Goal: Transaction & Acquisition: Book appointment/travel/reservation

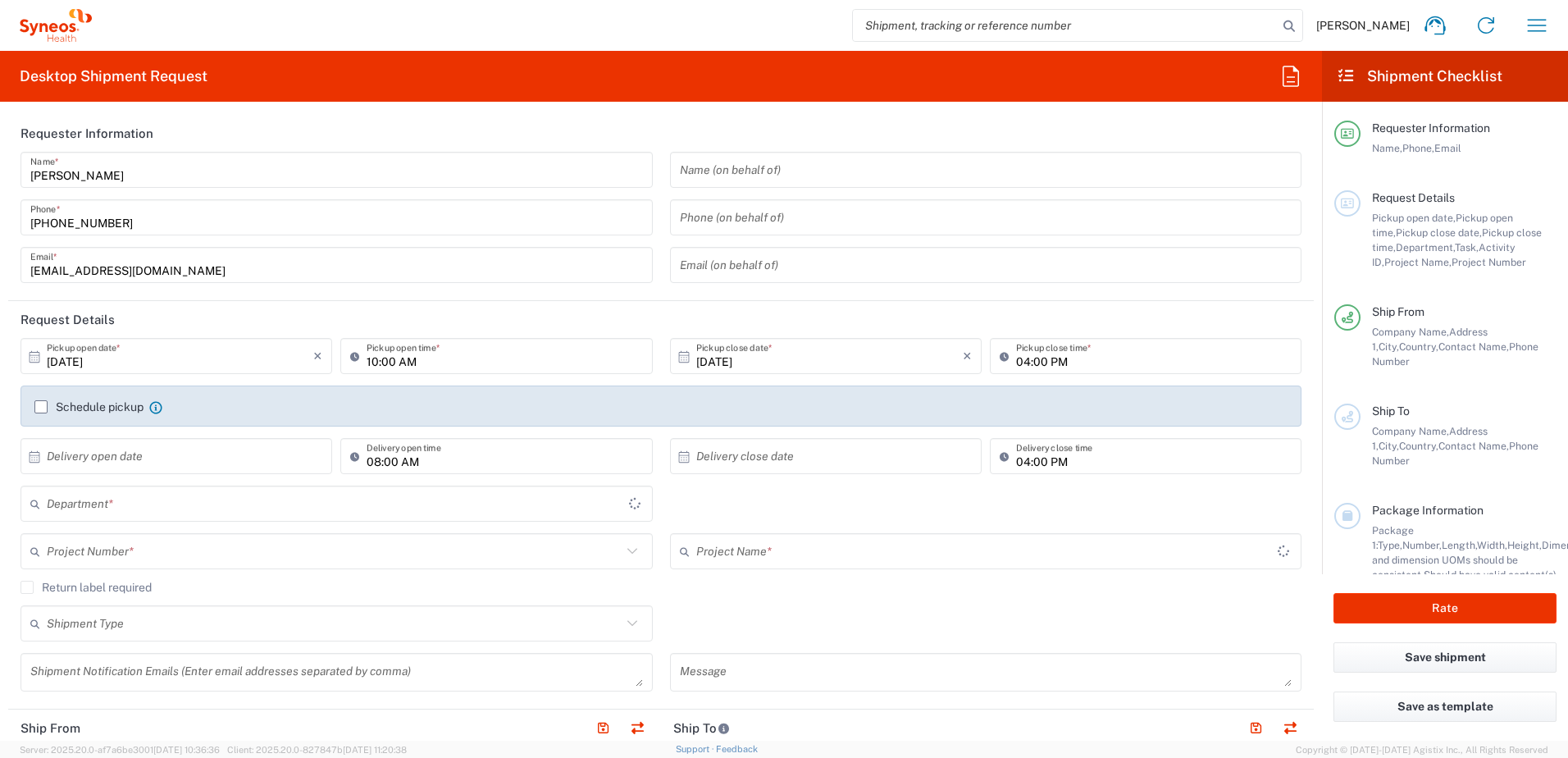
type input "[GEOGRAPHIC_DATA]"
type input "3243"
type input "Syneos Health Clinical [GEOGRAPHIC_DATA]"
click at [41, 404] on label "Schedule pickup" at bounding box center [89, 406] width 109 height 13
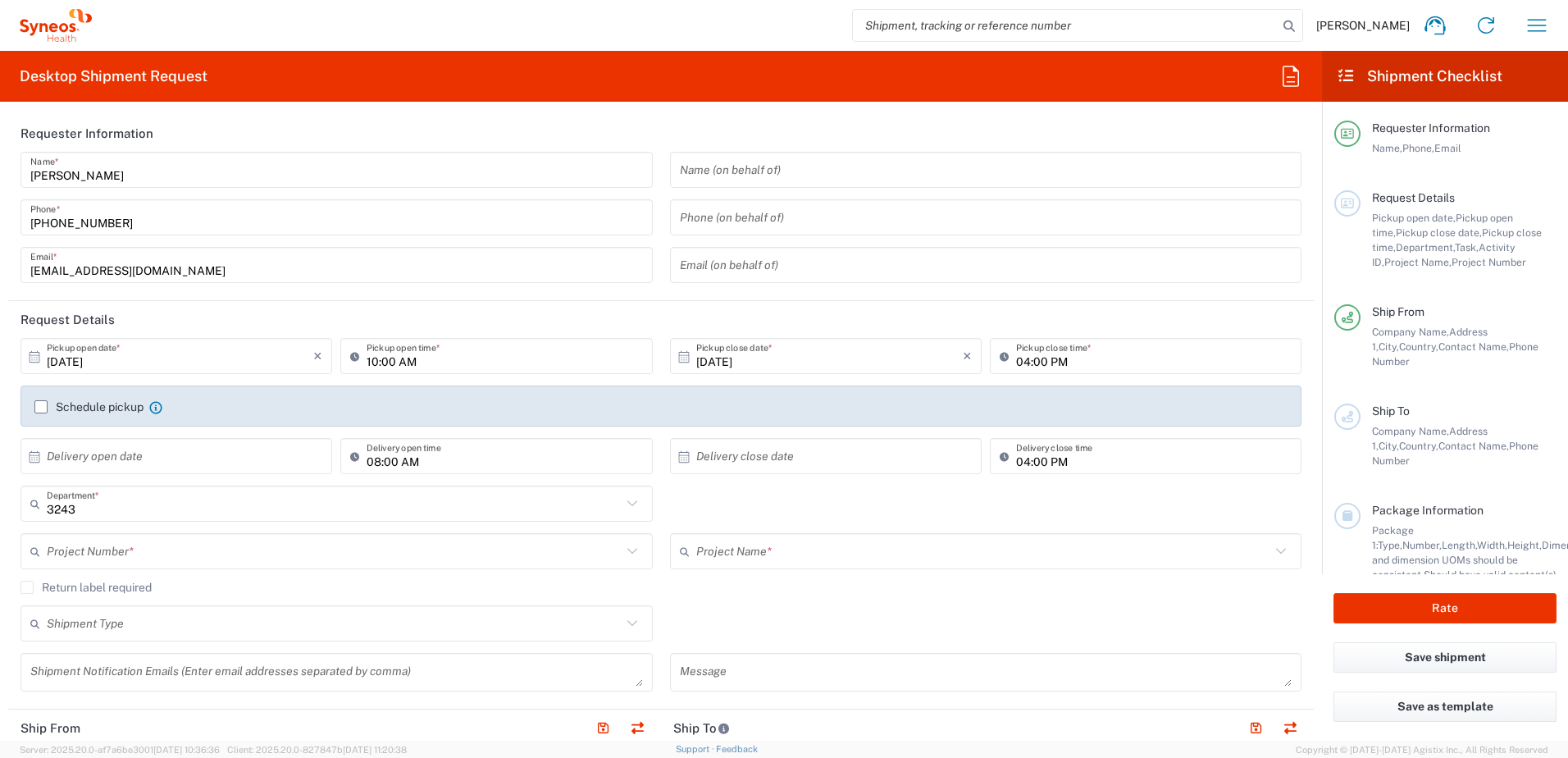
click at [41, 407] on input "Schedule pickup" at bounding box center [41, 407] width 0 height 0
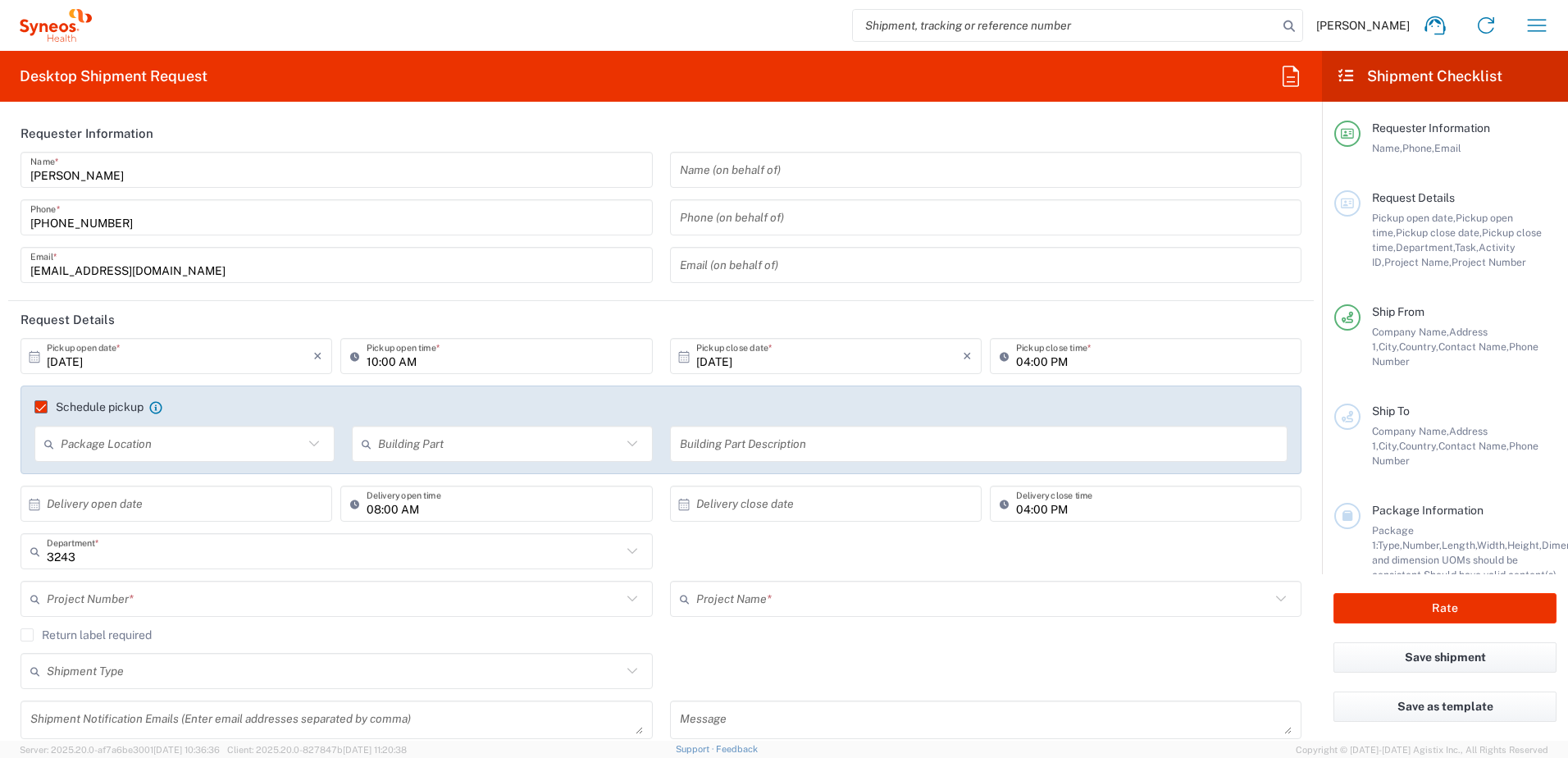
click at [373, 363] on input "10:00 AM" at bounding box center [504, 356] width 275 height 29
type input "12:00 AM"
click at [1020, 365] on input "04:00 PM" at bounding box center [1154, 356] width 275 height 29
click at [628, 319] on header "Request Details" at bounding box center [661, 319] width 1306 height 37
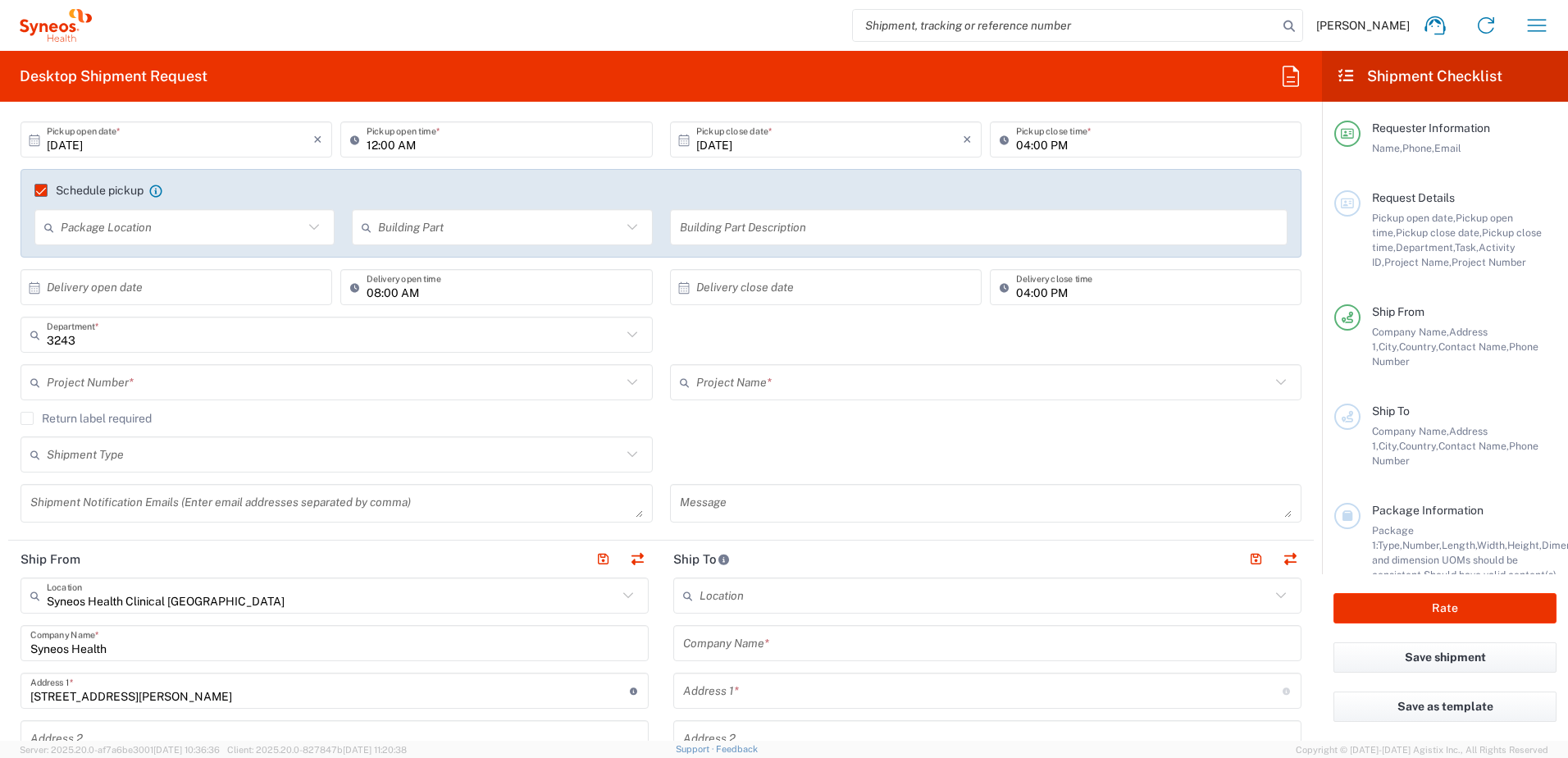
scroll to position [246, 0]
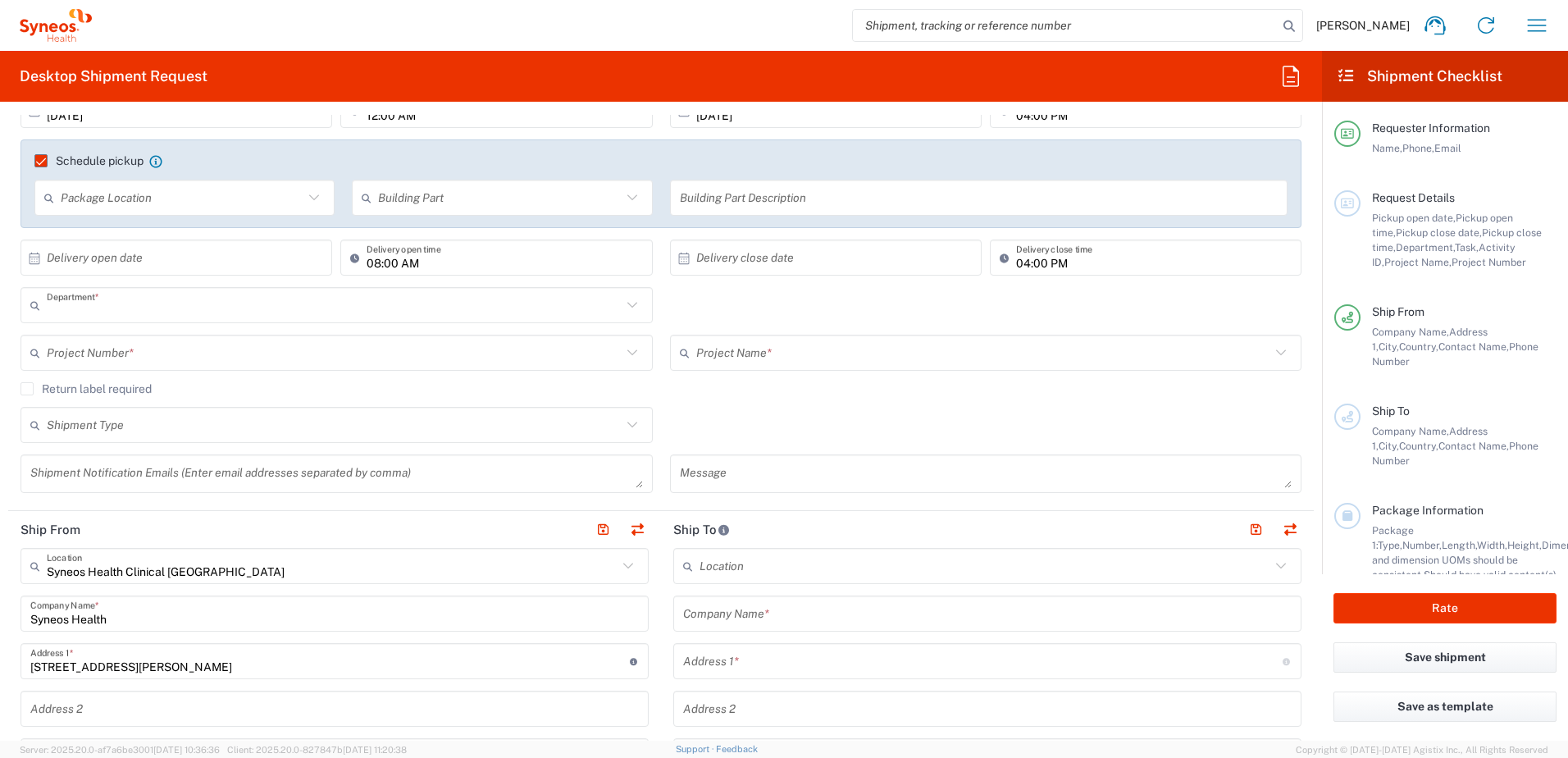
click at [66, 313] on input "text" at bounding box center [334, 306] width 575 height 29
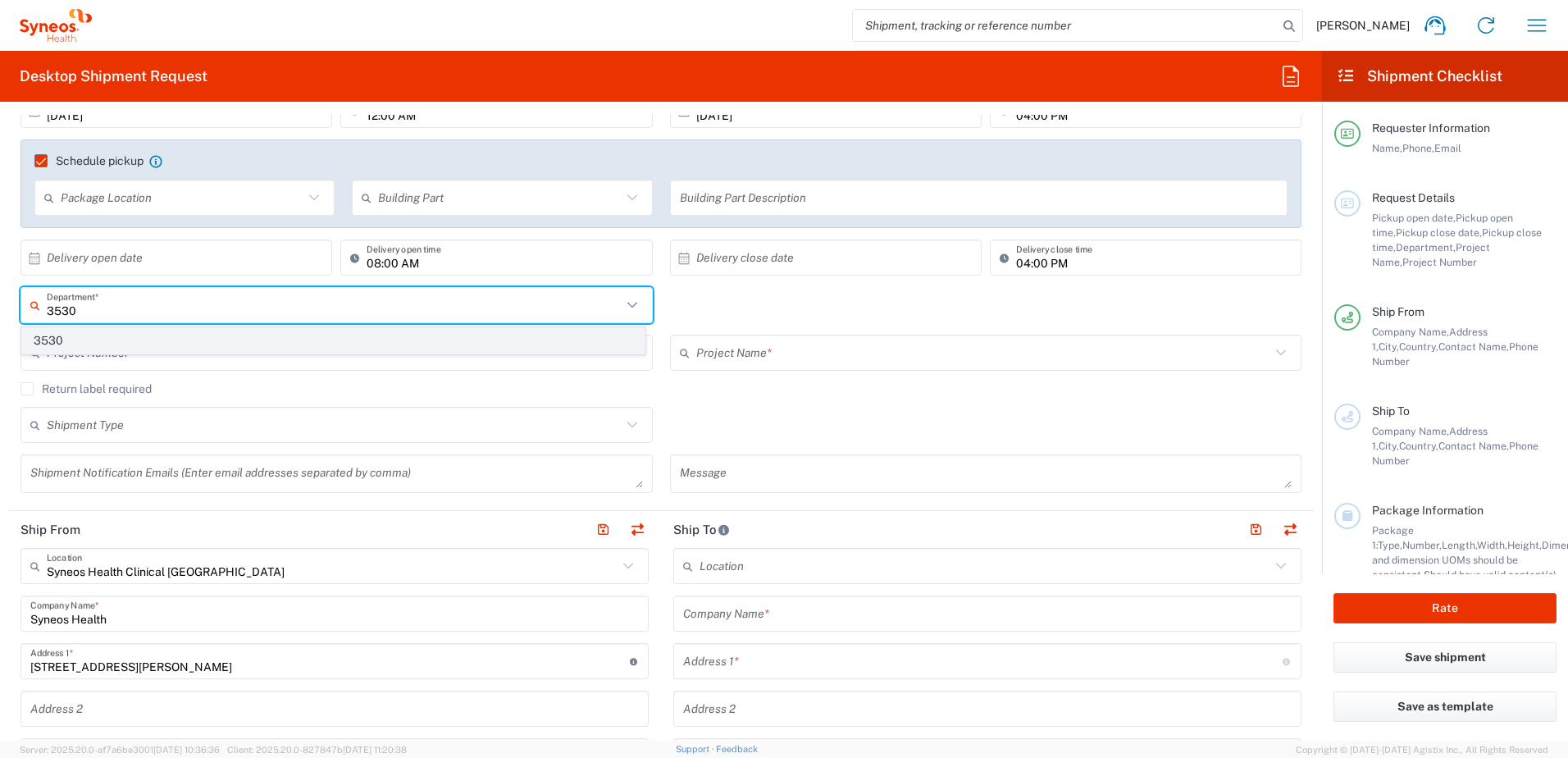
type input "3530"
click at [50, 341] on span "3530" at bounding box center [333, 341] width 622 height 26
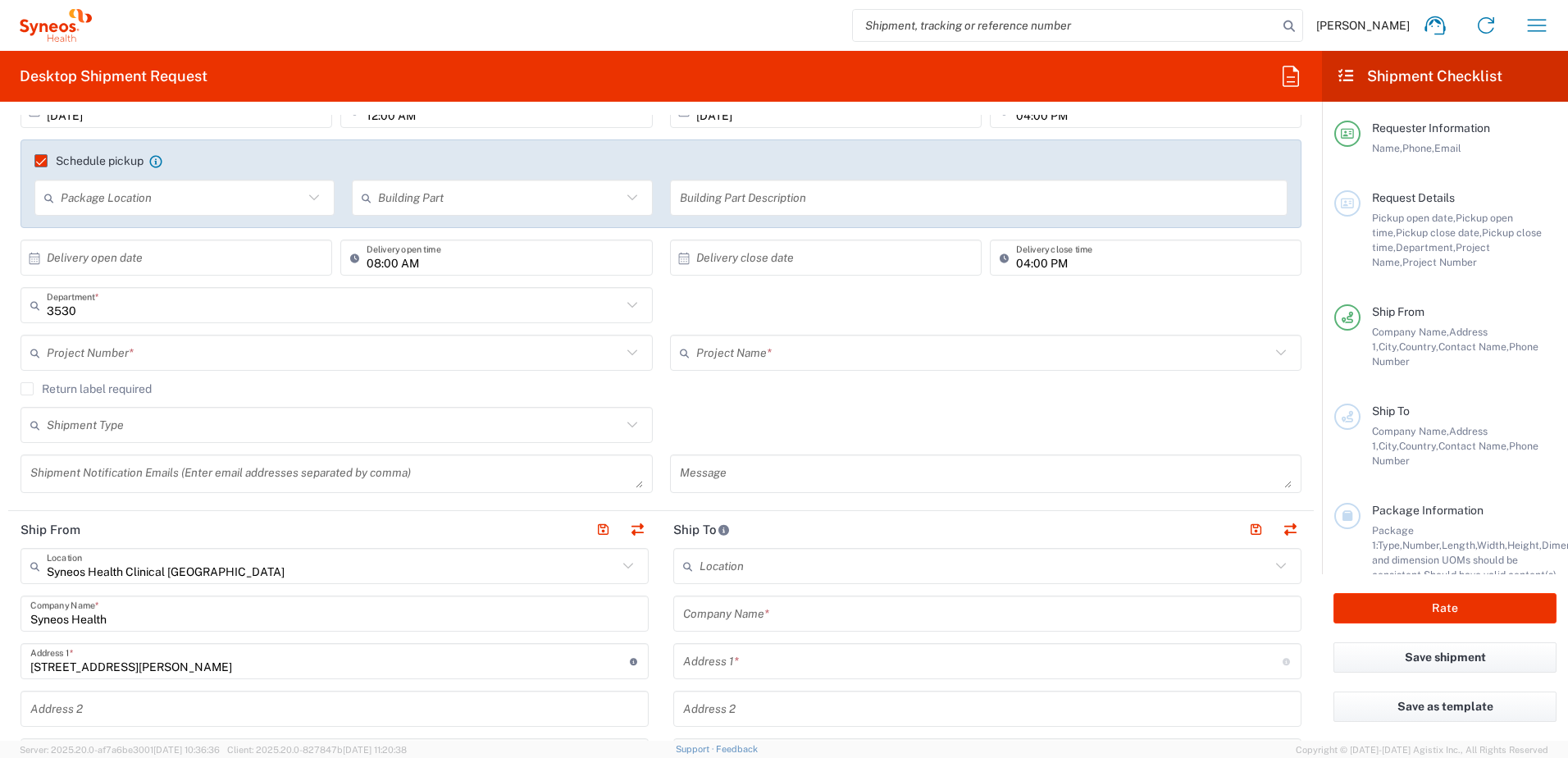
click at [132, 350] on input "text" at bounding box center [334, 353] width 575 height 29
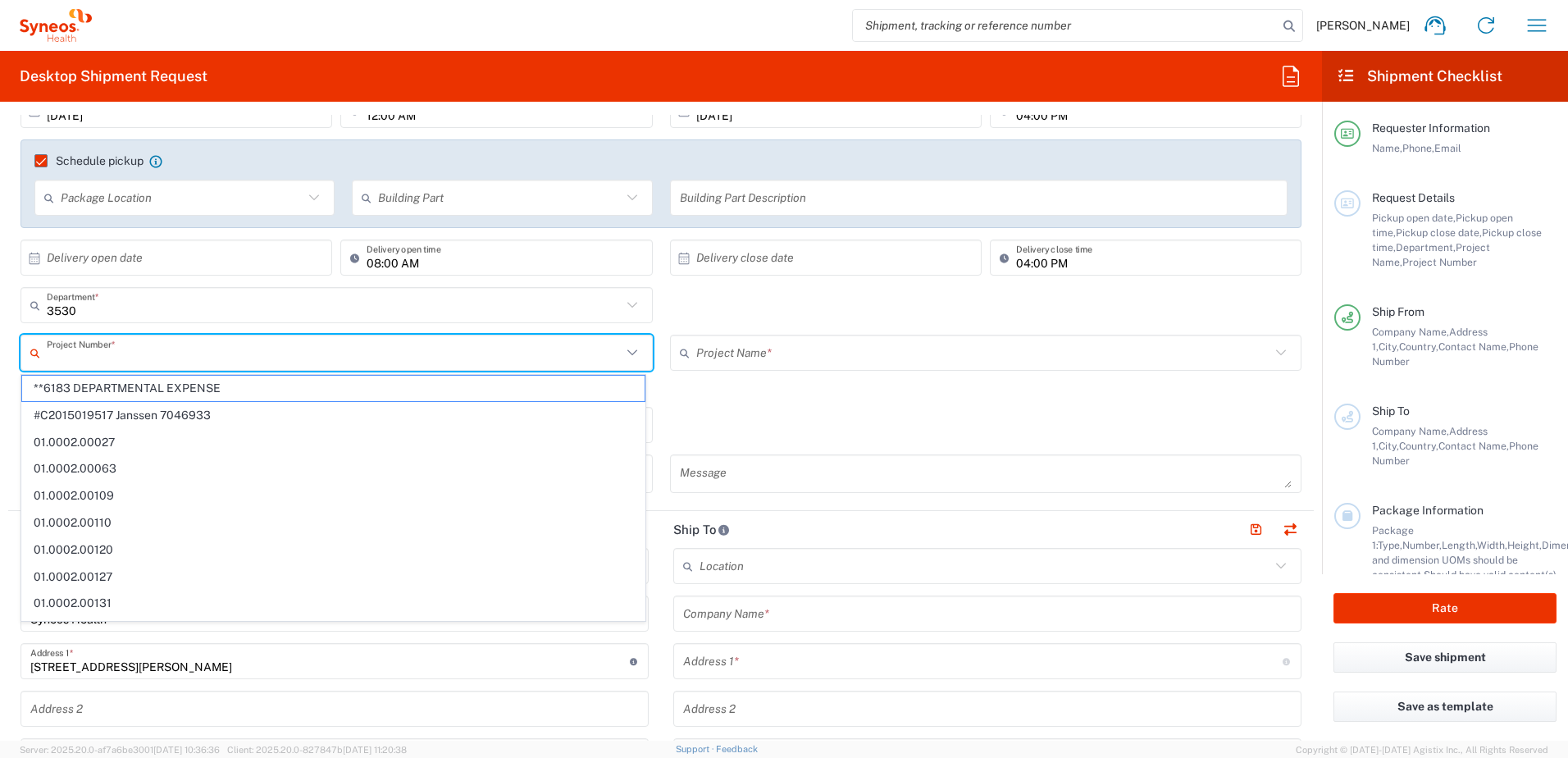
paste input "7052126"
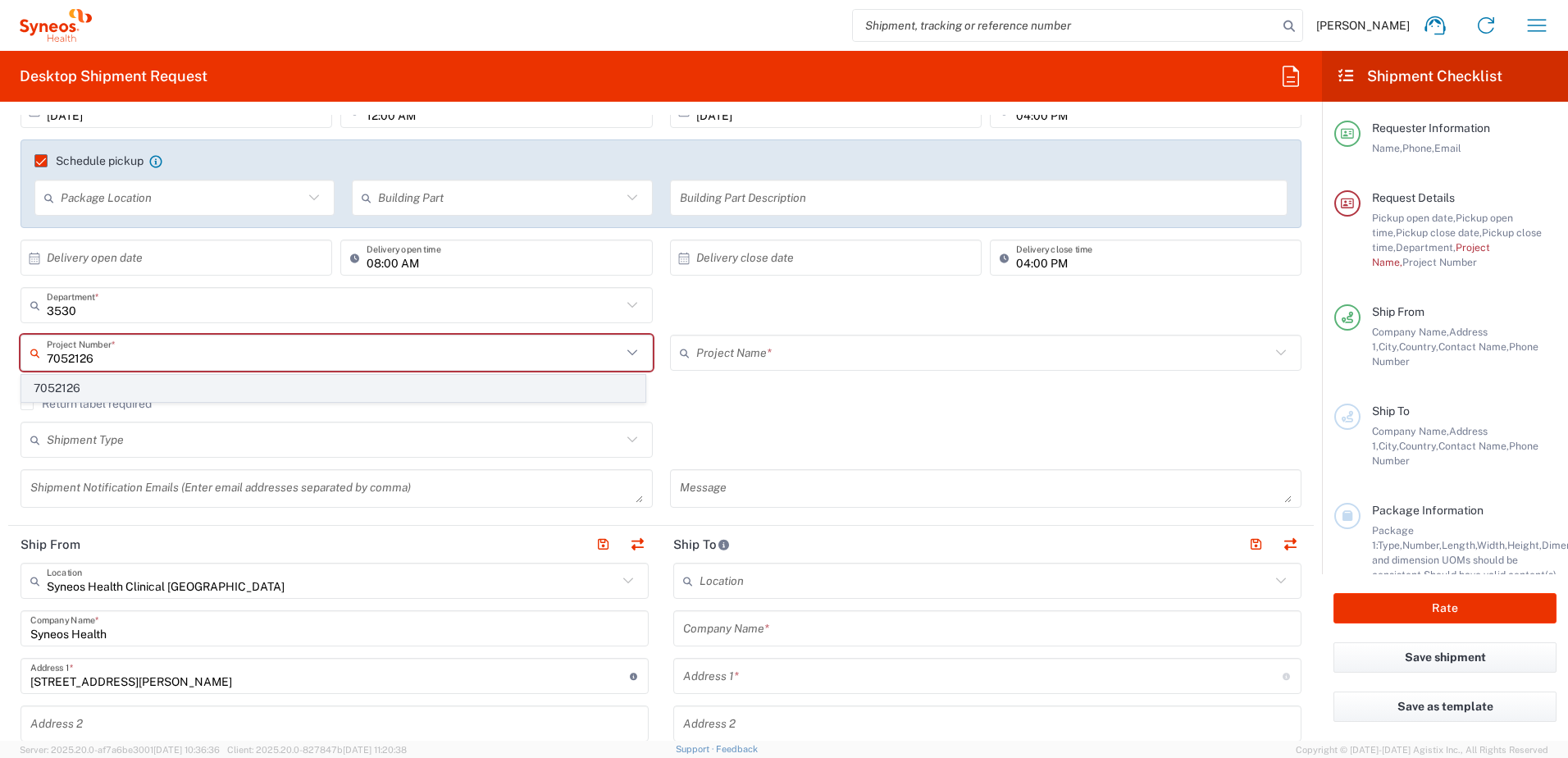
type input "7052126"
click at [72, 387] on span "7052126" at bounding box center [333, 388] width 622 height 26
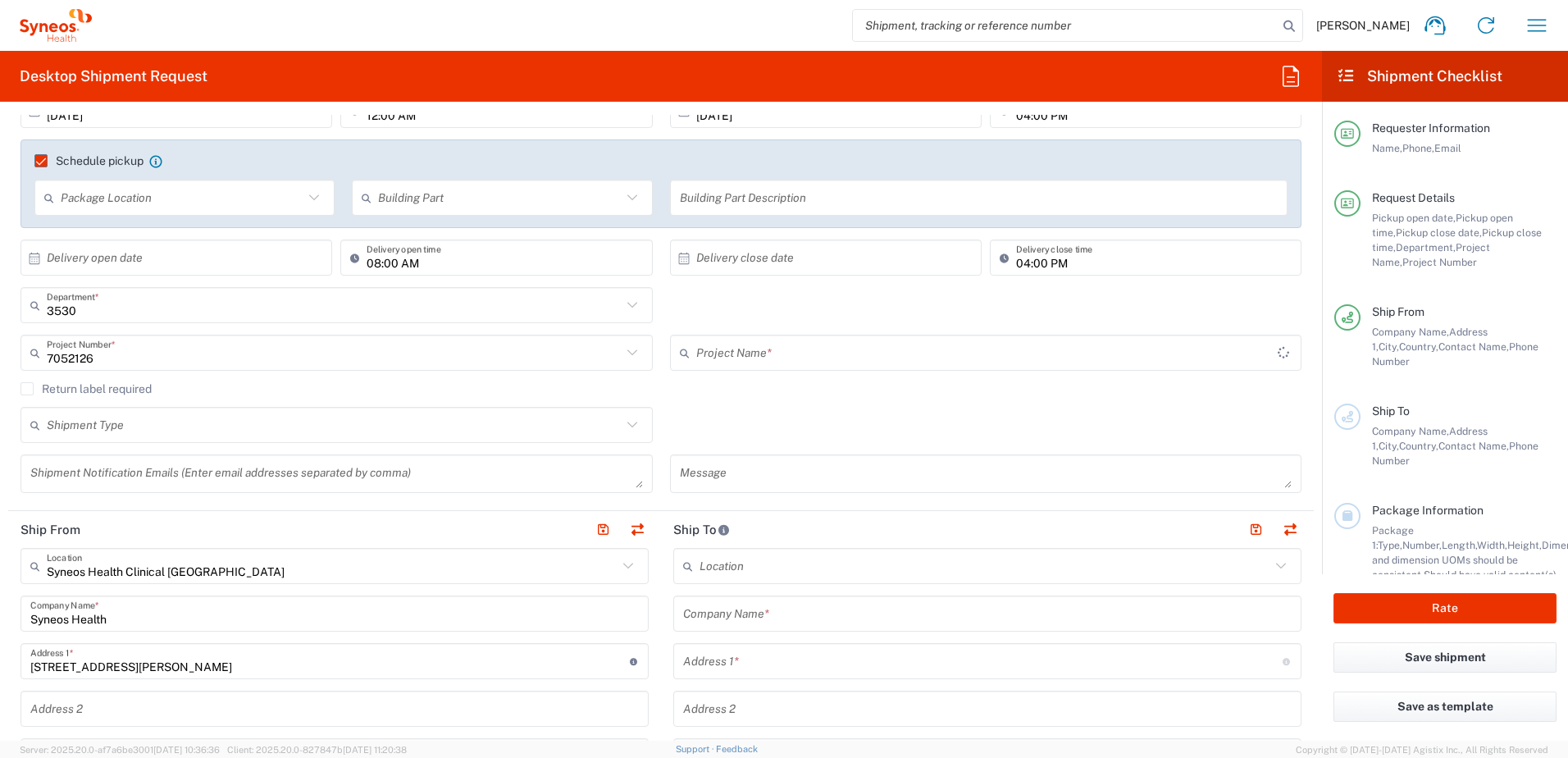
type input "Daiichi 7052126"
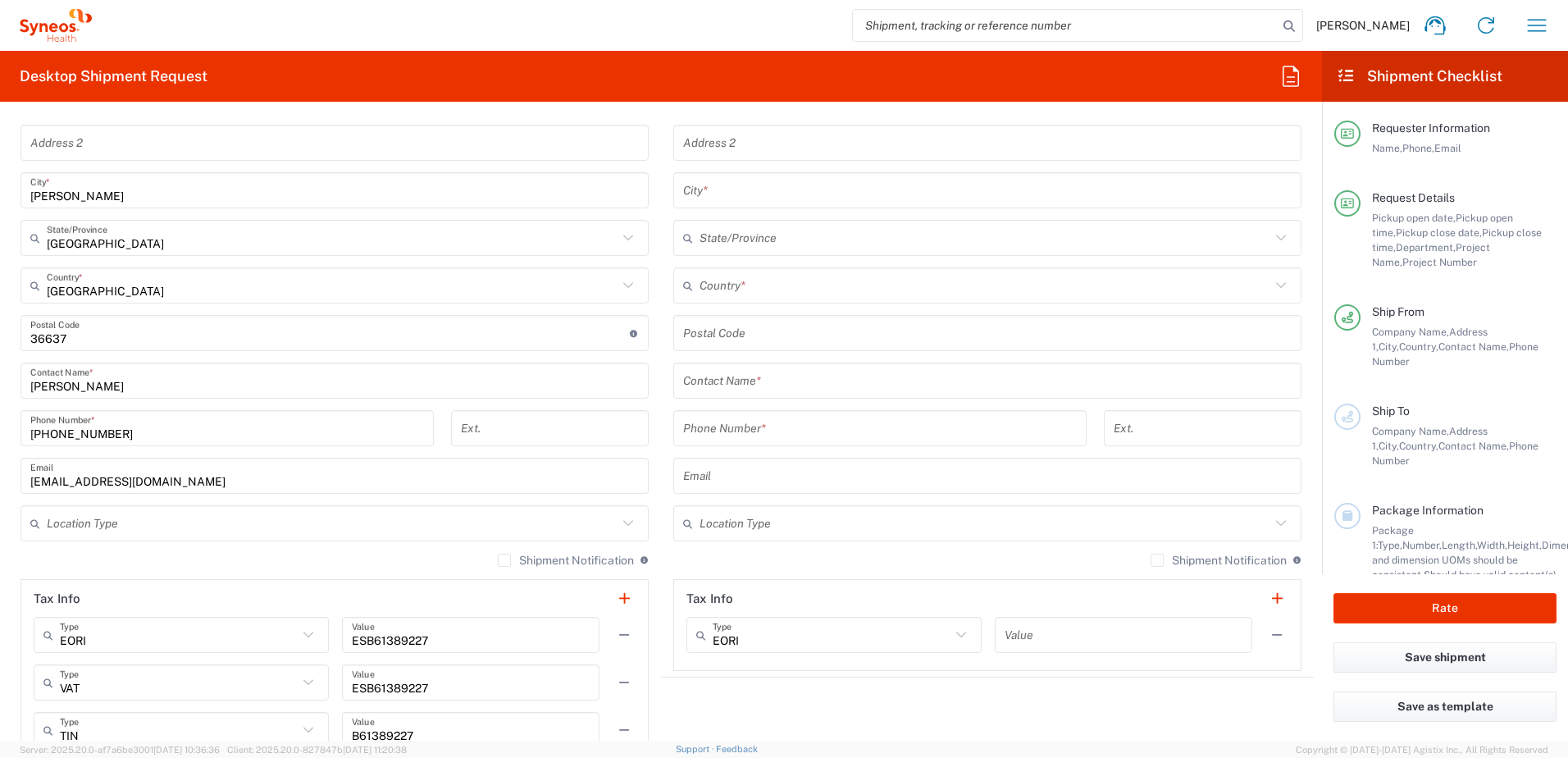
scroll to position [820, 0]
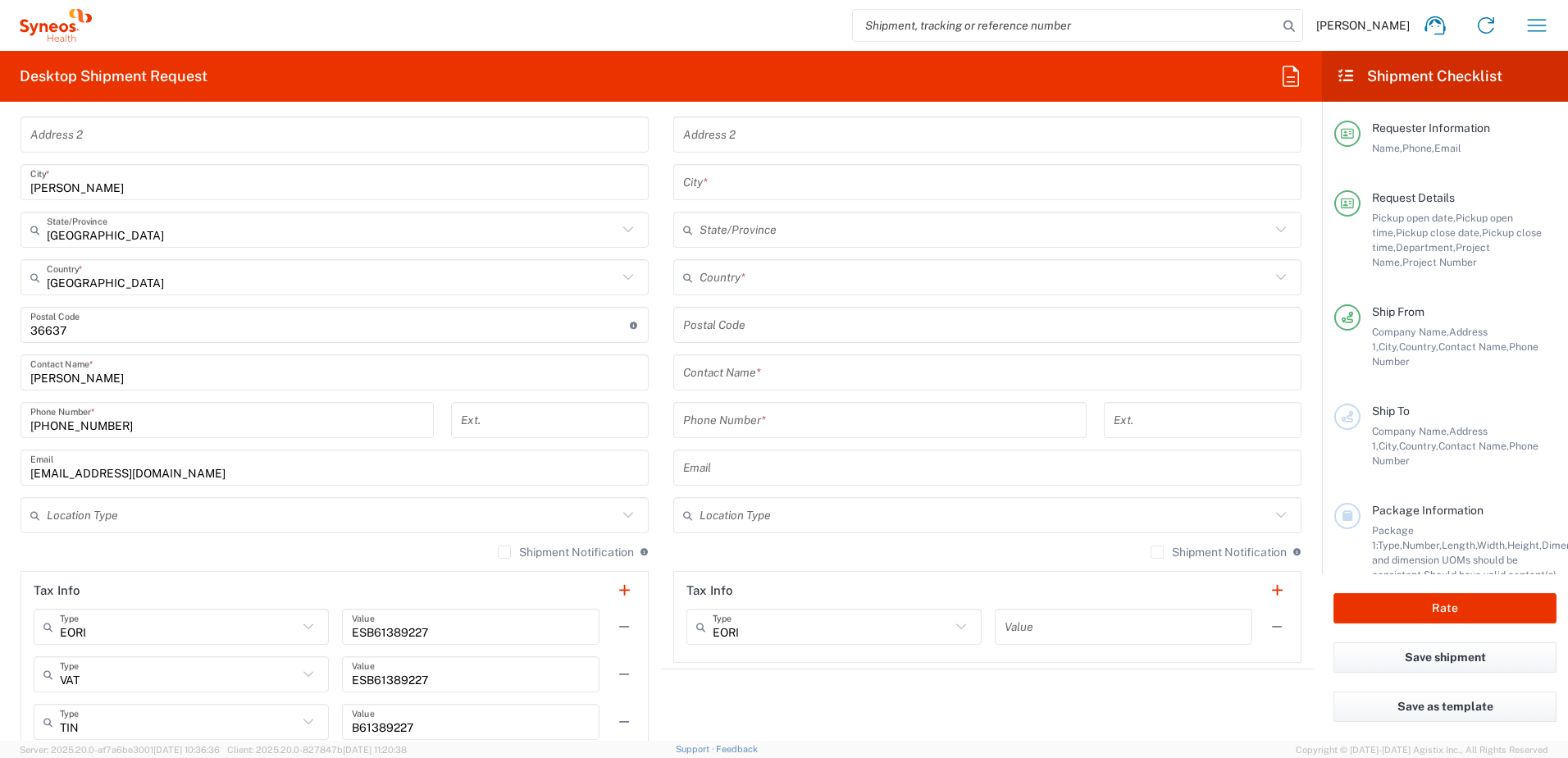
click at [188, 521] on input "text" at bounding box center [332, 515] width 571 height 29
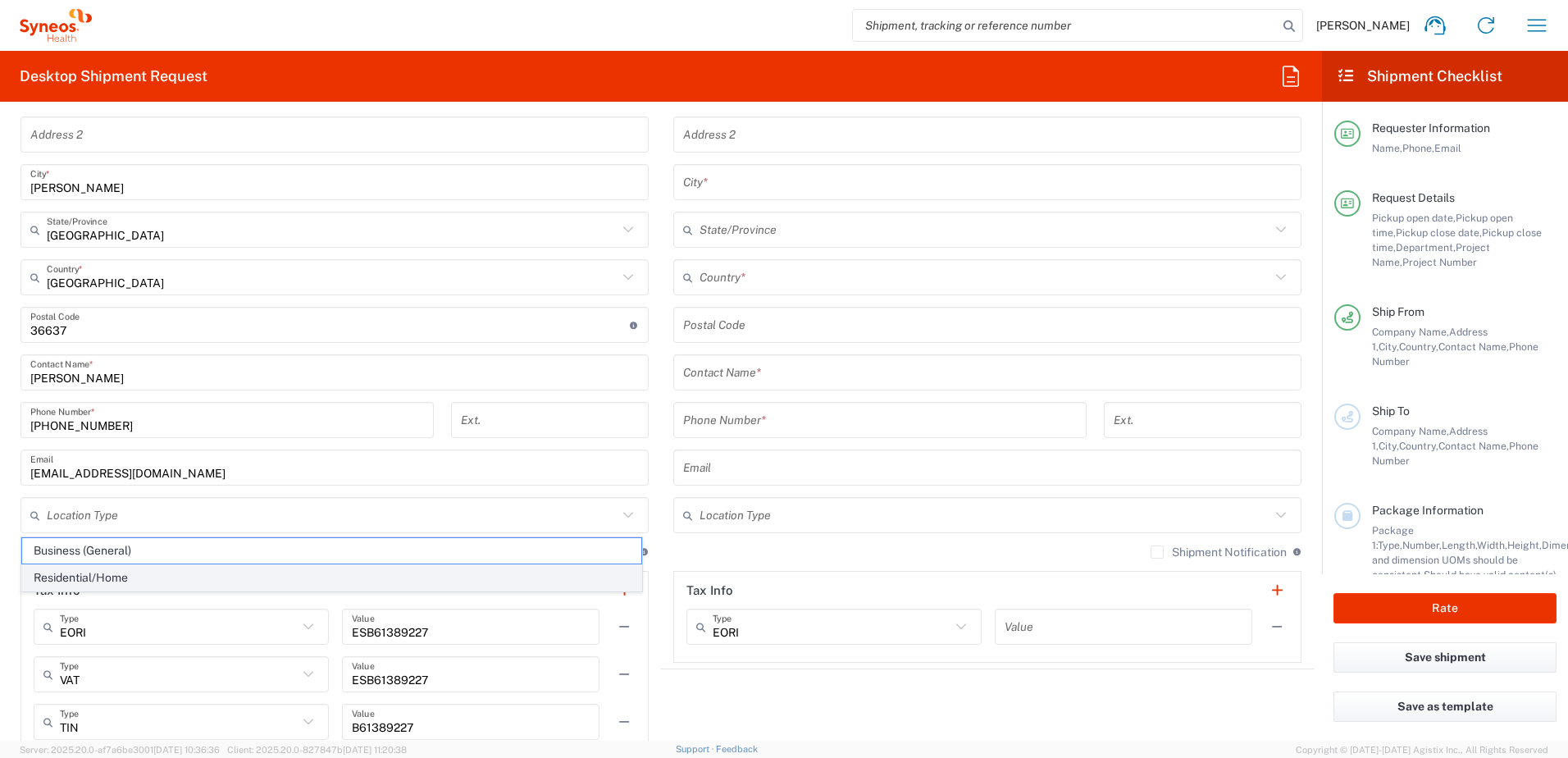
click at [120, 573] on span "Residential/Home" at bounding box center [332, 578] width 619 height 26
type input "Residential/Home"
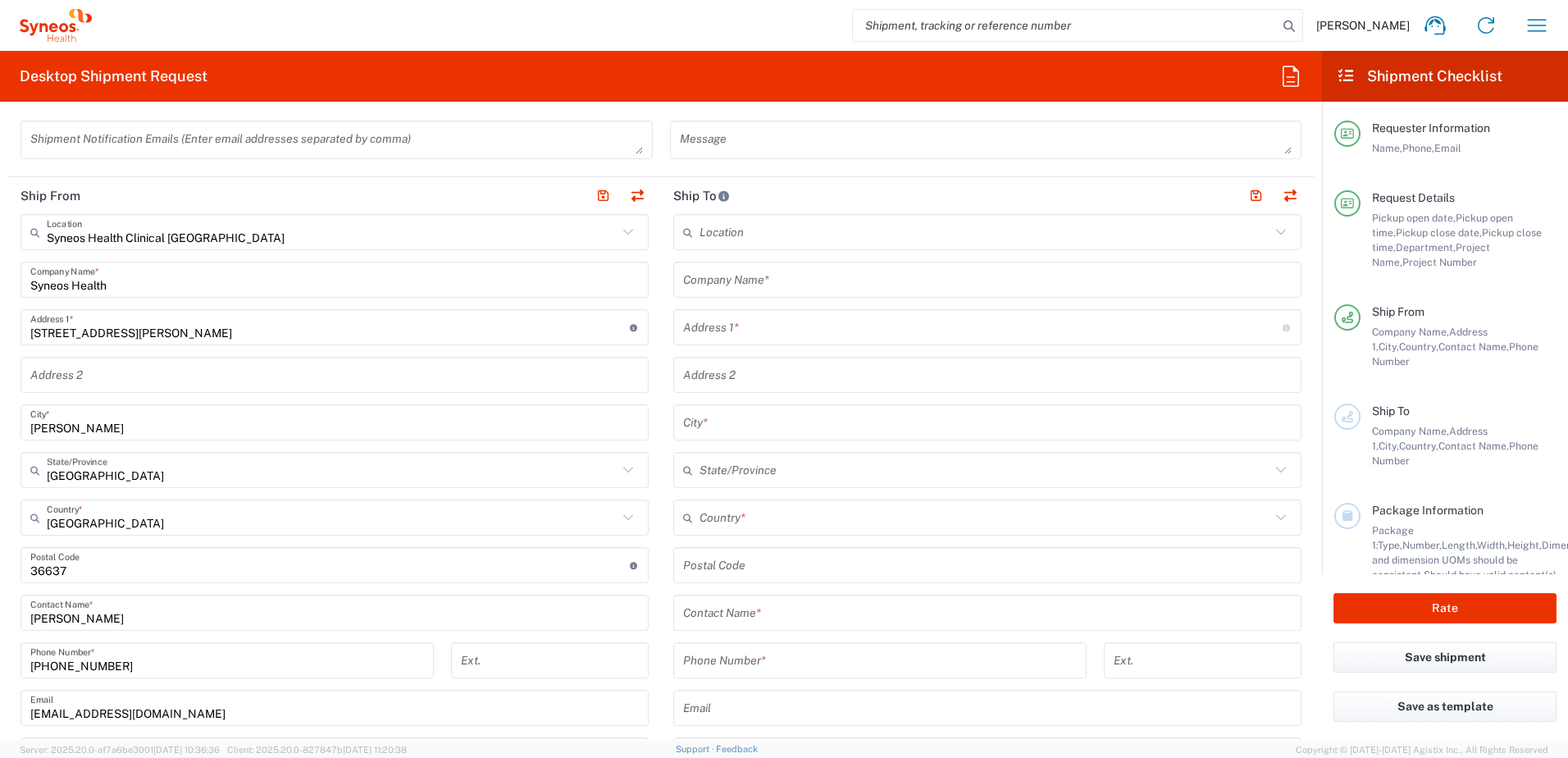
scroll to position [574, 0]
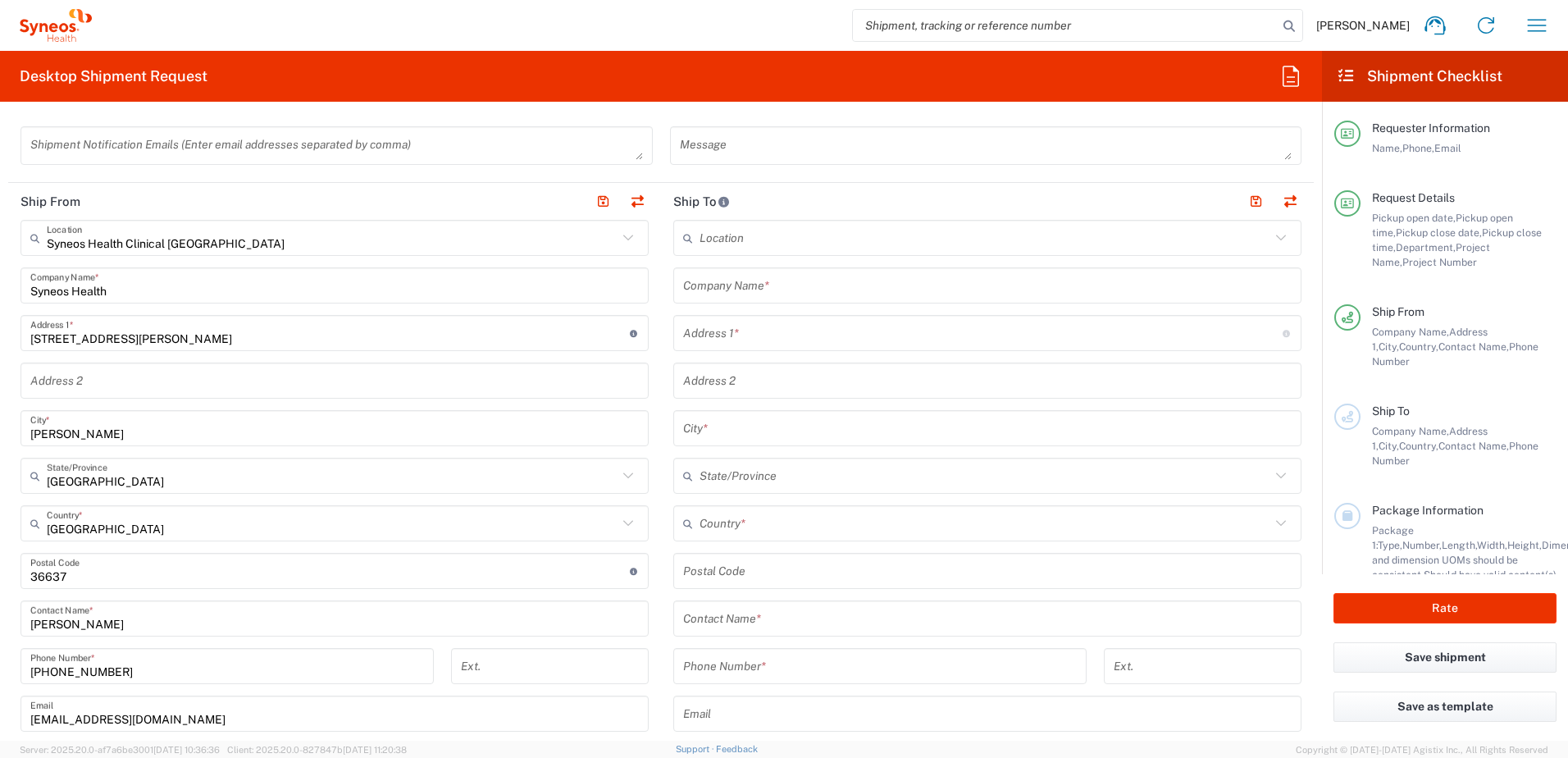
click at [730, 287] on input "text" at bounding box center [987, 286] width 608 height 29
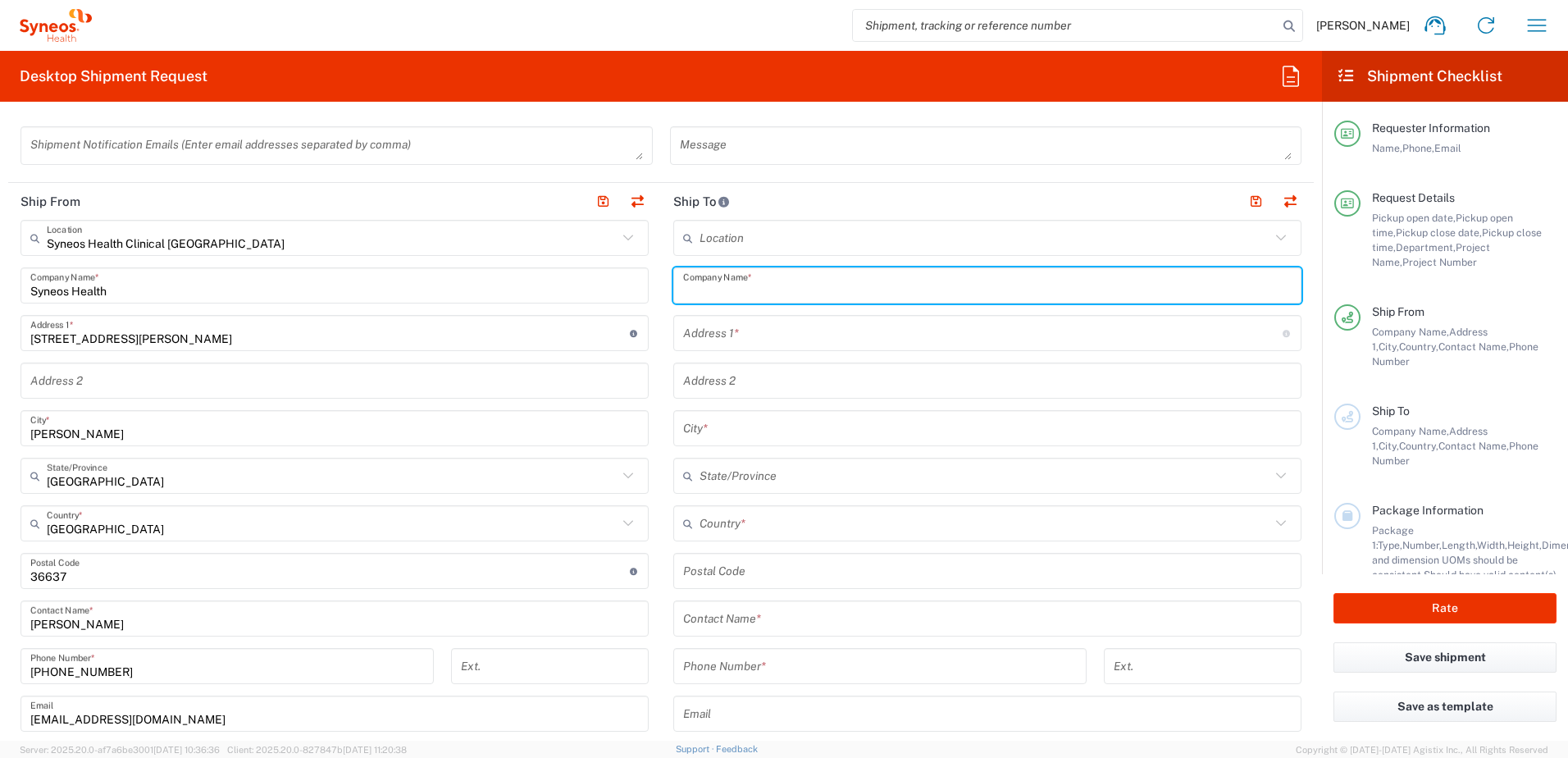
paste input "Swiss medic, Schweizerisches Heilmittelinstitut"
type input "Swiss medic, Schweizerisches Heilmittelinstitut"
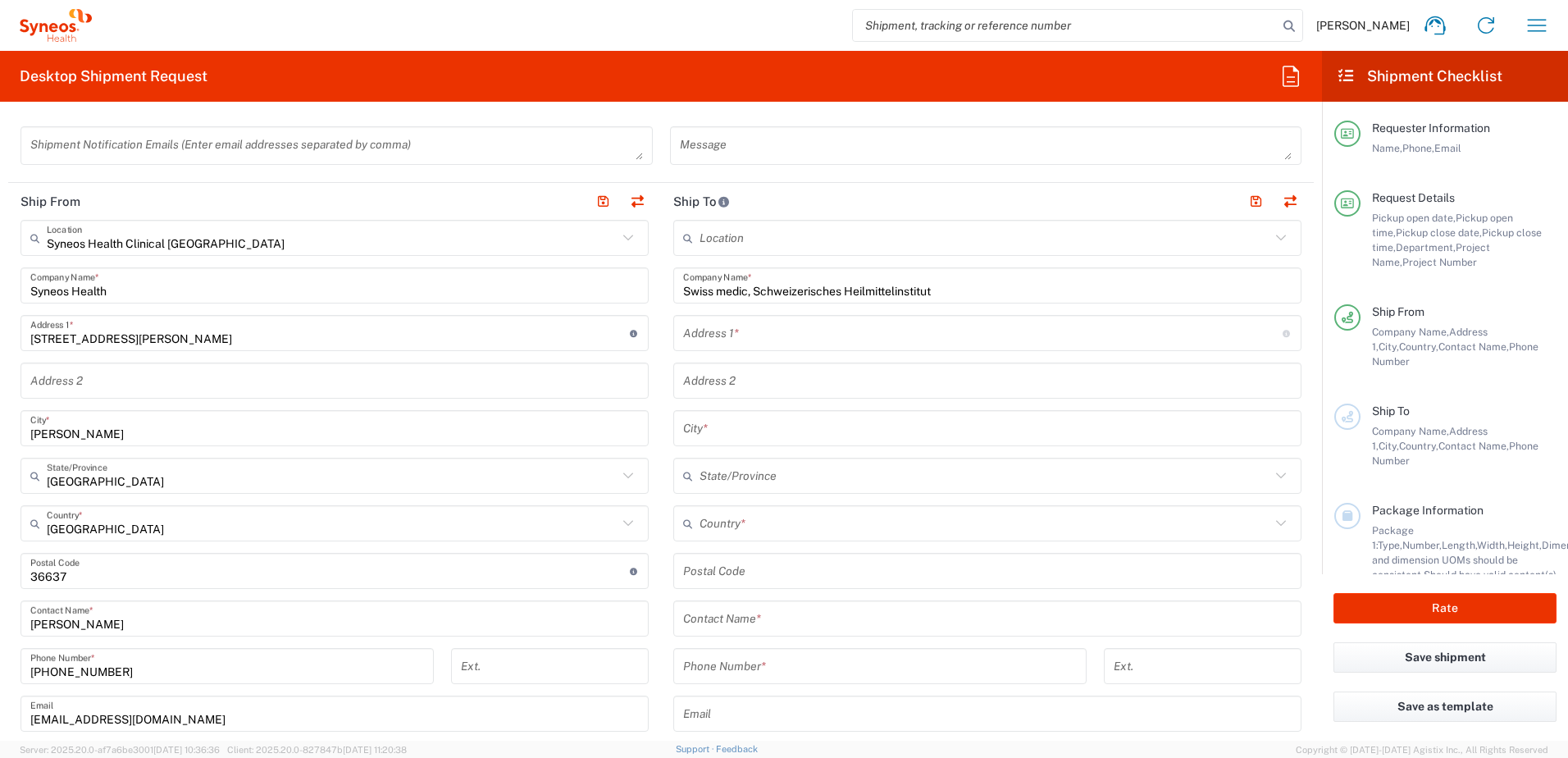
click at [692, 336] on input "text" at bounding box center [982, 333] width 599 height 29
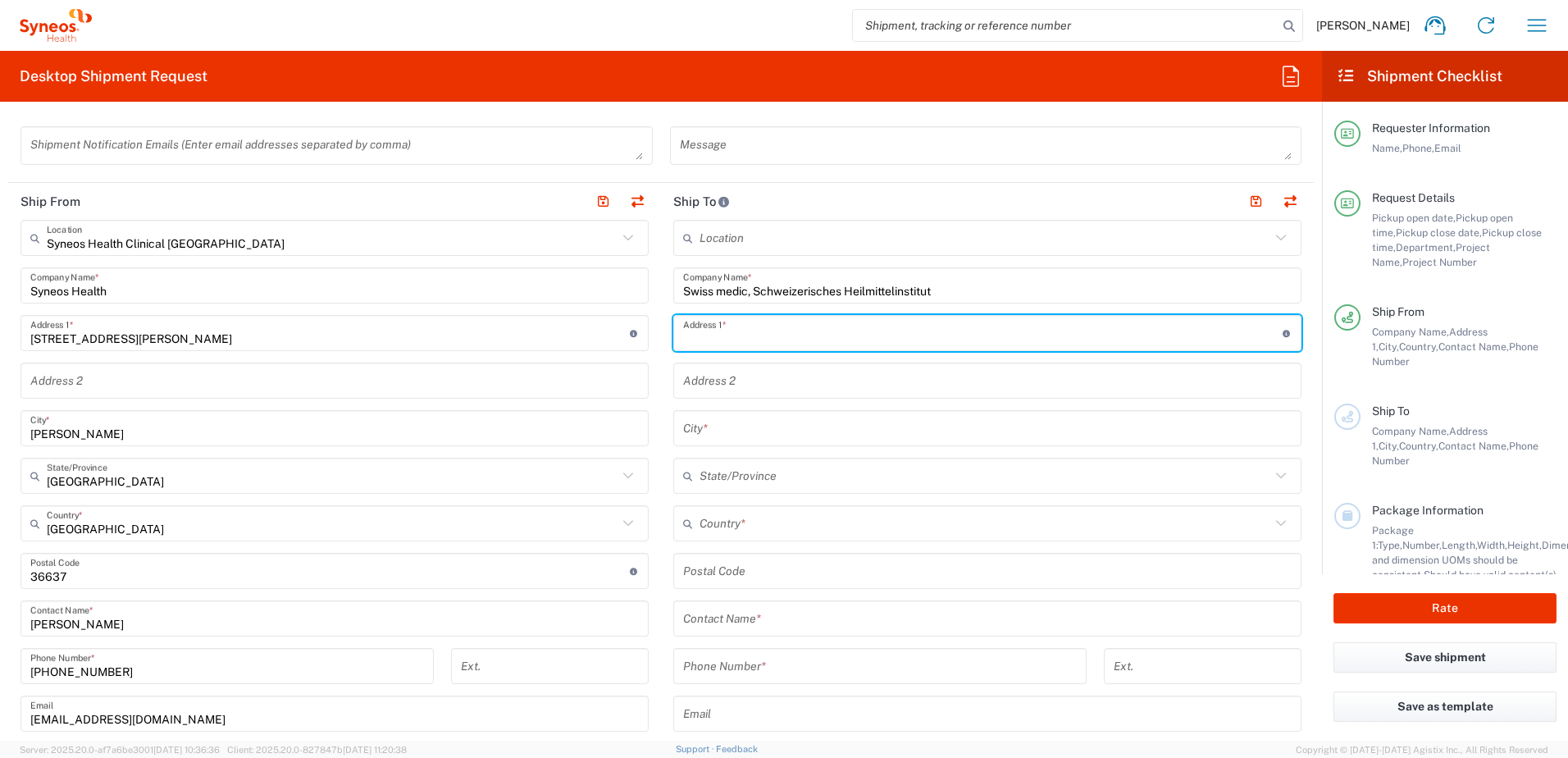
paste input "[STREET_ADDRESS]"
type input "[STREET_ADDRESS]"
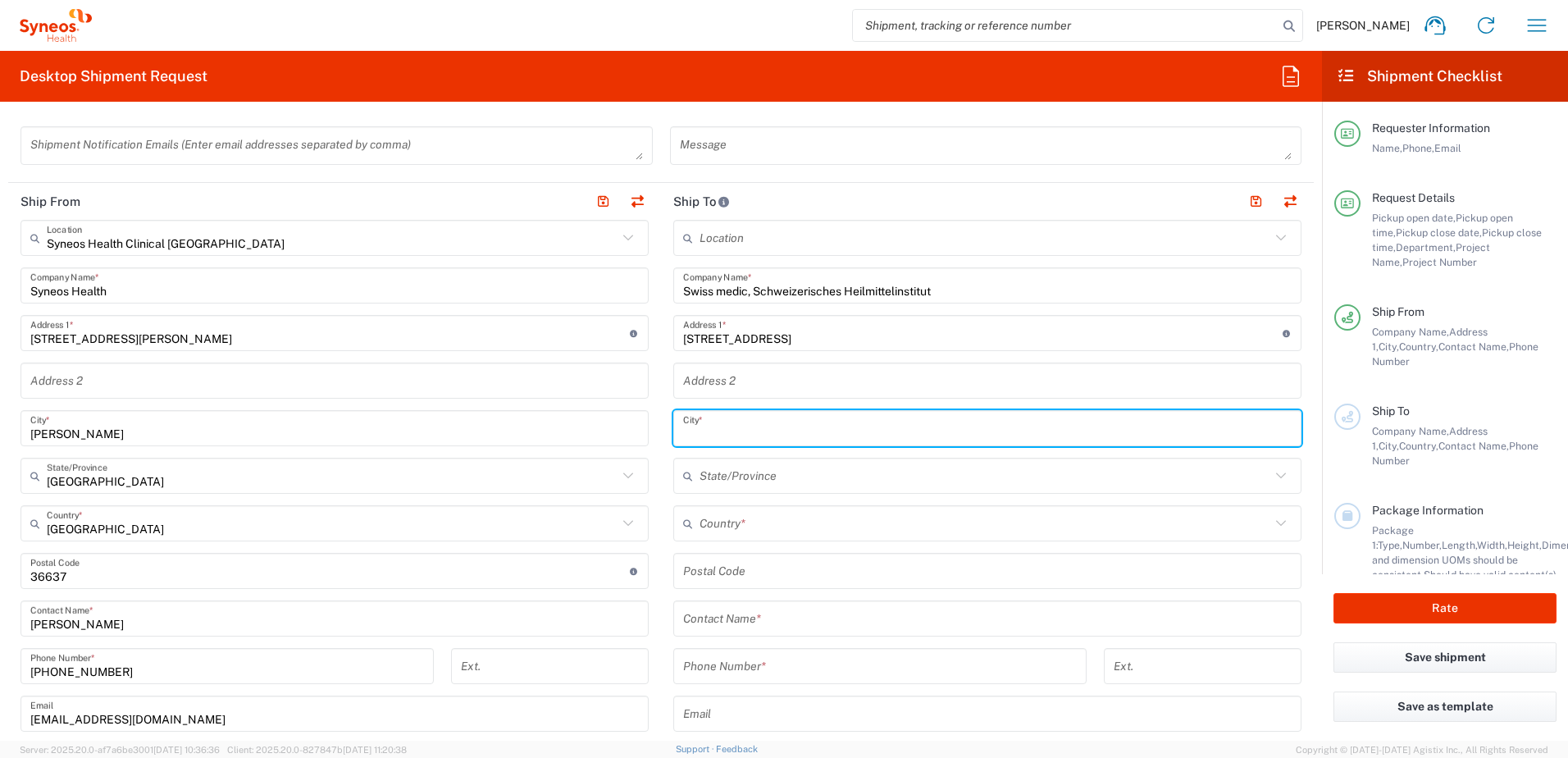
click at [688, 432] on input "text" at bounding box center [987, 429] width 608 height 29
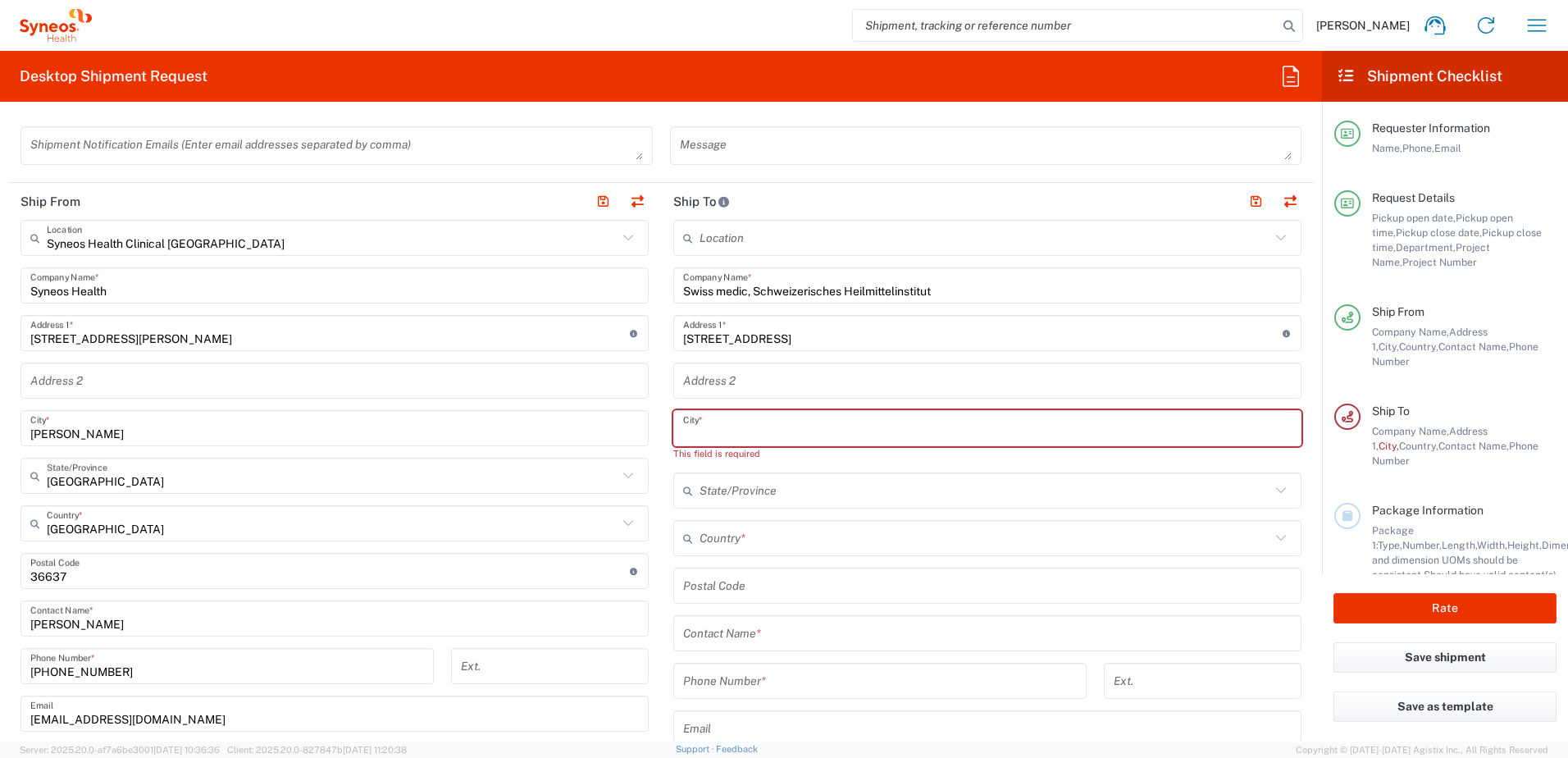
click at [715, 417] on input "text" at bounding box center [987, 429] width 608 height 29
paste input "[GEOGRAPHIC_DATA]"
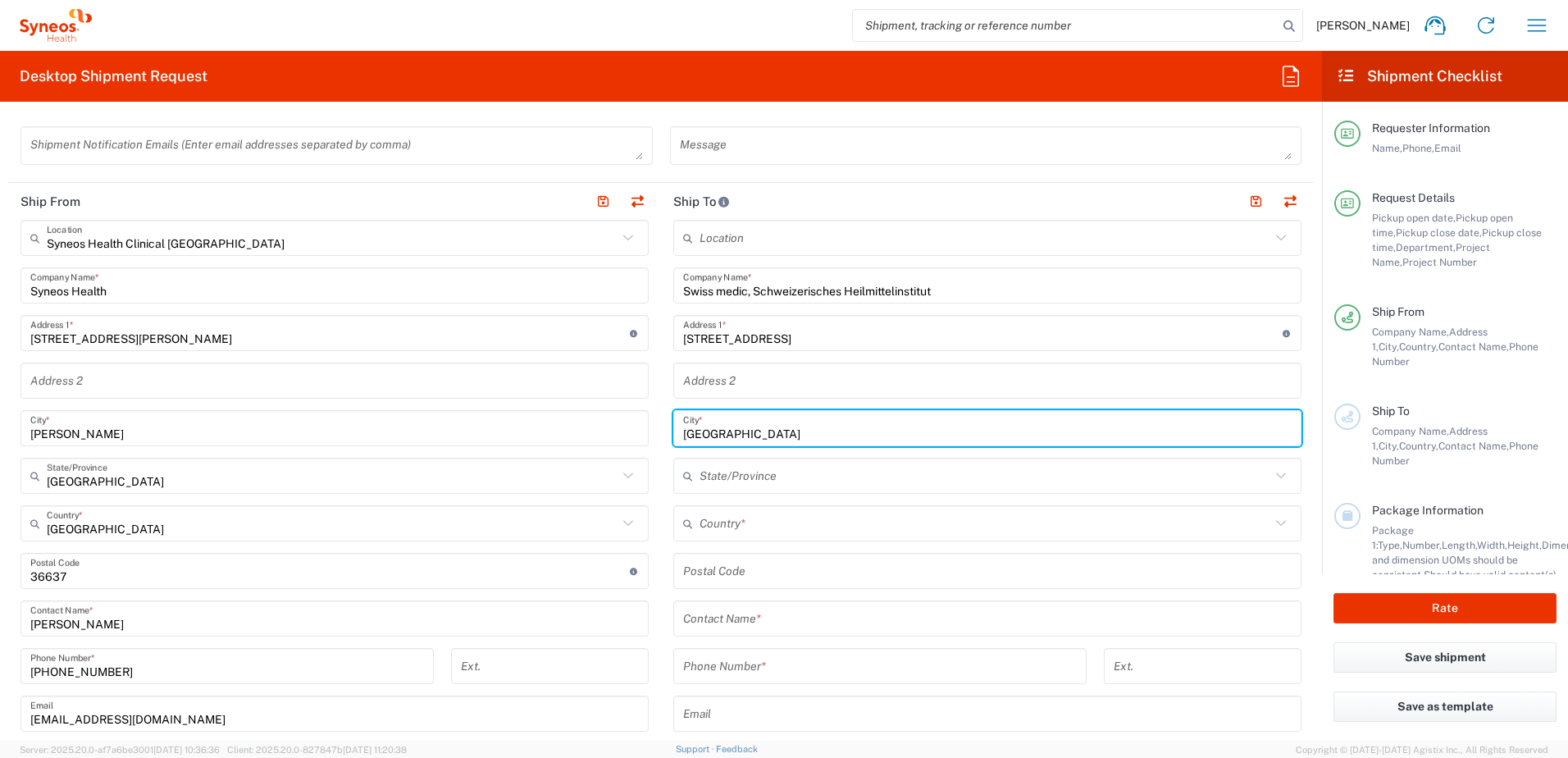
type input "[GEOGRAPHIC_DATA]"
click at [703, 526] on input "text" at bounding box center [984, 524] width 571 height 29
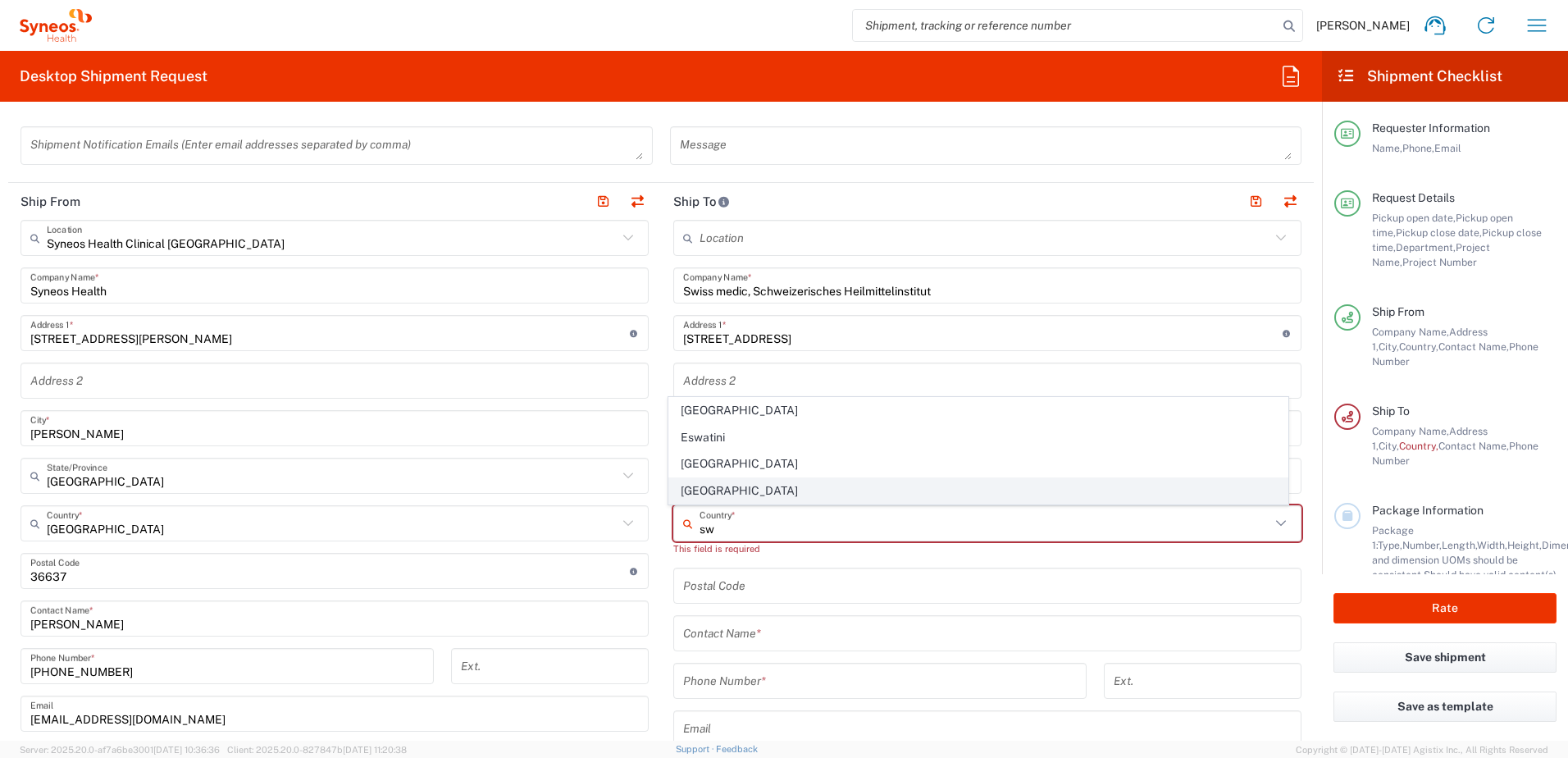
click at [712, 493] on span "[GEOGRAPHIC_DATA]" at bounding box center [978, 491] width 619 height 26
type input "[GEOGRAPHIC_DATA]"
type input "Sender/Shipper"
type input "Delivery Duty Paid"
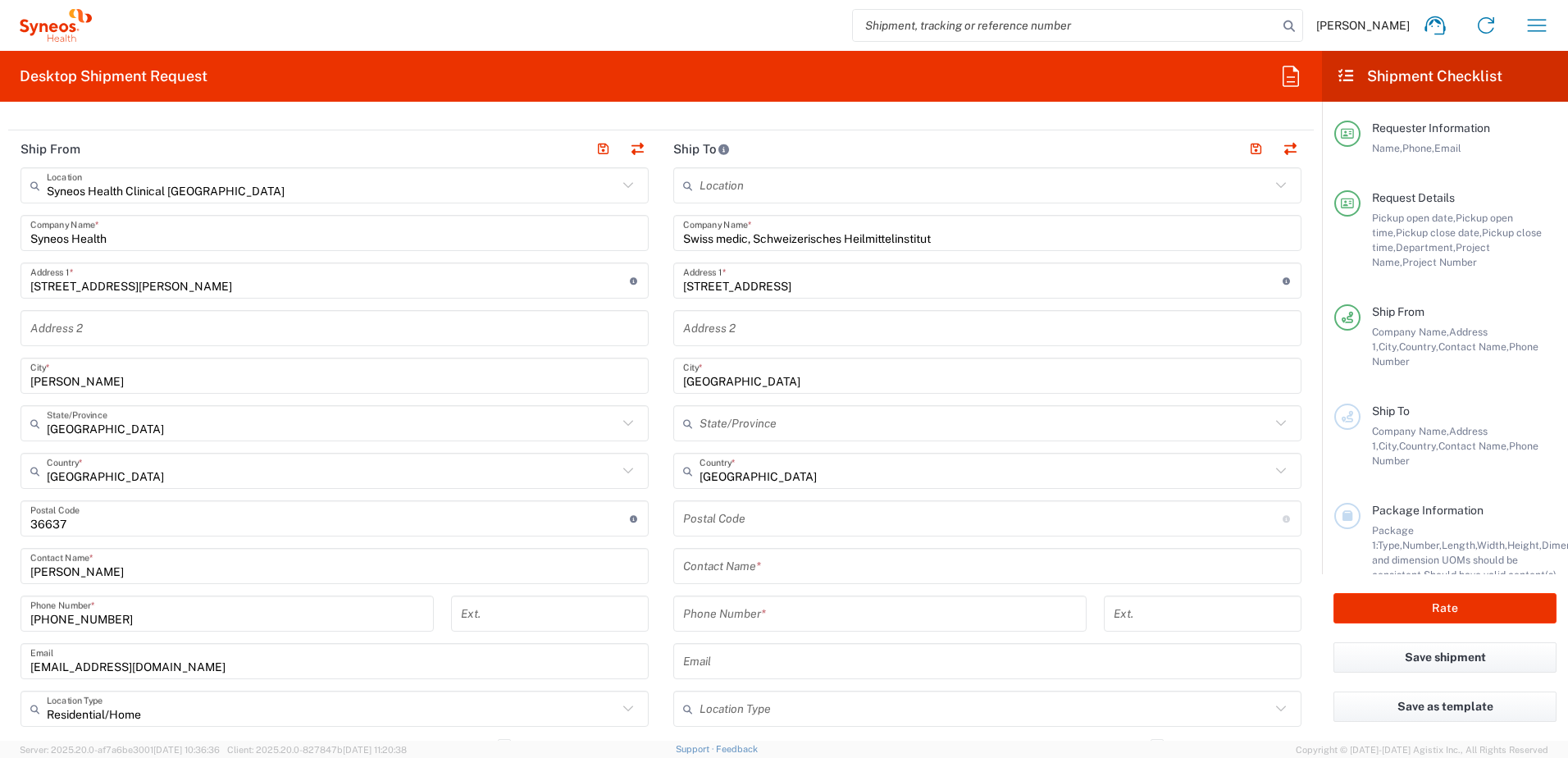
scroll to position [656, 0]
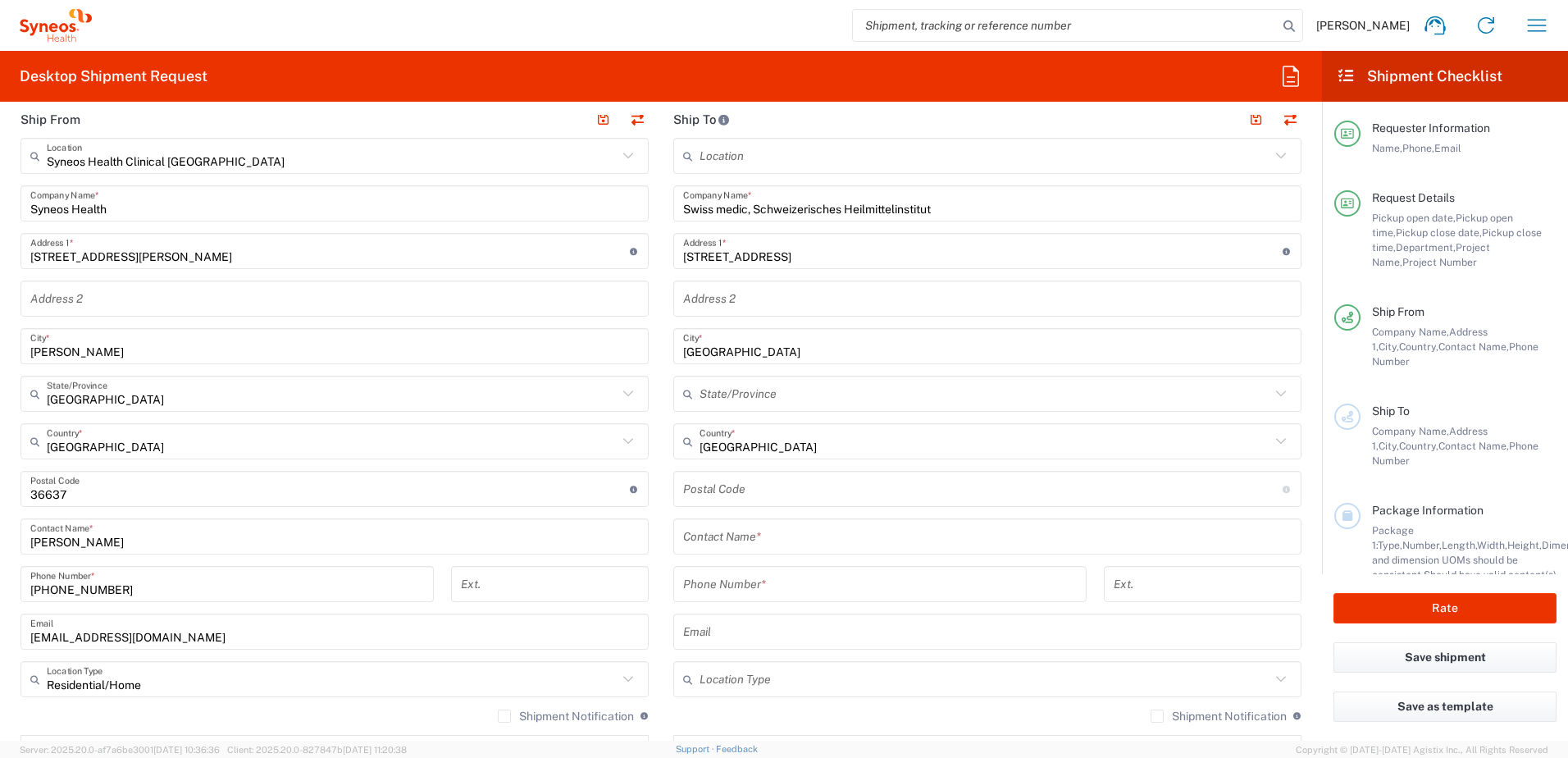
click at [731, 492] on input "undefined" at bounding box center [982, 490] width 599 height 29
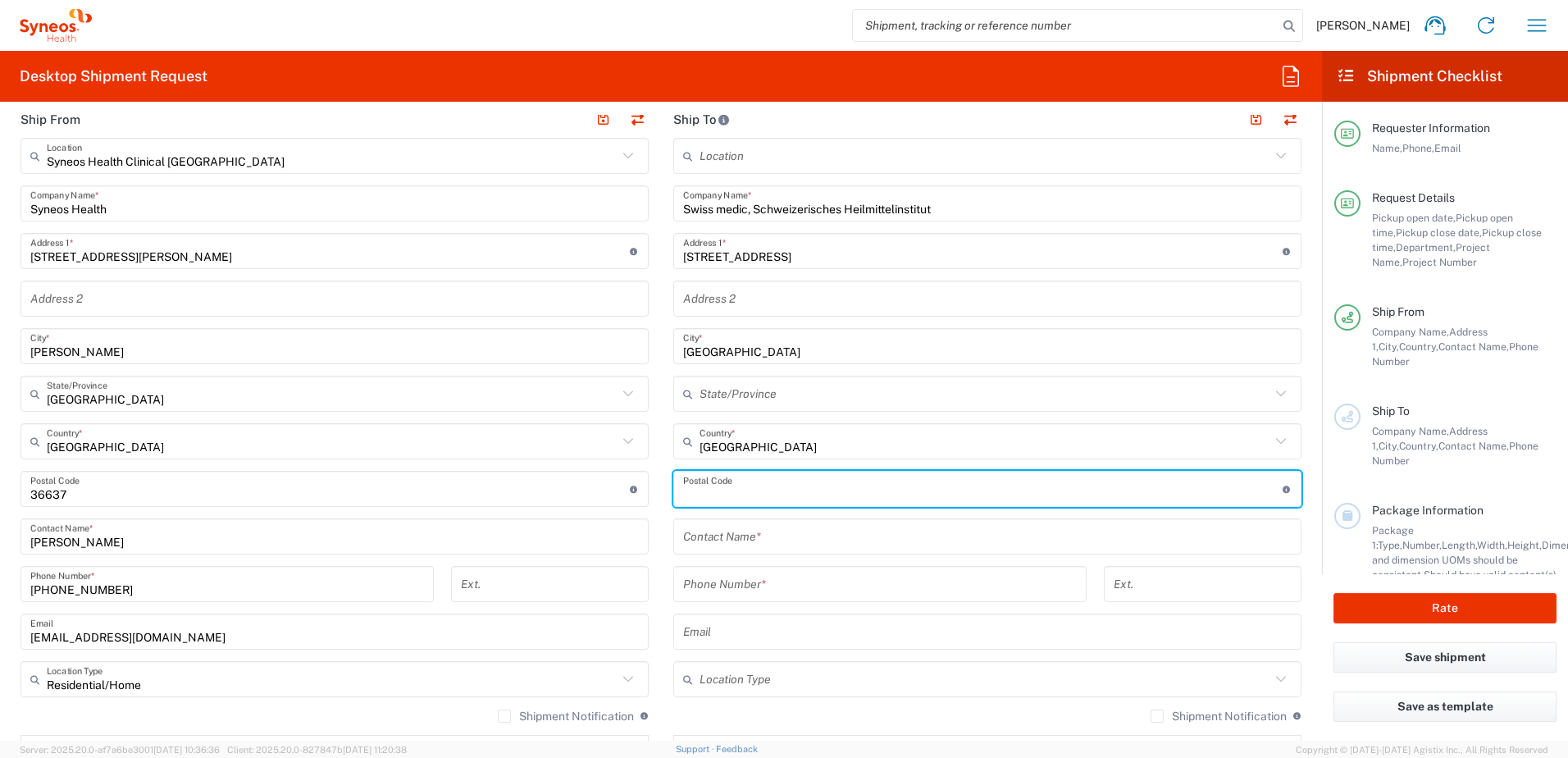
paste input "3012"
type input "3012"
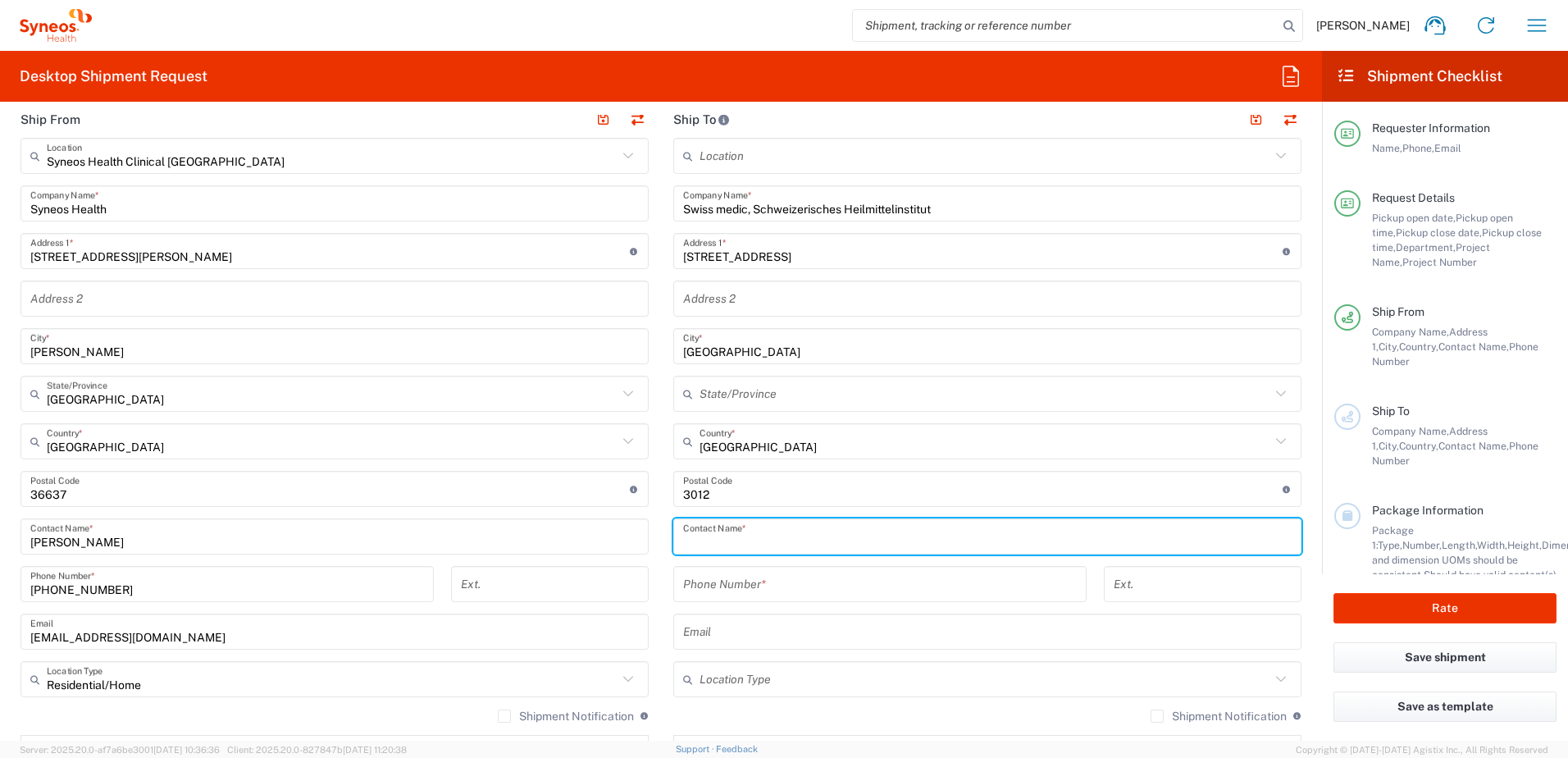
click at [765, 540] on input "text" at bounding box center [987, 537] width 608 height 29
paste input "Operational Support Services (SUSARs)"
type input "Operational Support Services (SUSARs)"
click at [743, 589] on input "tel" at bounding box center [879, 585] width 394 height 29
paste input "[PHONE_NUMBER]"
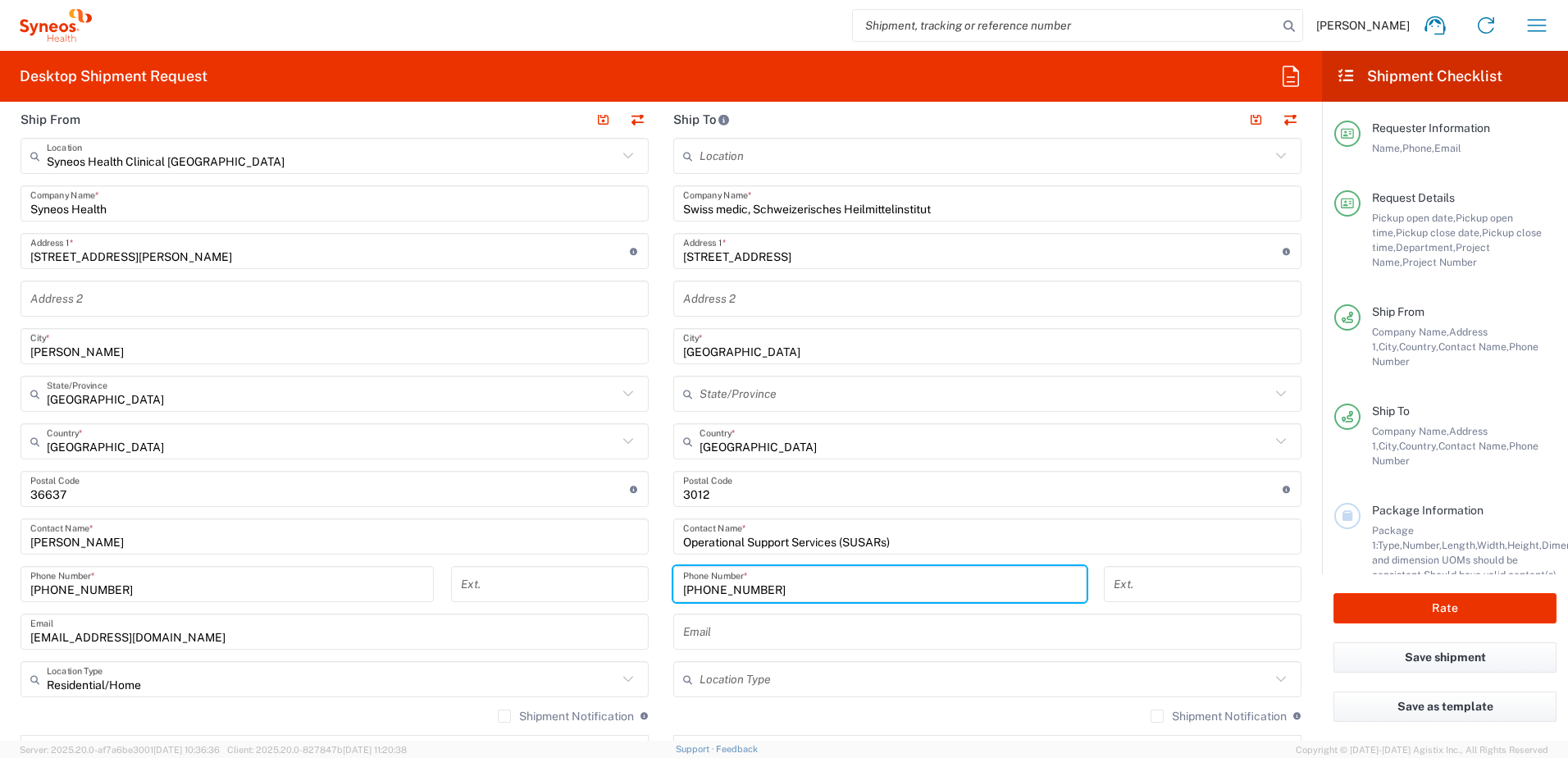
type input "[PHONE_NUMBER]"
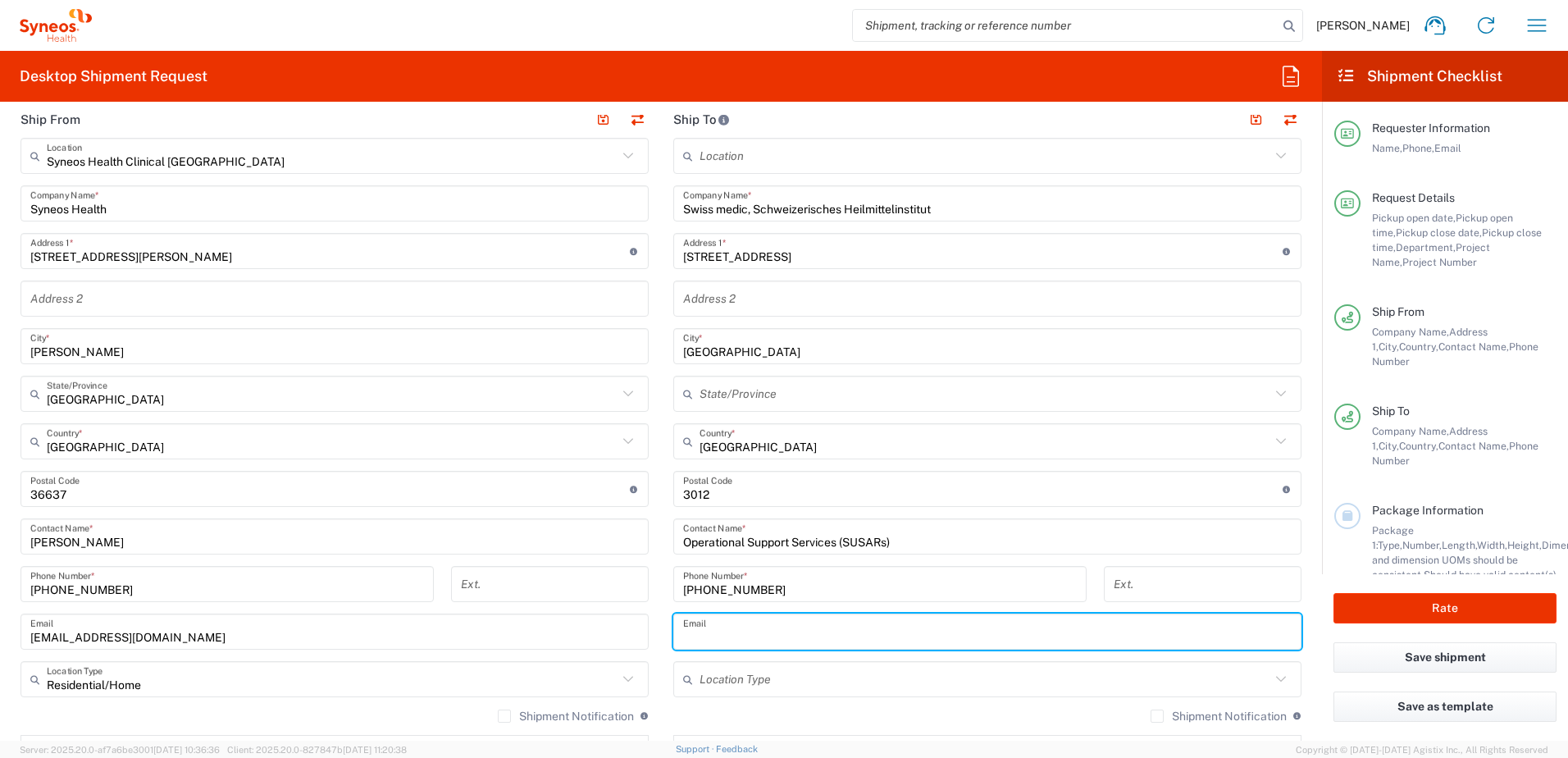
click at [684, 628] on input "text" at bounding box center [987, 632] width 608 height 29
paste input "[EMAIL_ADDRESS][DOMAIN_NAME]"
type input "[EMAIL_ADDRESS][DOMAIN_NAME]"
click at [700, 681] on input "text" at bounding box center [984, 679] width 571 height 29
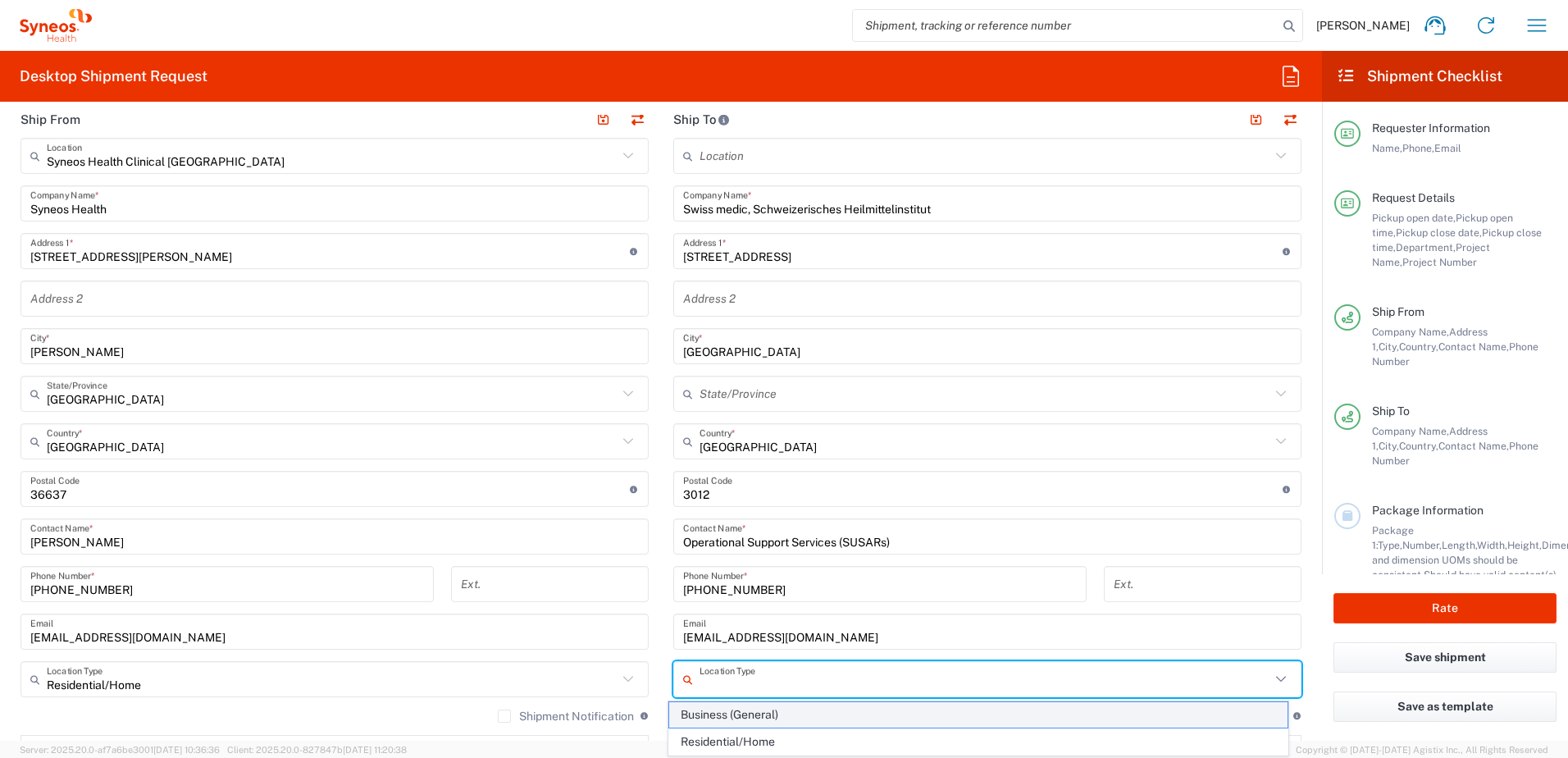
click at [707, 706] on span "Business (General)" at bounding box center [978, 714] width 619 height 26
type input "Business (General)"
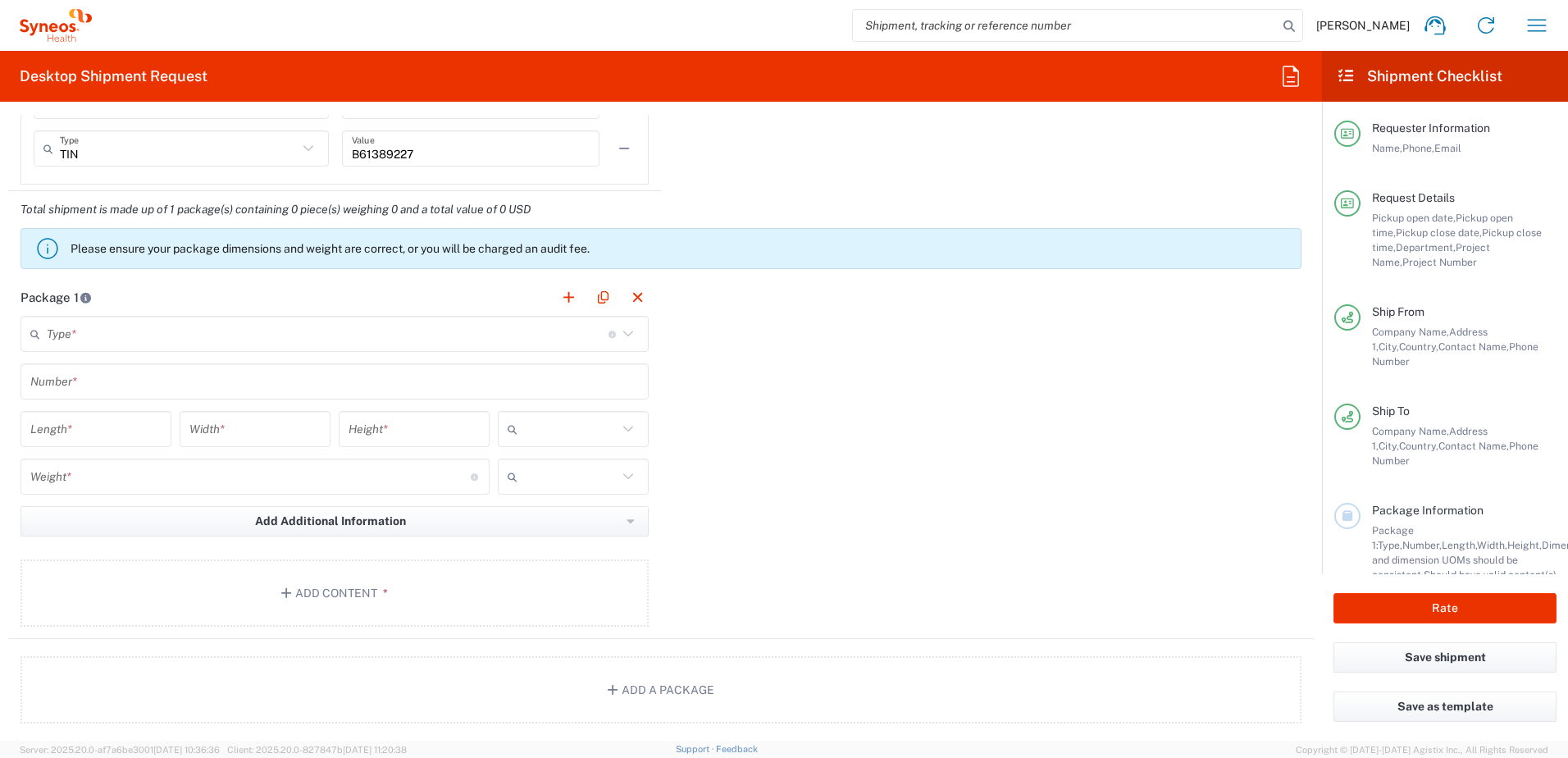
scroll to position [1394, 0]
click at [103, 338] on input "text" at bounding box center [327, 333] width 561 height 29
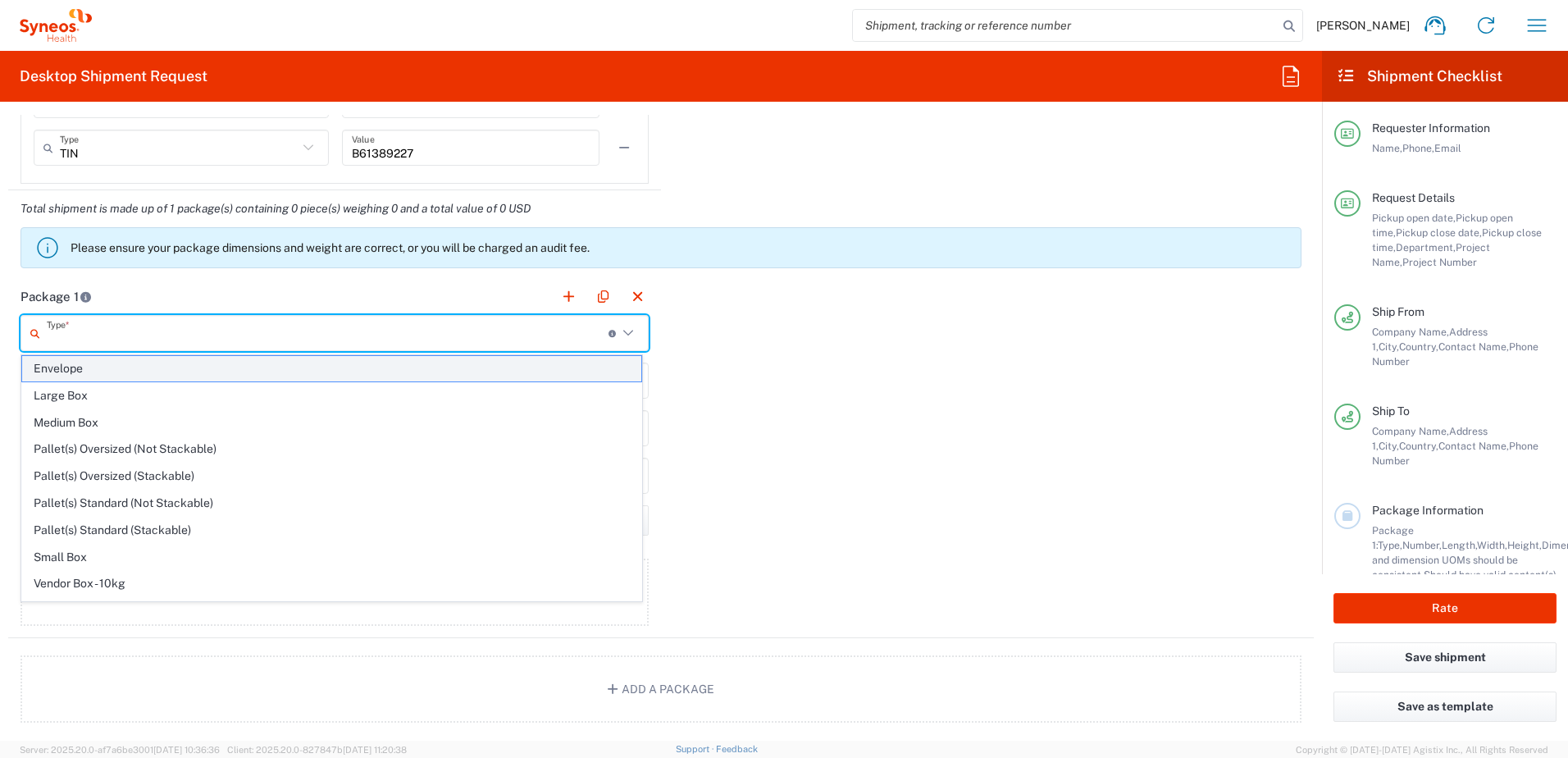
click at [85, 375] on span "Envelope" at bounding box center [332, 368] width 619 height 26
type input "Envelope"
type input "1"
type input "9.5"
type input "12.5"
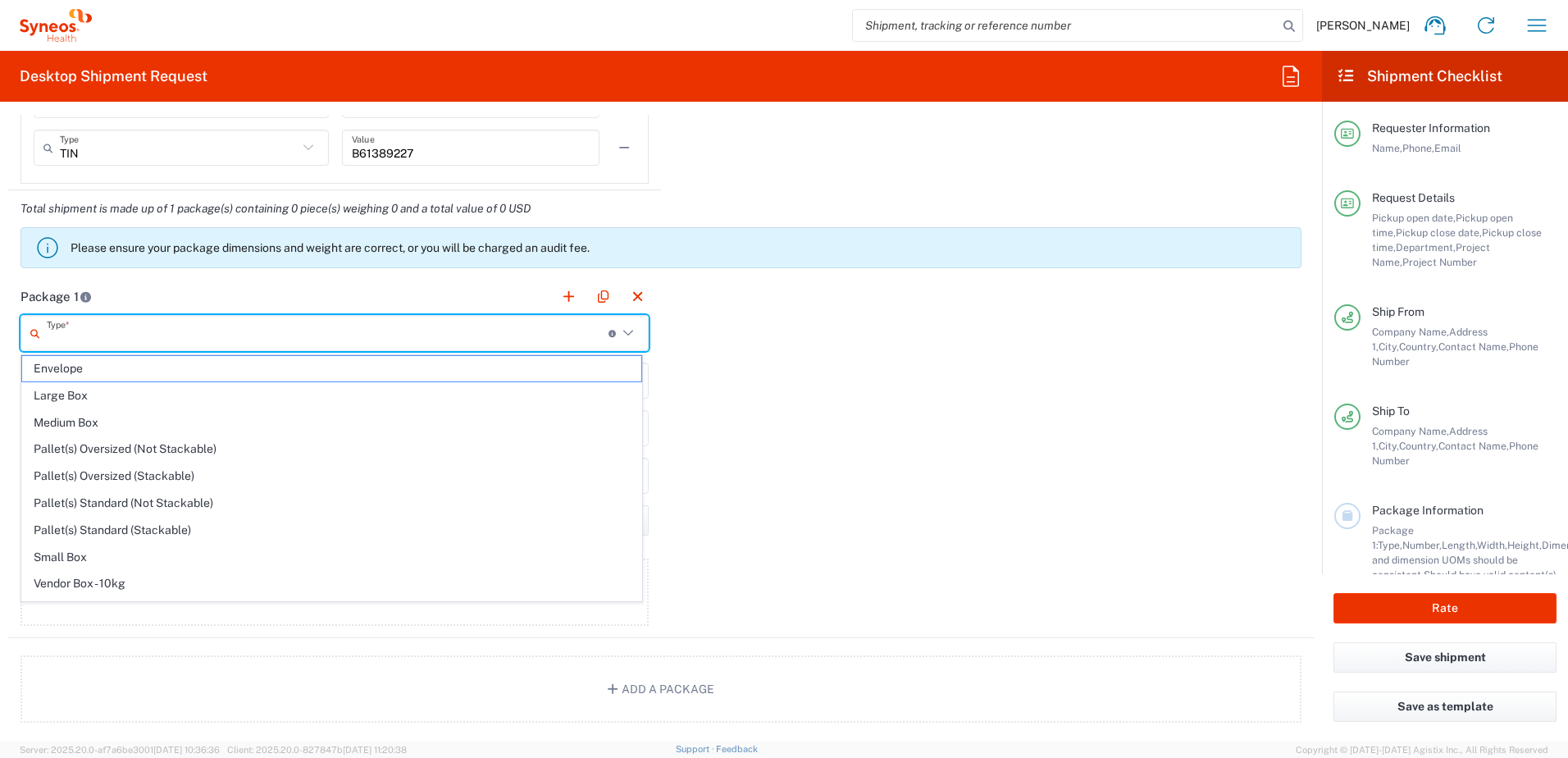
type input "0.25"
type input "in"
type input "0.45"
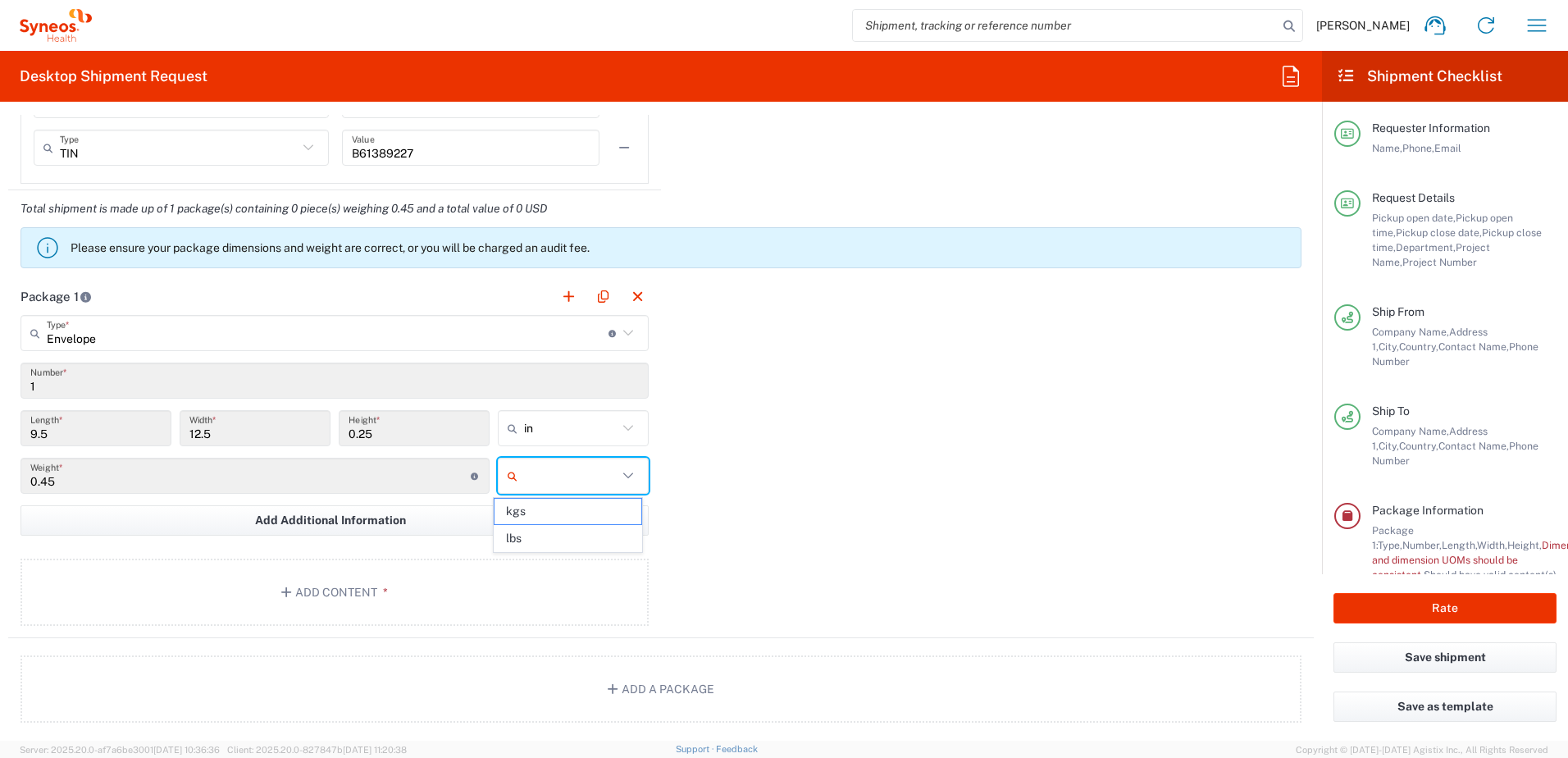
click at [546, 481] on input "text" at bounding box center [570, 475] width 93 height 26
click at [537, 535] on span "lbs" at bounding box center [567, 538] width 146 height 26
type input "lbs"
click at [384, 587] on span "*" at bounding box center [382, 591] width 10 height 13
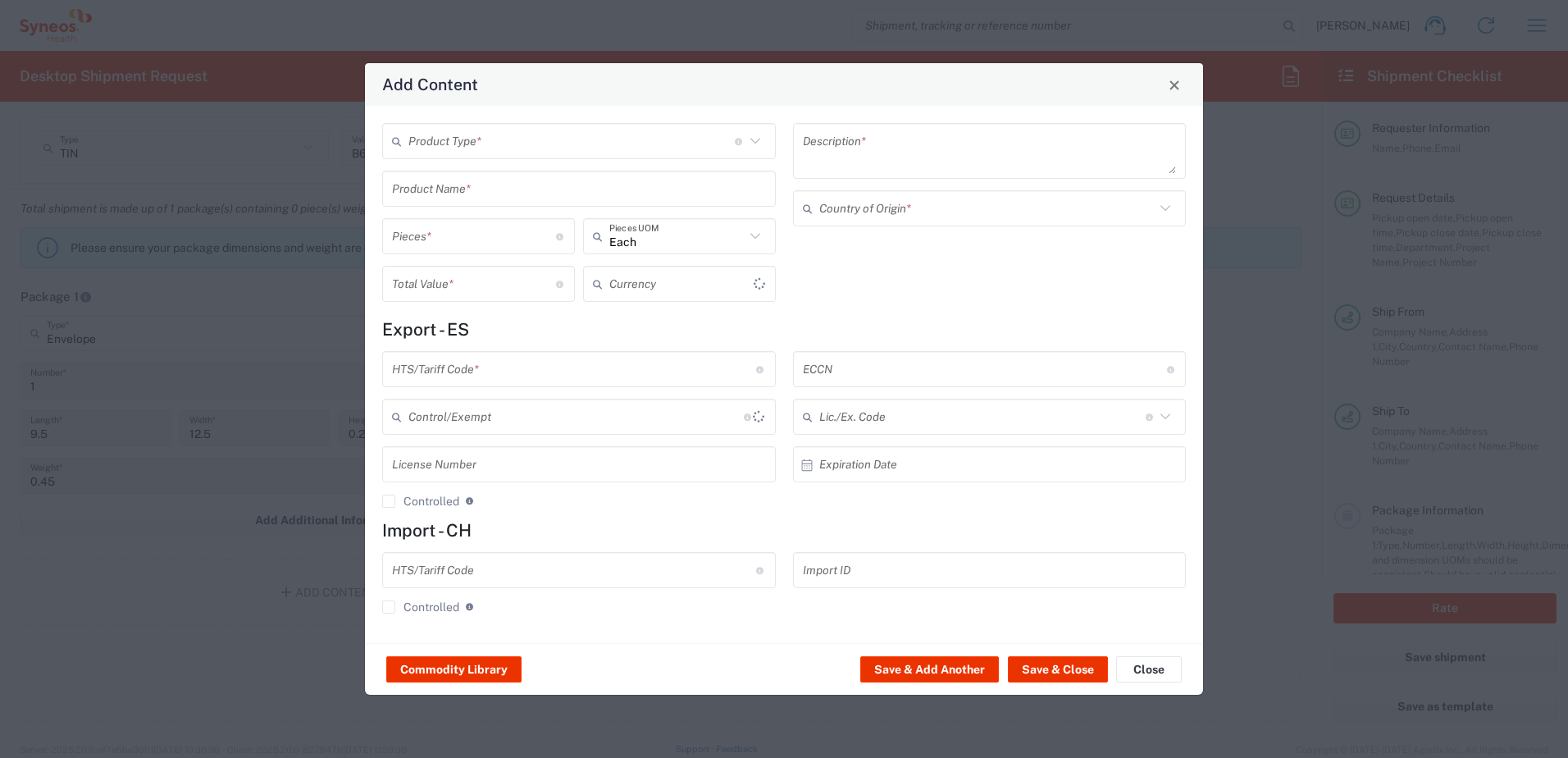
type input "US Dollar"
click at [472, 142] on input "text" at bounding box center [572, 142] width 326 height 29
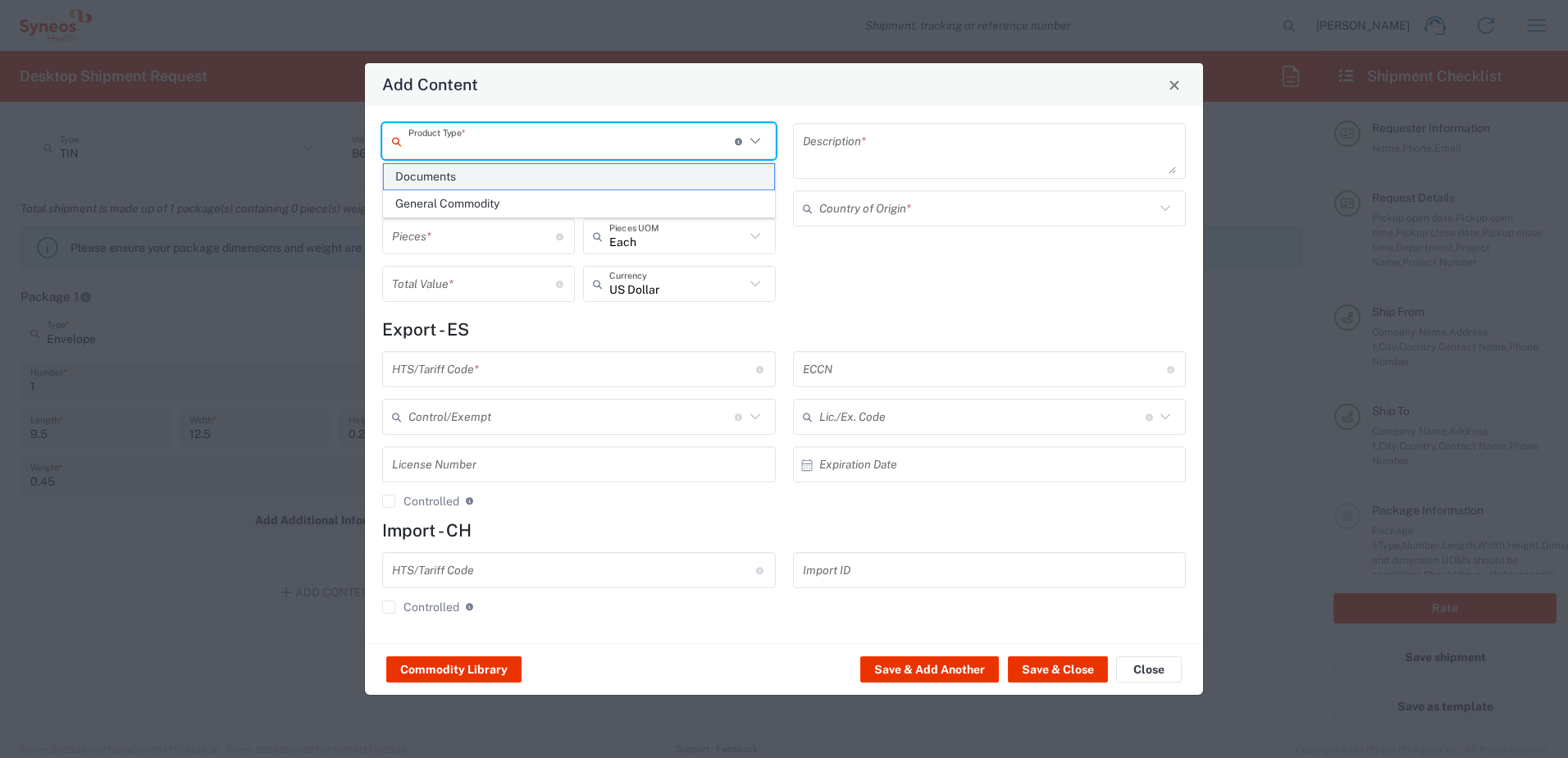
click at [459, 183] on span "Documents" at bounding box center [578, 177] width 391 height 26
type input "Documents"
type input "1"
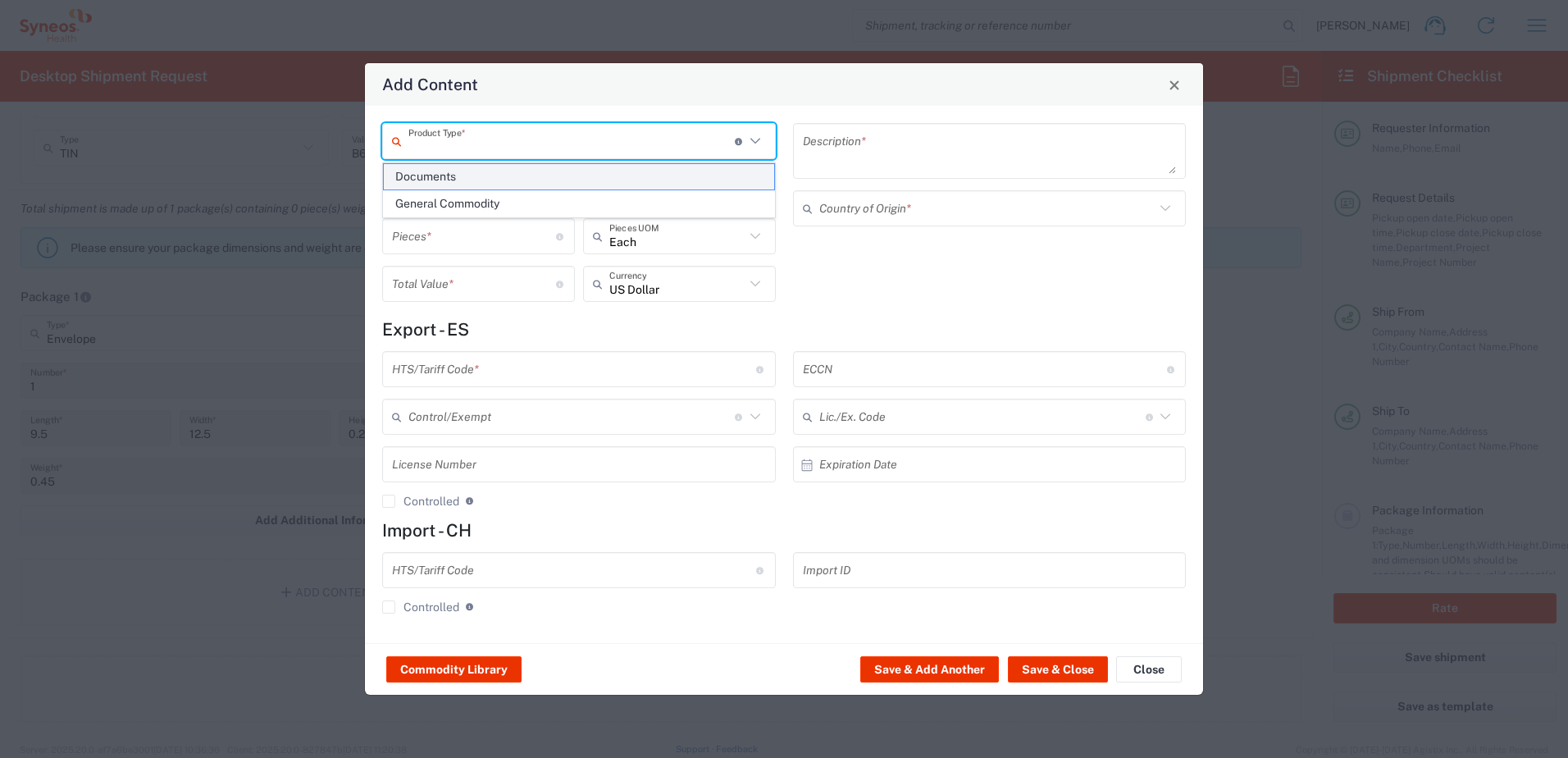
type textarea "Documents"
type input "[GEOGRAPHIC_DATA]"
type input "0000.00.0000"
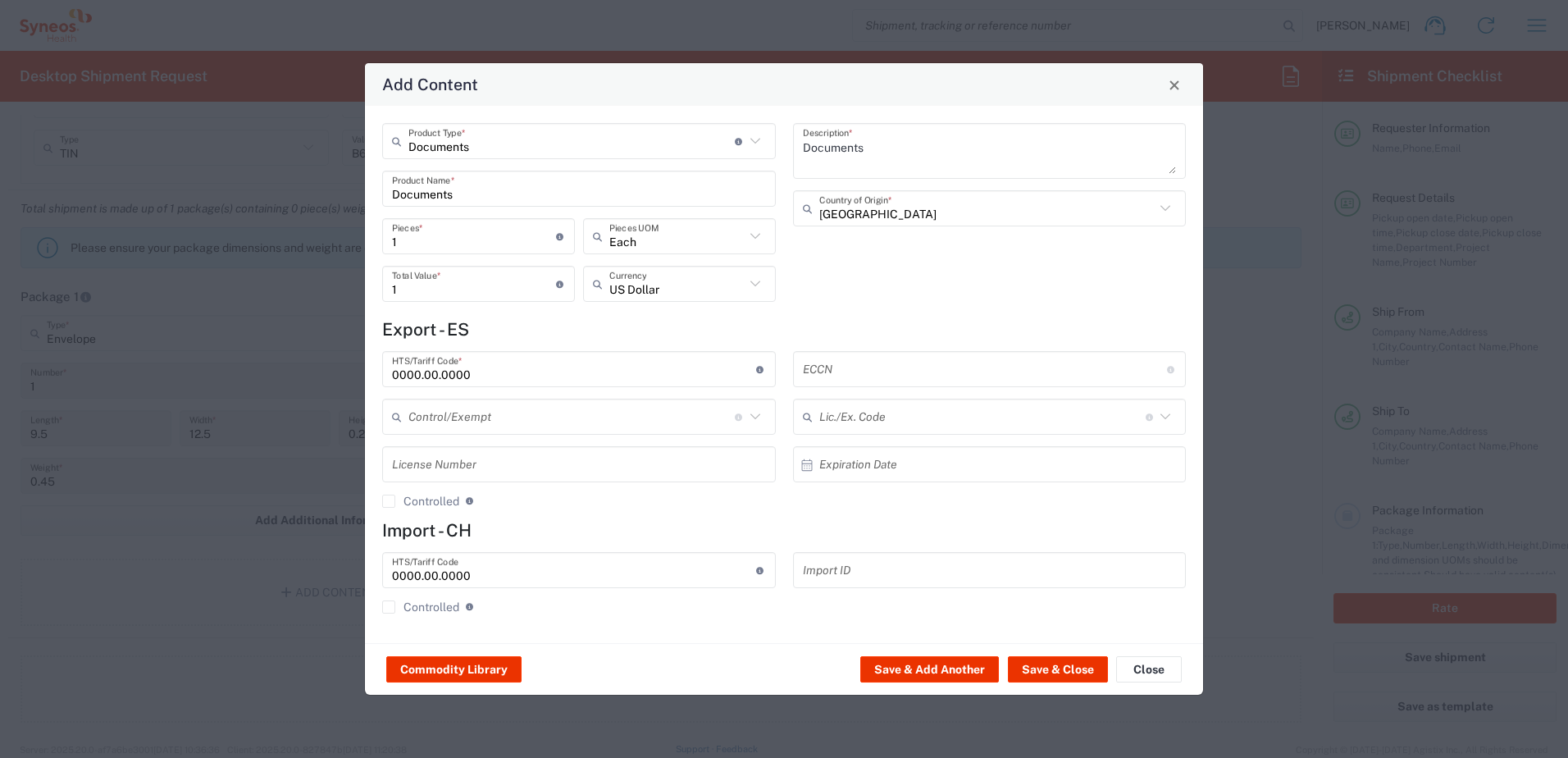
click at [826, 147] on textarea "Documents" at bounding box center [990, 151] width 374 height 46
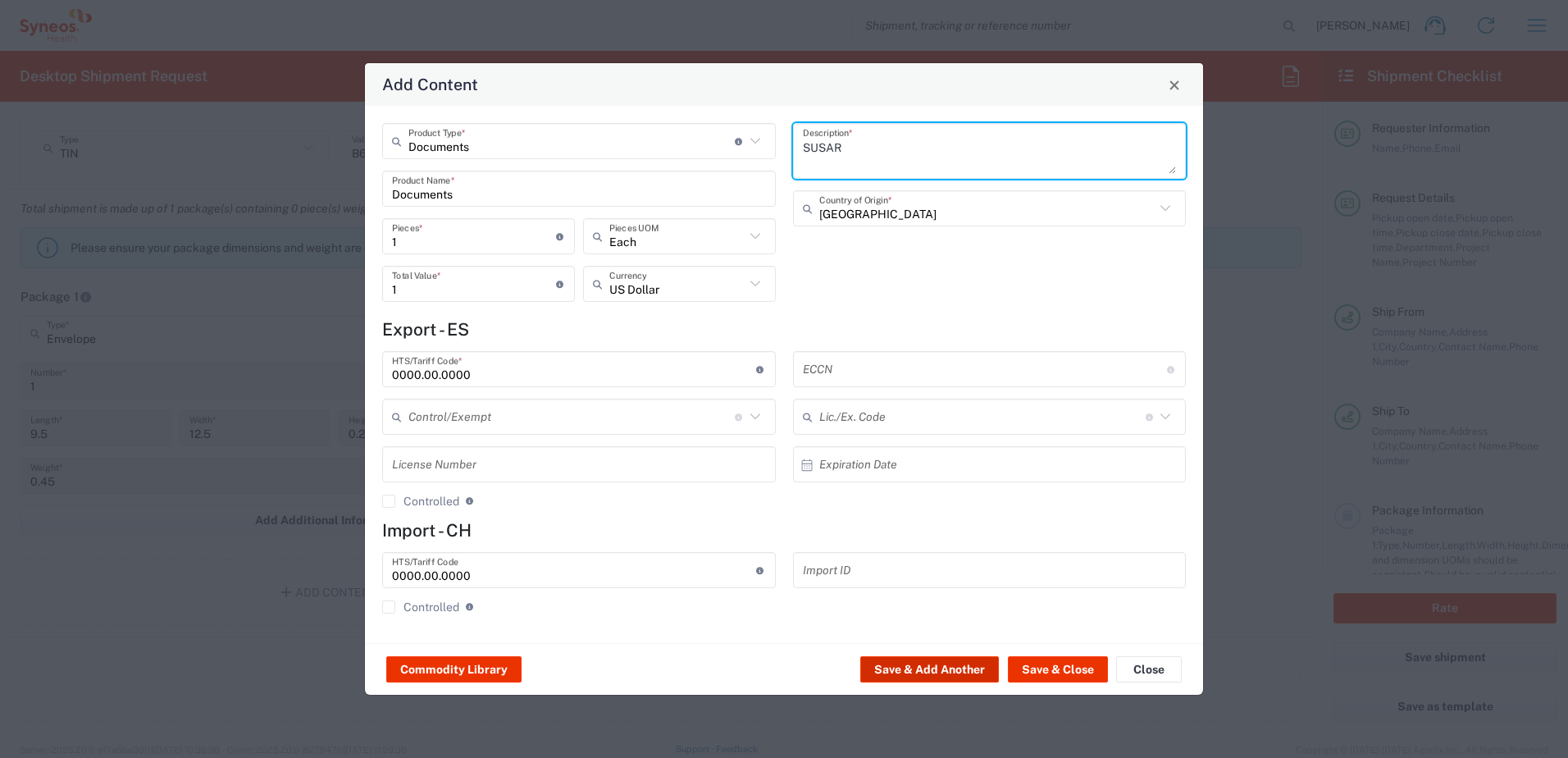
type textarea "SUSAR"
click at [912, 671] on button "Save & Add Another" at bounding box center [930, 669] width 138 height 26
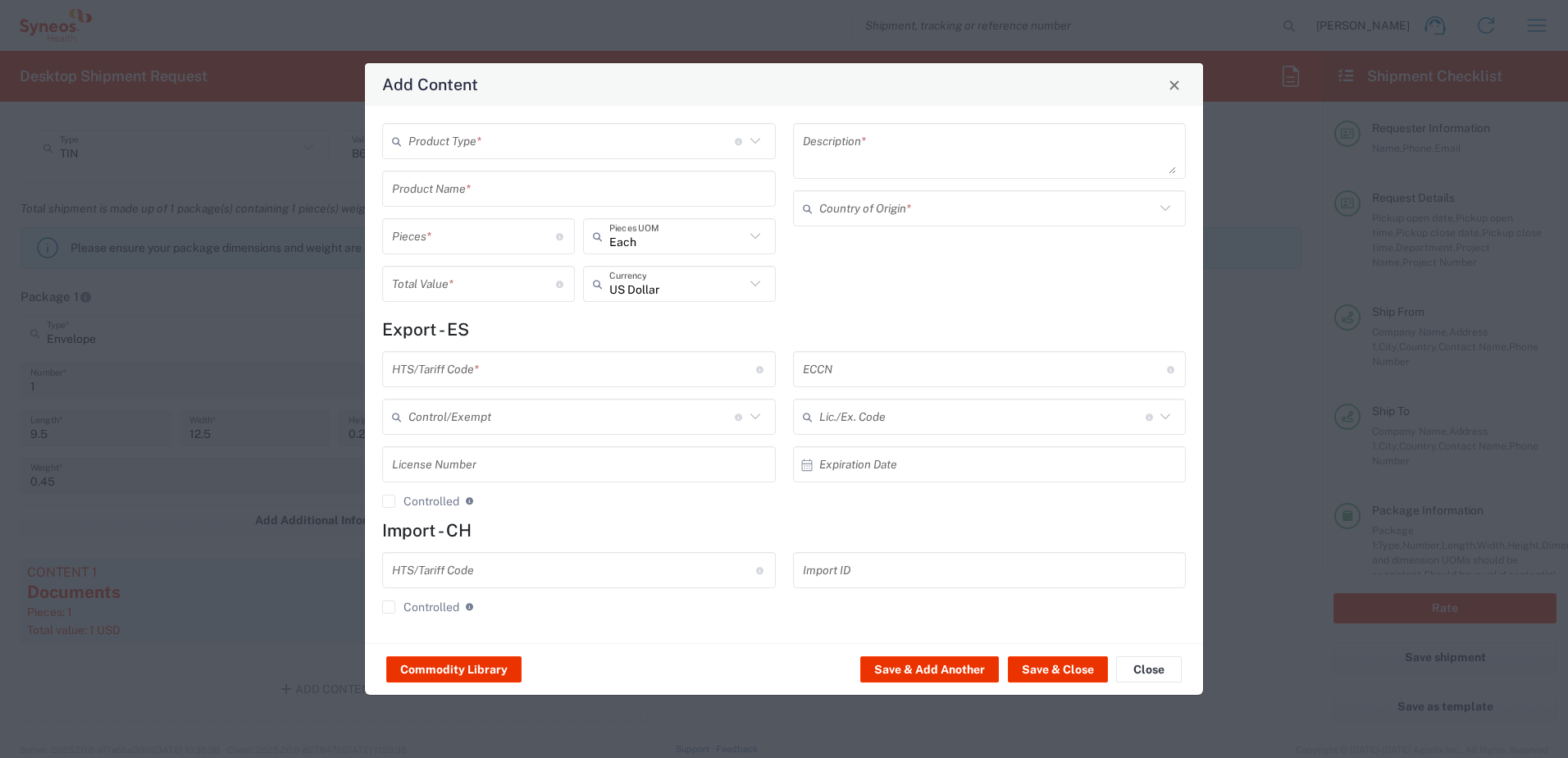
click at [446, 141] on input "text" at bounding box center [572, 142] width 326 height 29
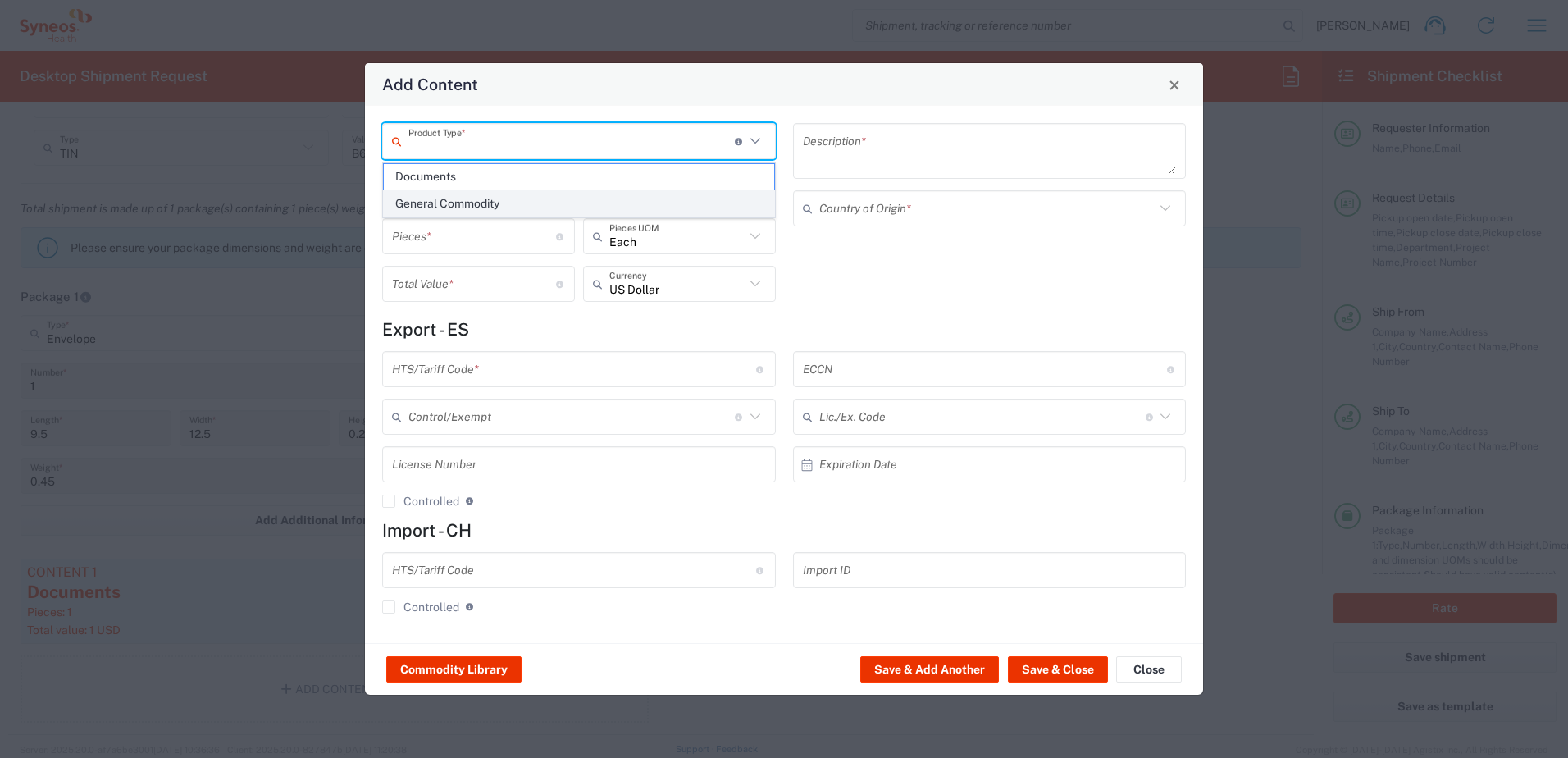
click at [446, 197] on span "General Commodity" at bounding box center [578, 204] width 391 height 26
type input "General Commodity"
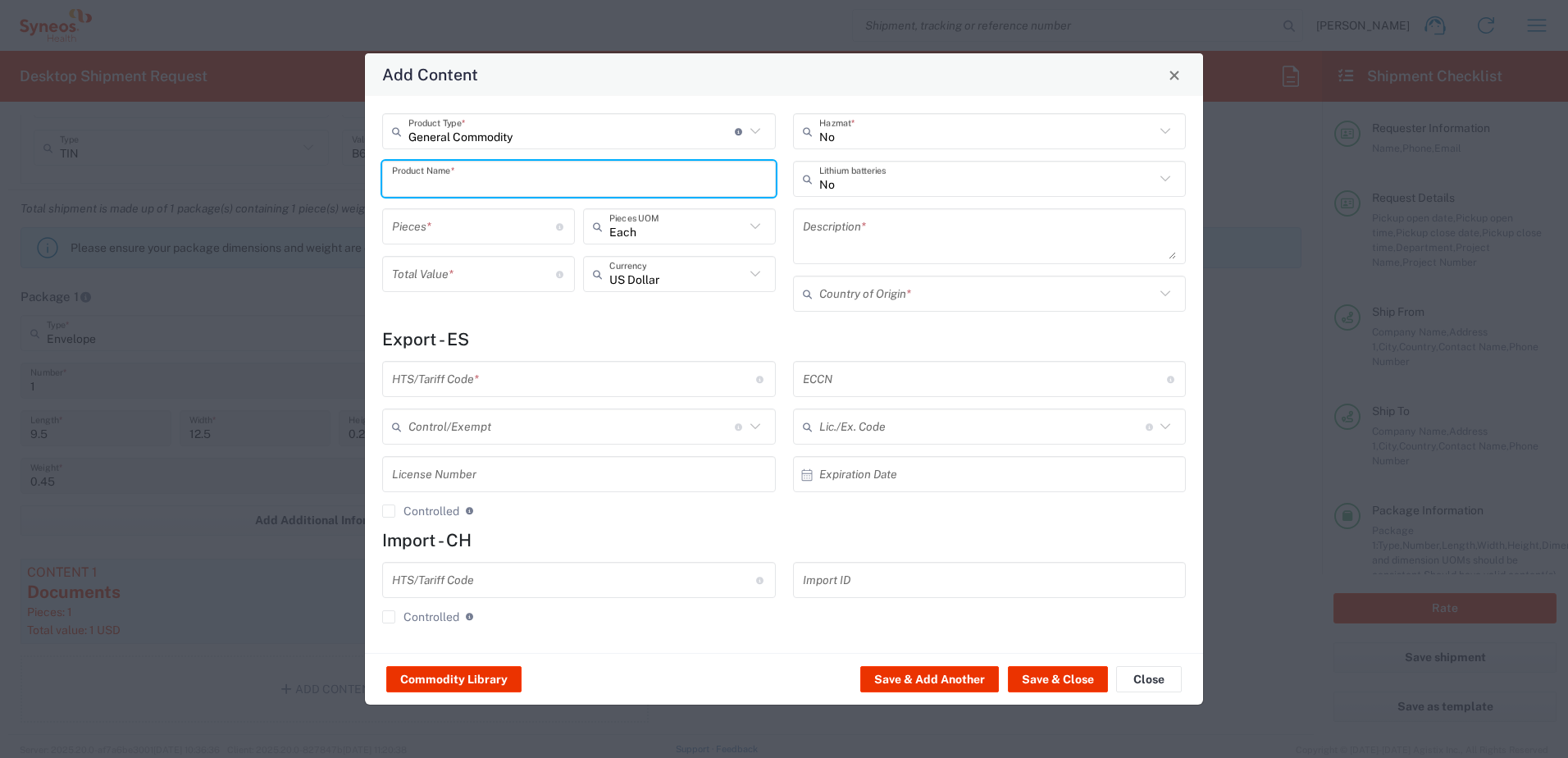
click at [441, 184] on input "text" at bounding box center [579, 179] width 374 height 29
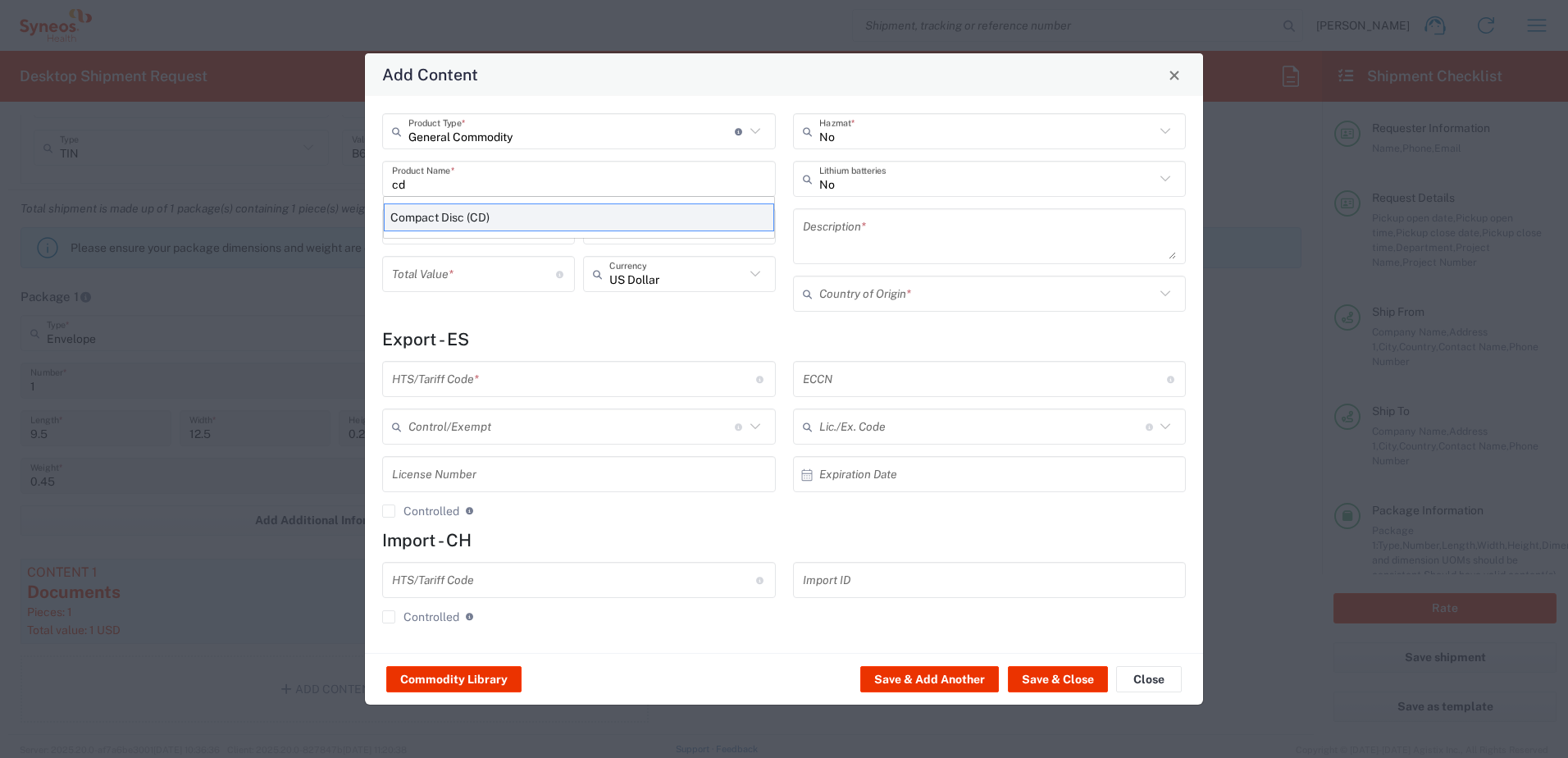
click at [450, 214] on div "Compact Disc (CD)" at bounding box center [578, 217] width 391 height 28
type input "Compact Disc (CD)"
type input "1"
type input "2"
type textarea "Business correspondence on a compact disc"
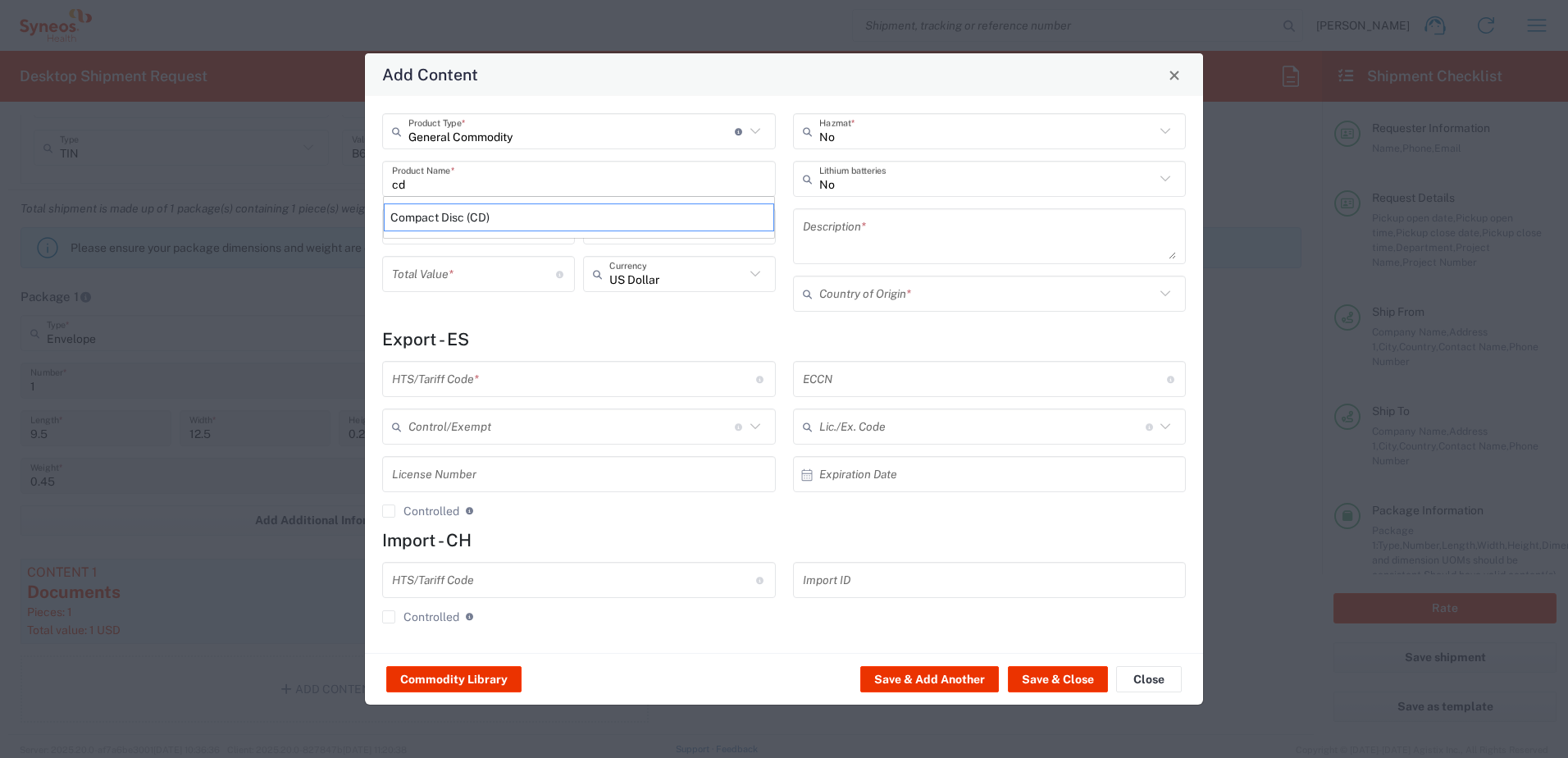
type input "[GEOGRAPHIC_DATA]"
type input "8523.49.4000"
type input "BIS"
type input "EAR99"
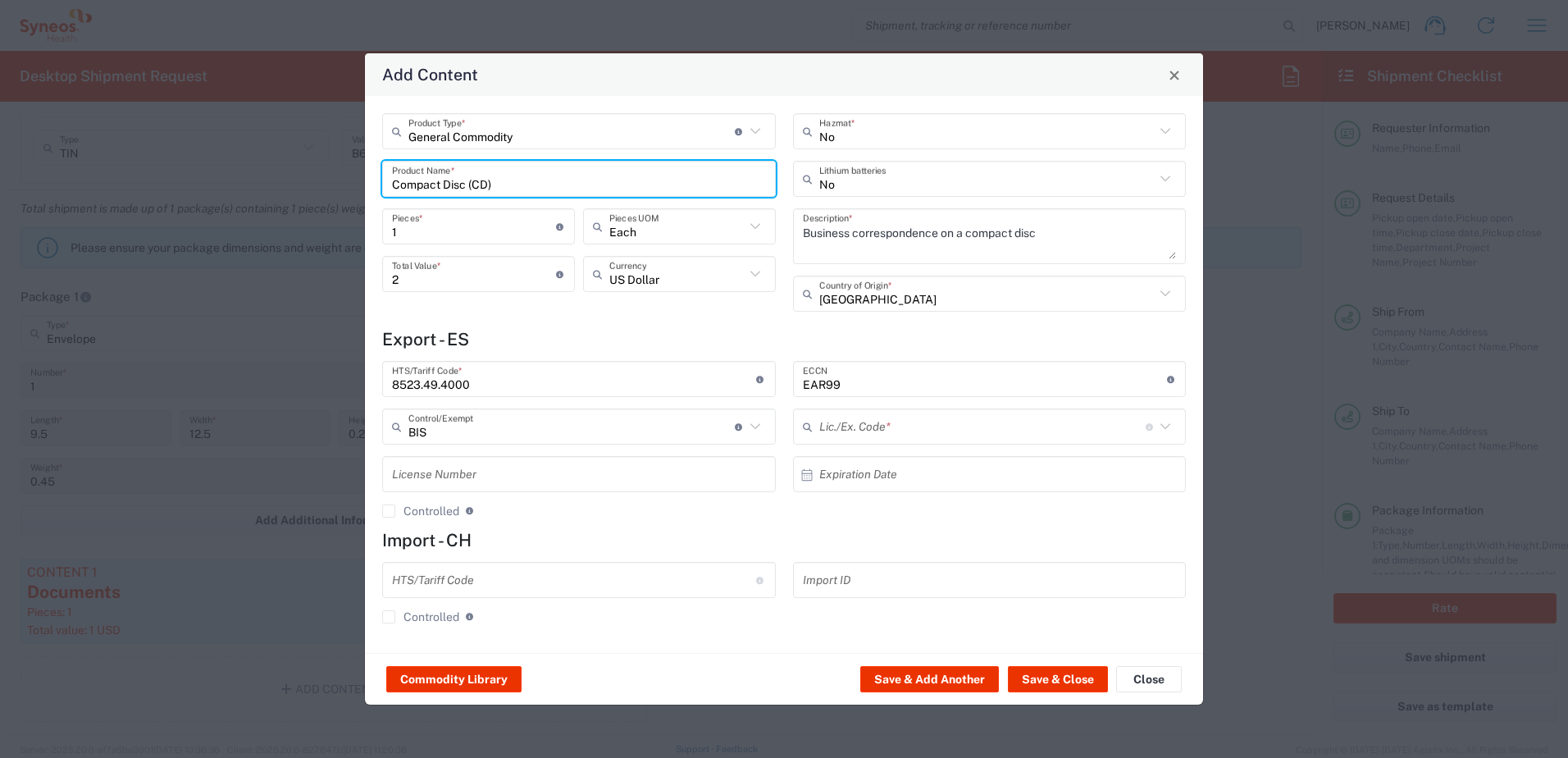
type input "NLR - No License Required"
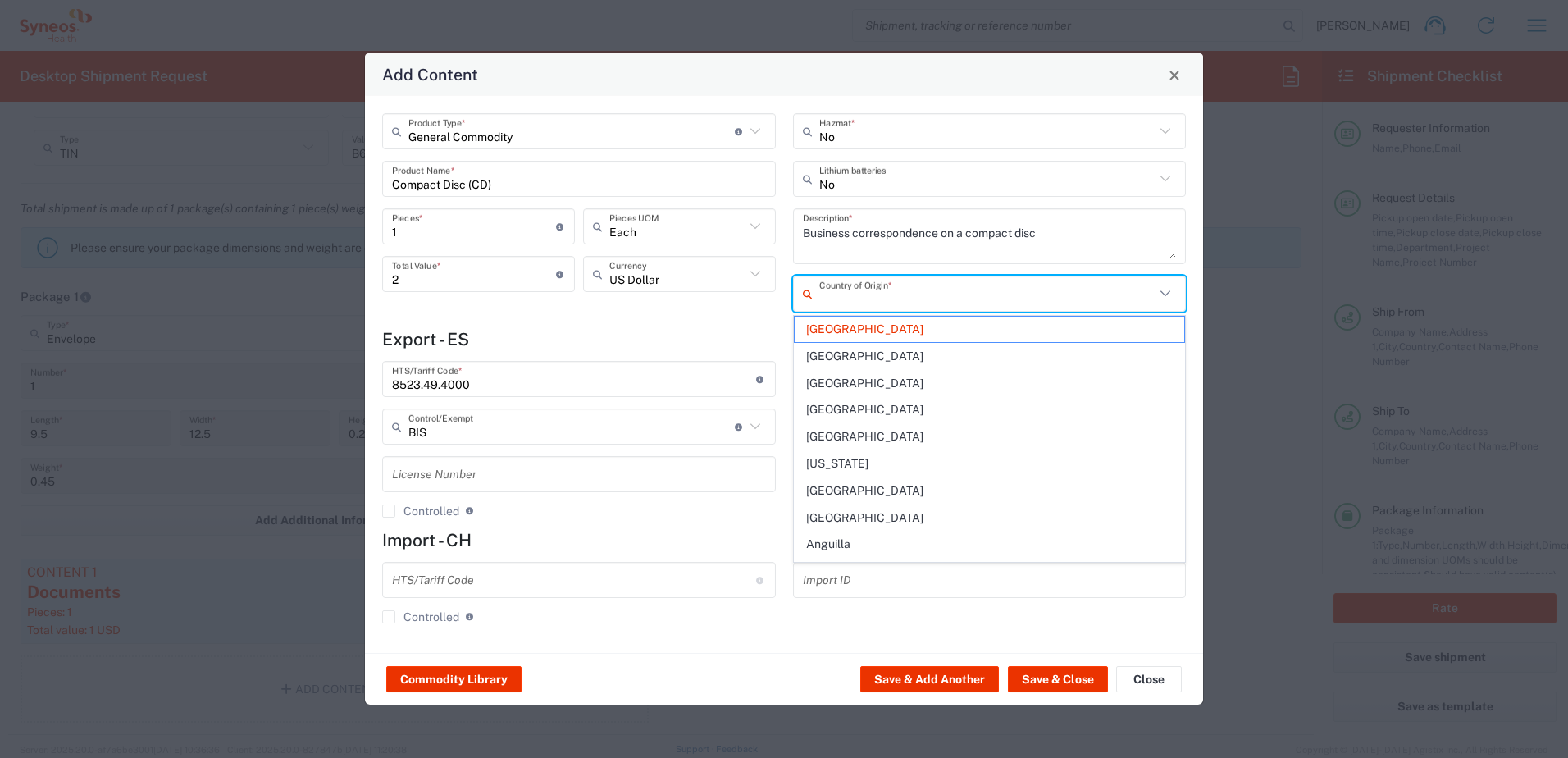
click at [831, 291] on input "text" at bounding box center [987, 294] width 336 height 29
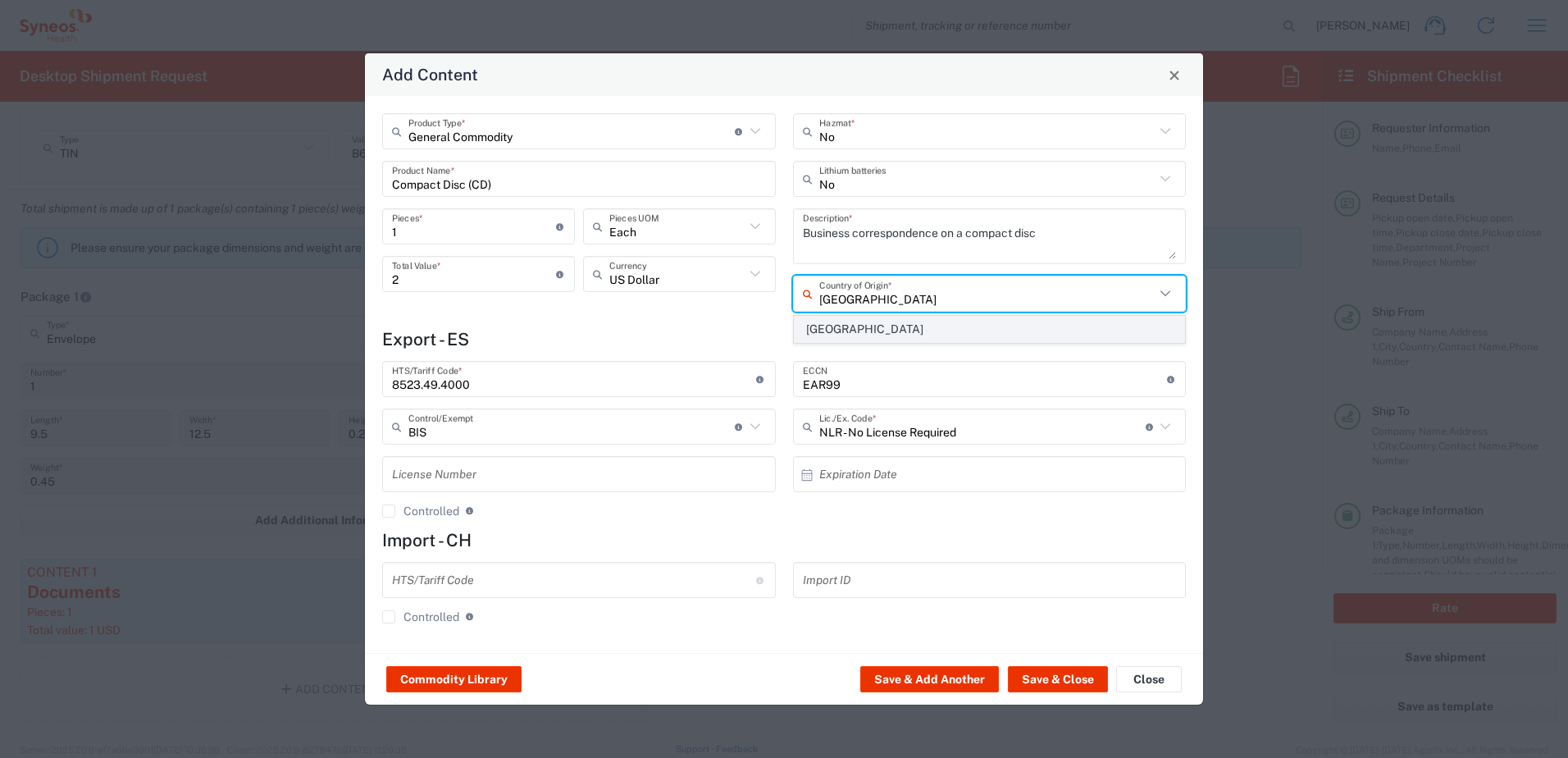
type input "[GEOGRAPHIC_DATA]"
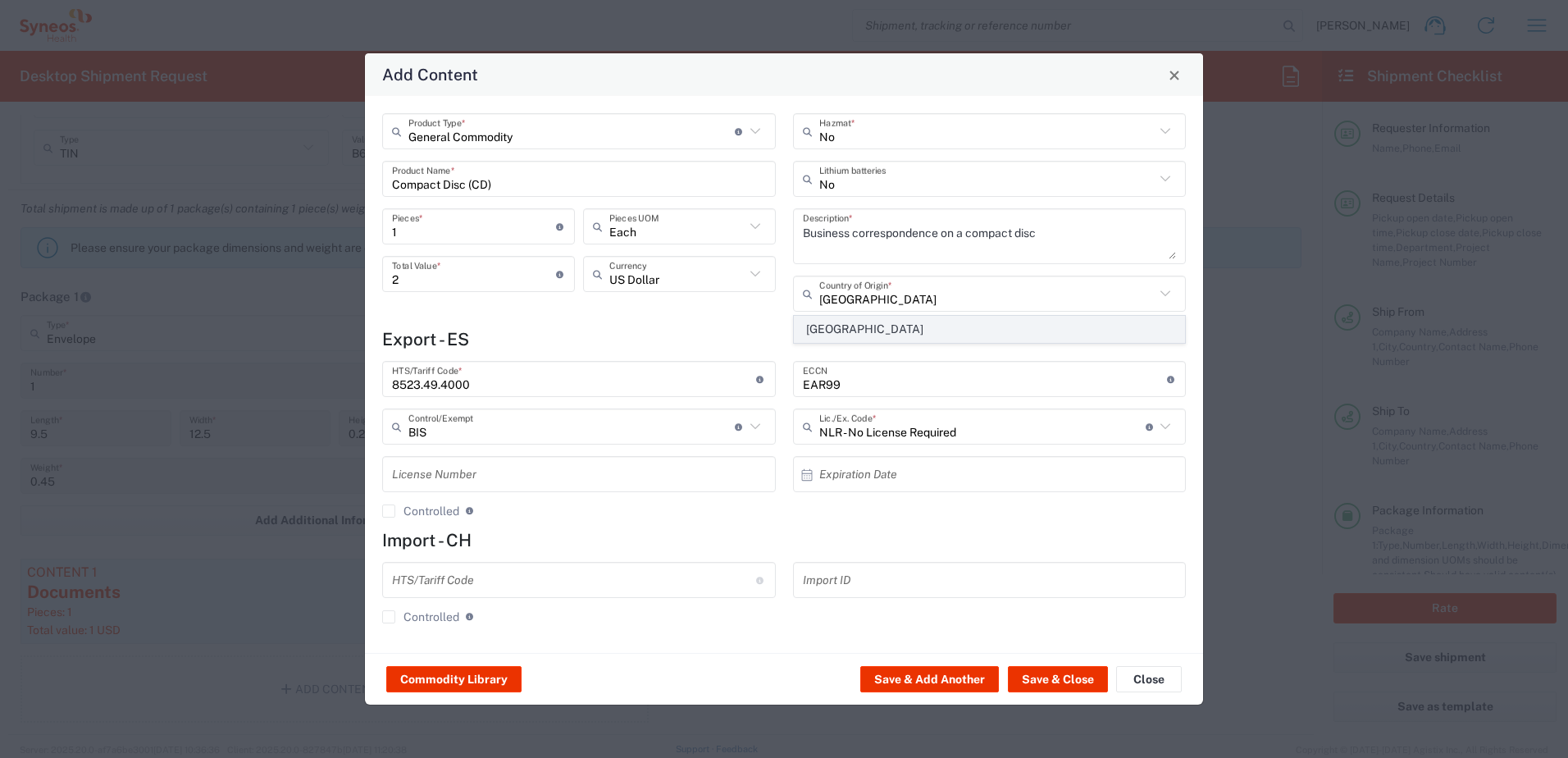
click at [816, 324] on span "[GEOGRAPHIC_DATA]" at bounding box center [990, 329] width 391 height 26
click at [1067, 680] on button "Save & Close" at bounding box center [1057, 679] width 100 height 26
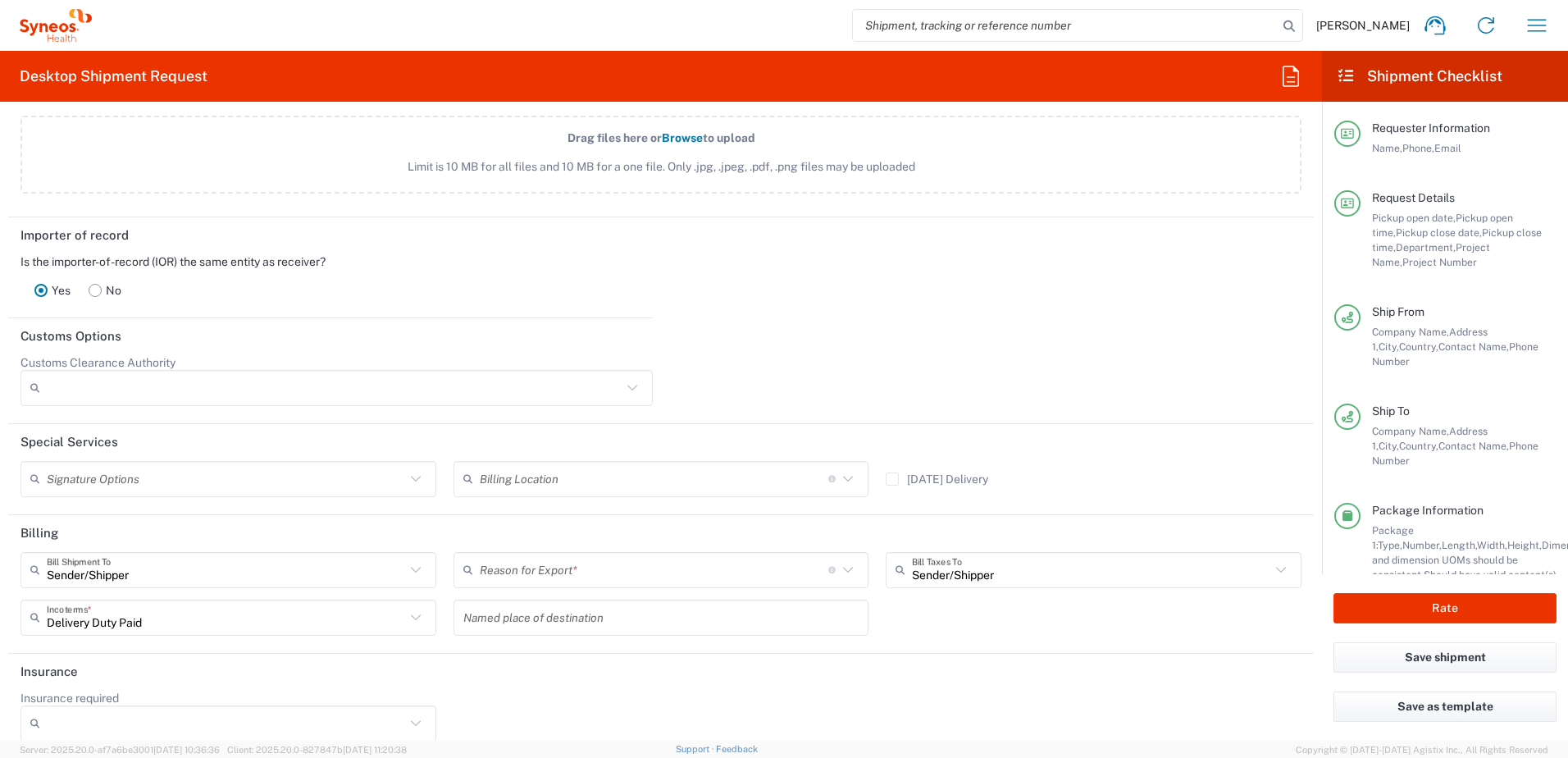
scroll to position [2201, 0]
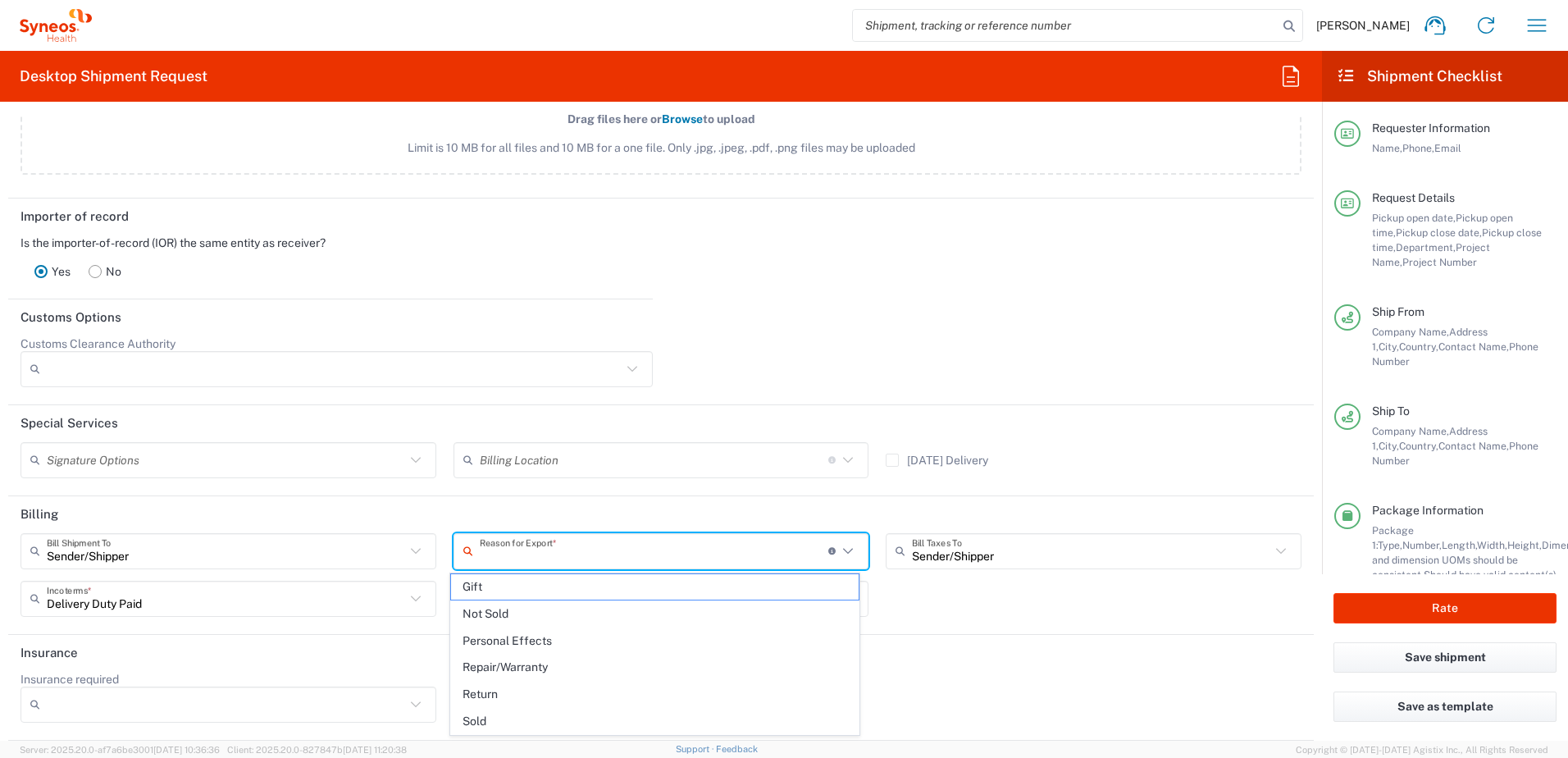
click at [533, 555] on input "text" at bounding box center [654, 551] width 349 height 29
click at [512, 618] on span "Not Sold" at bounding box center [655, 614] width 408 height 26
type input "Not Sold"
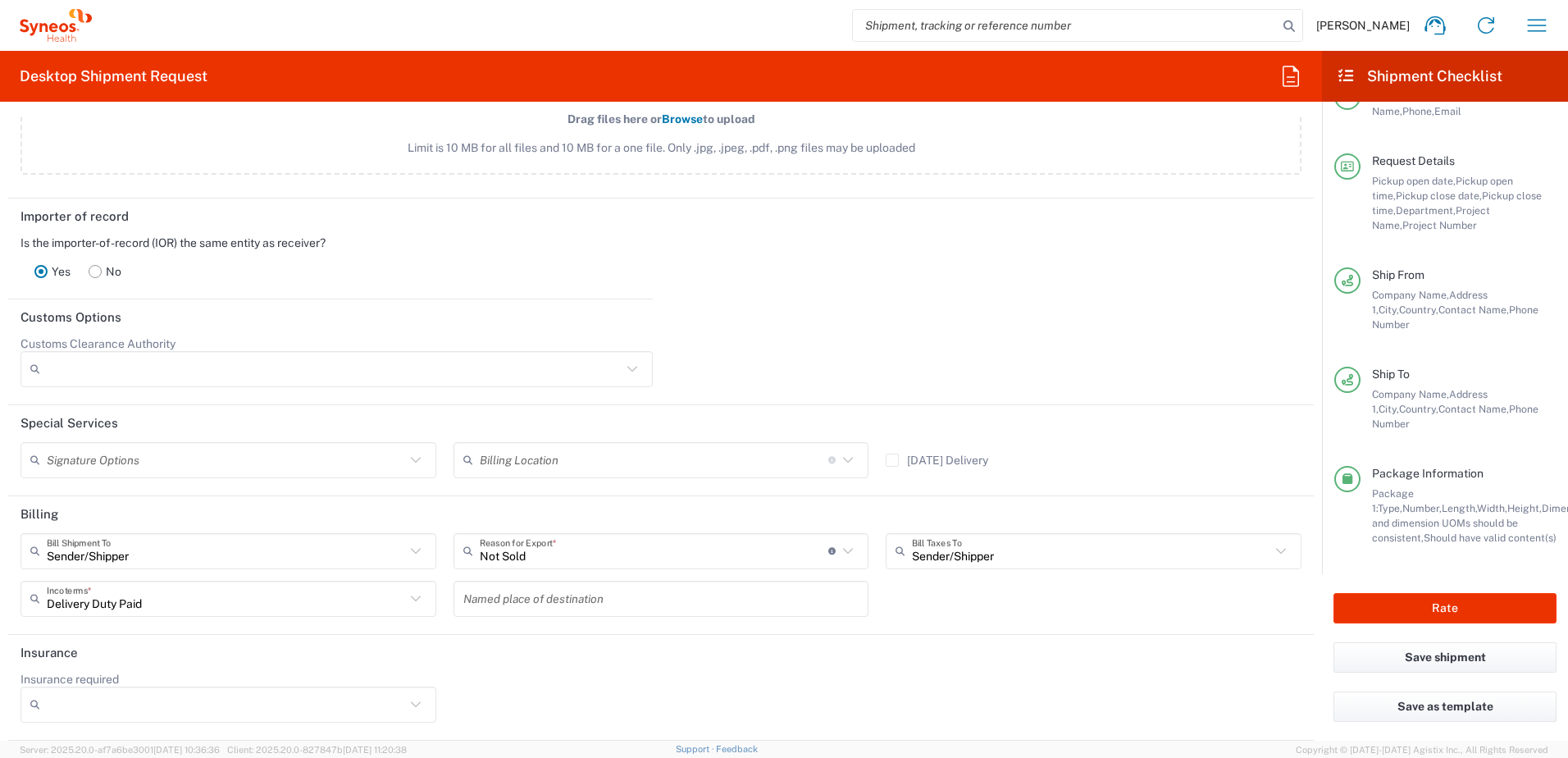
scroll to position [0, 0]
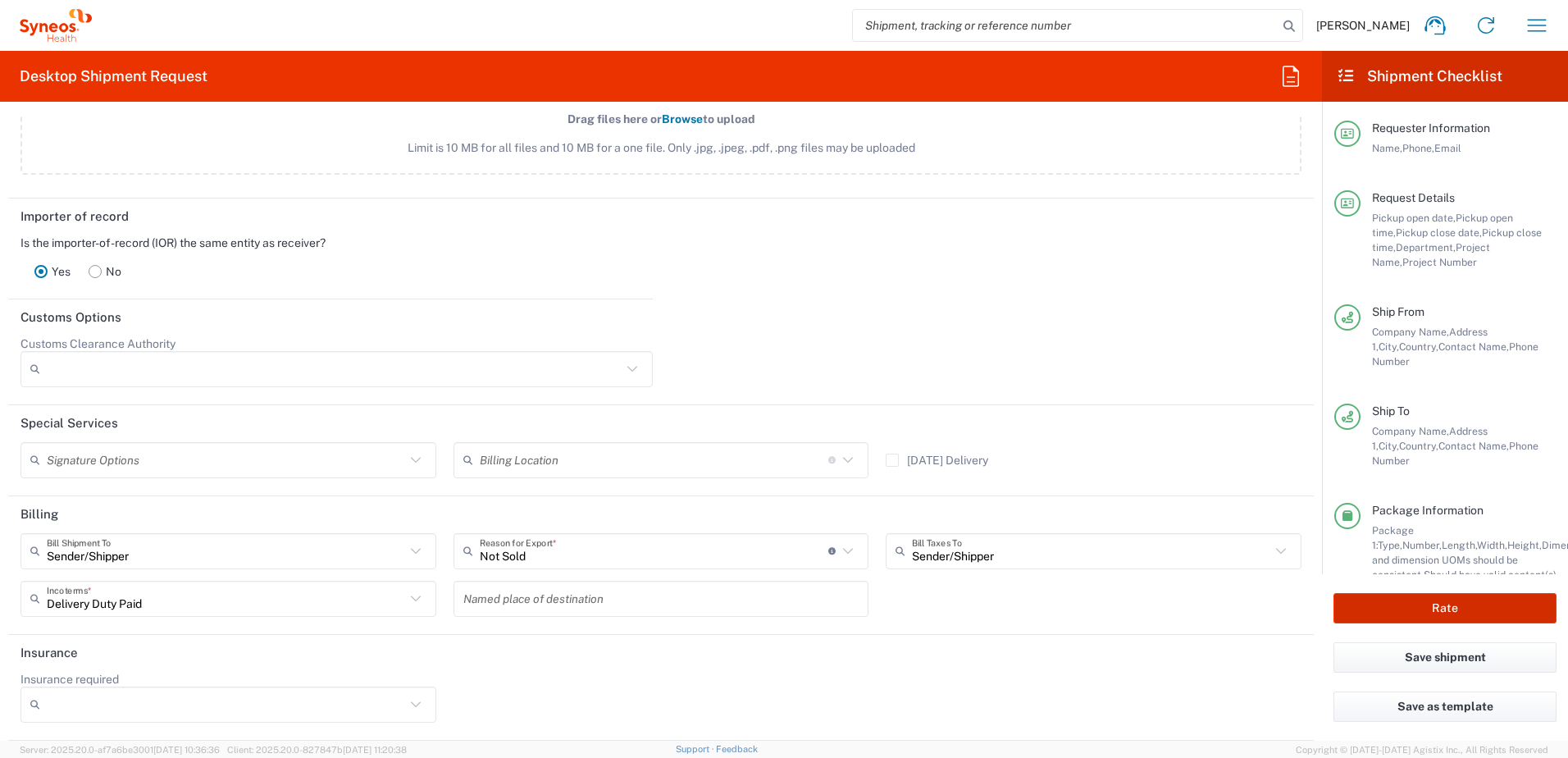
click at [1438, 605] on button "Rate" at bounding box center [1444, 608] width 223 height 31
type input "7052126"
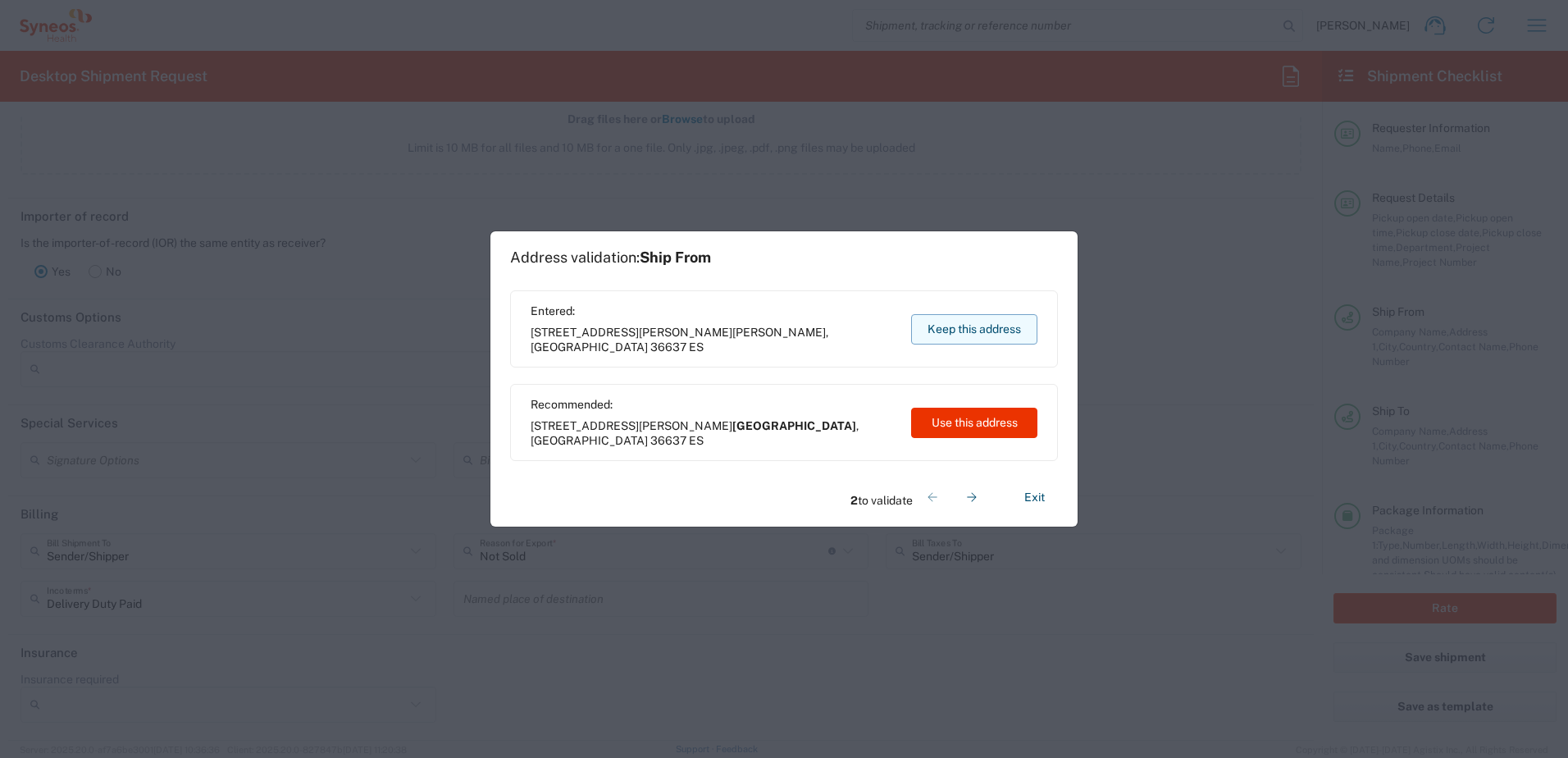
click at [962, 331] on button "Keep this address" at bounding box center [974, 330] width 126 height 31
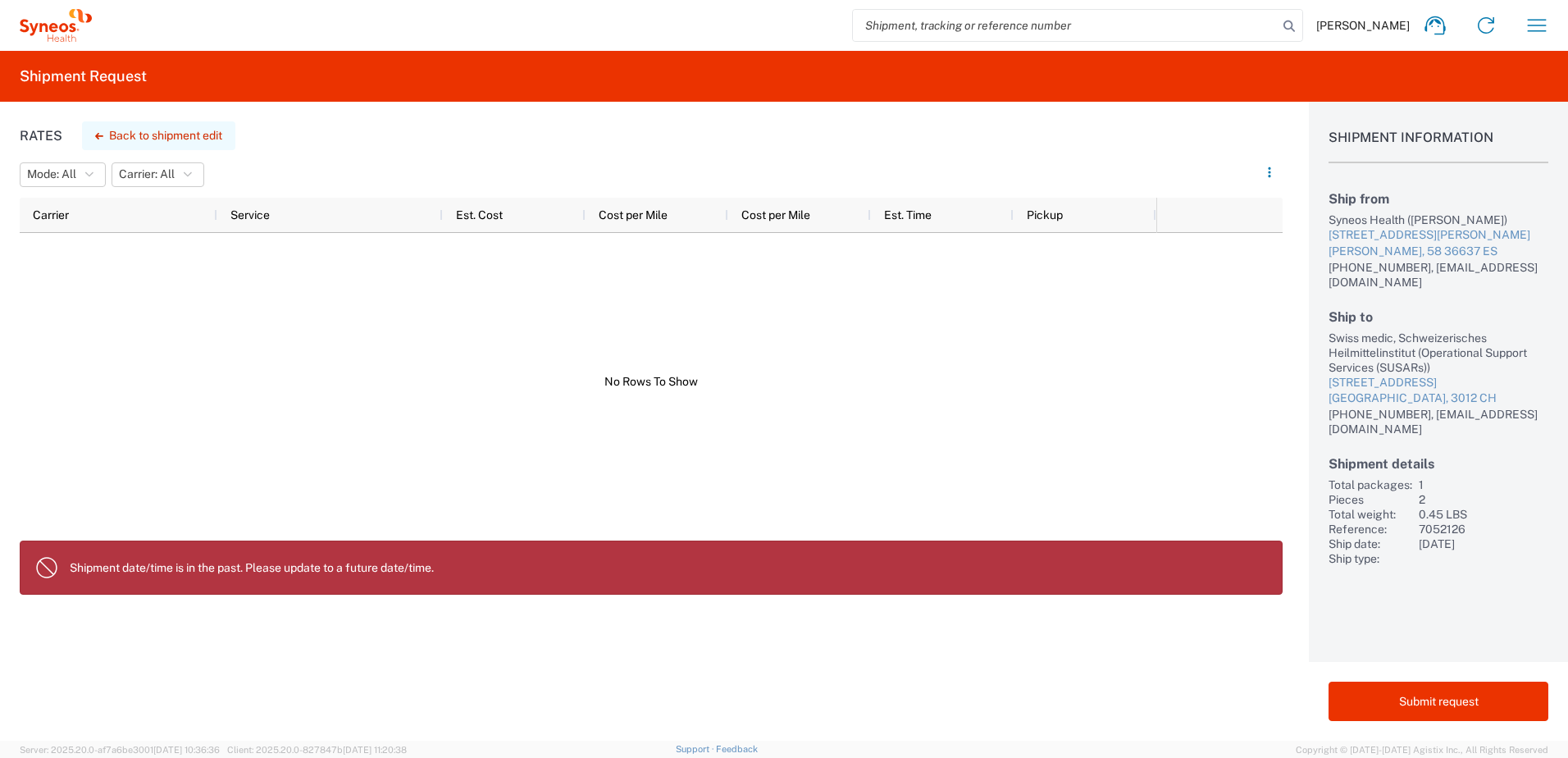
click at [128, 138] on button "Back to shipment edit" at bounding box center [158, 136] width 153 height 29
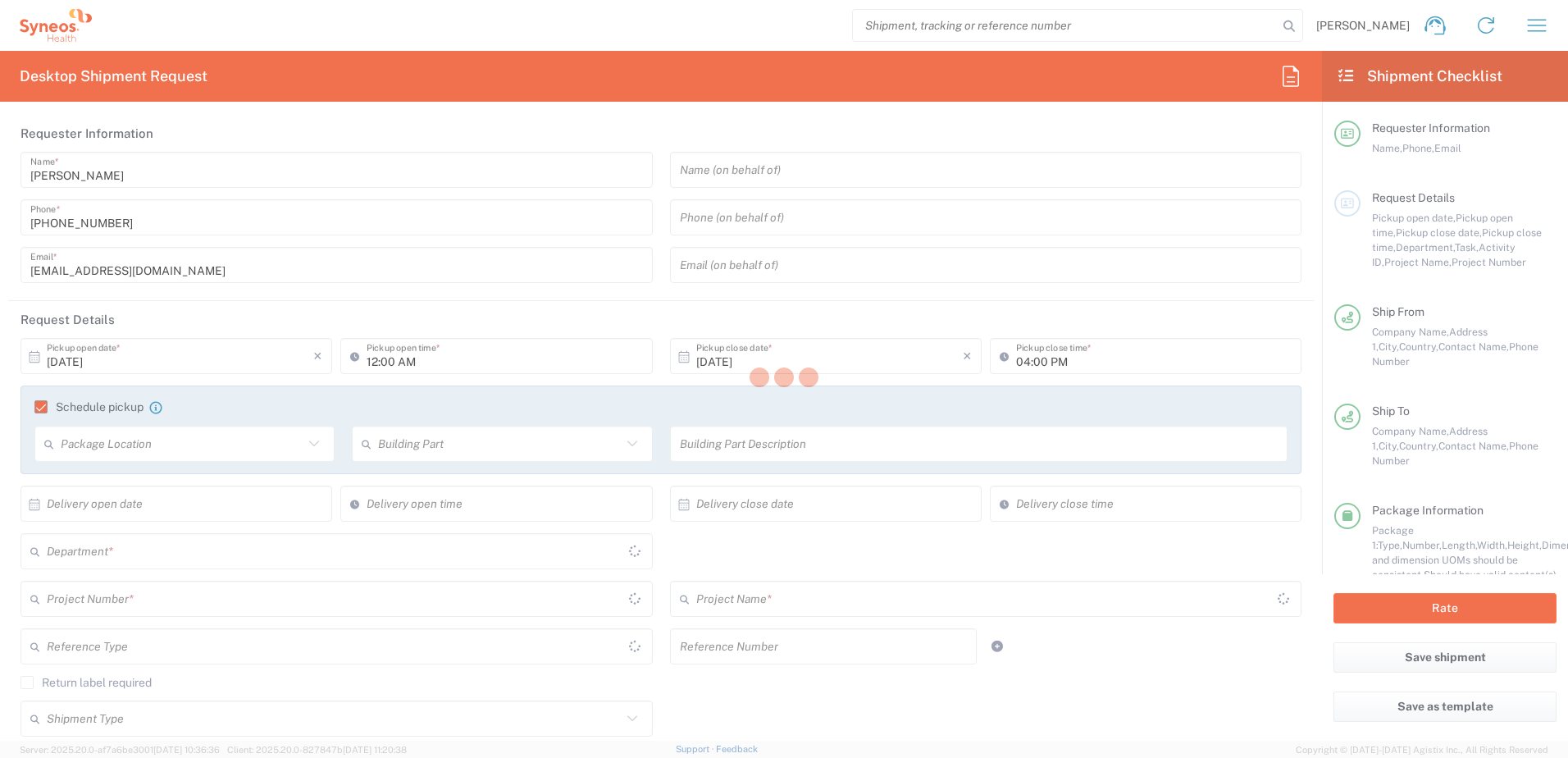
type input "[GEOGRAPHIC_DATA]"
type input "Envelope"
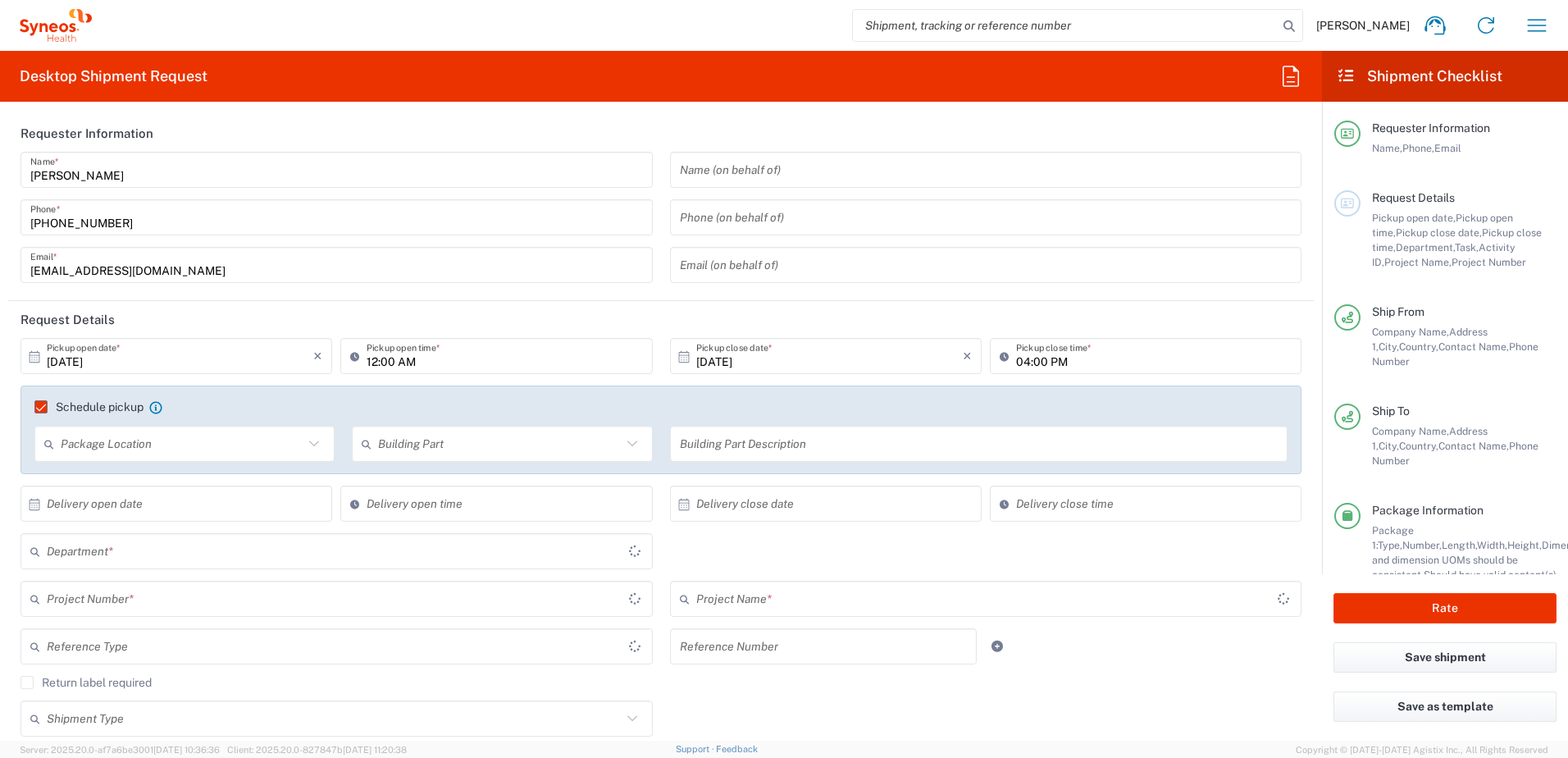
type input "7052126"
type input "Daiichi 7052126"
type input "3530"
click at [133, 508] on input "text" at bounding box center [180, 504] width 267 height 29
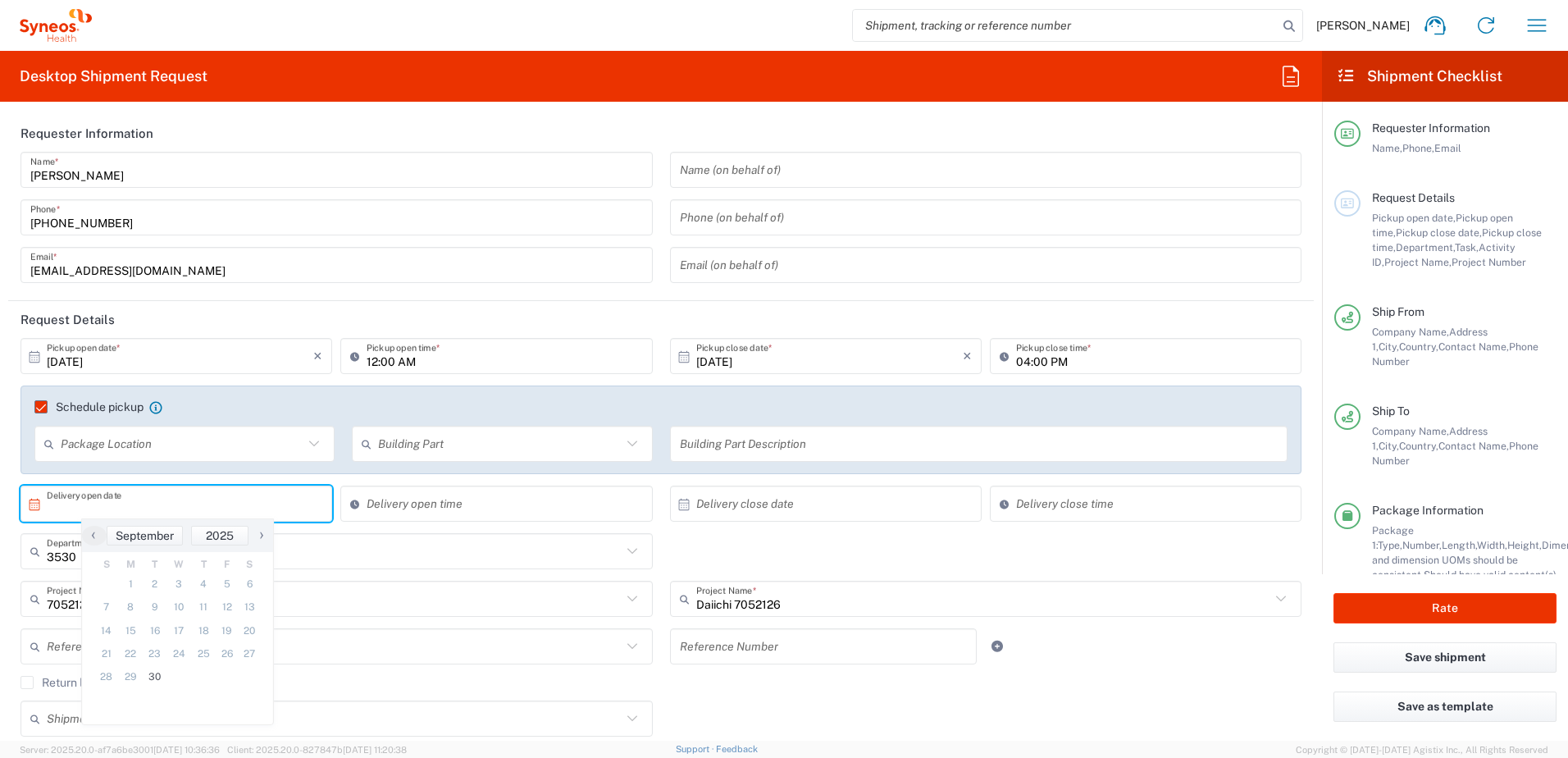
click at [265, 537] on span "›" at bounding box center [261, 534] width 25 height 20
click at [180, 580] on span "1" at bounding box center [179, 584] width 24 height 23
type input "[DATE]"
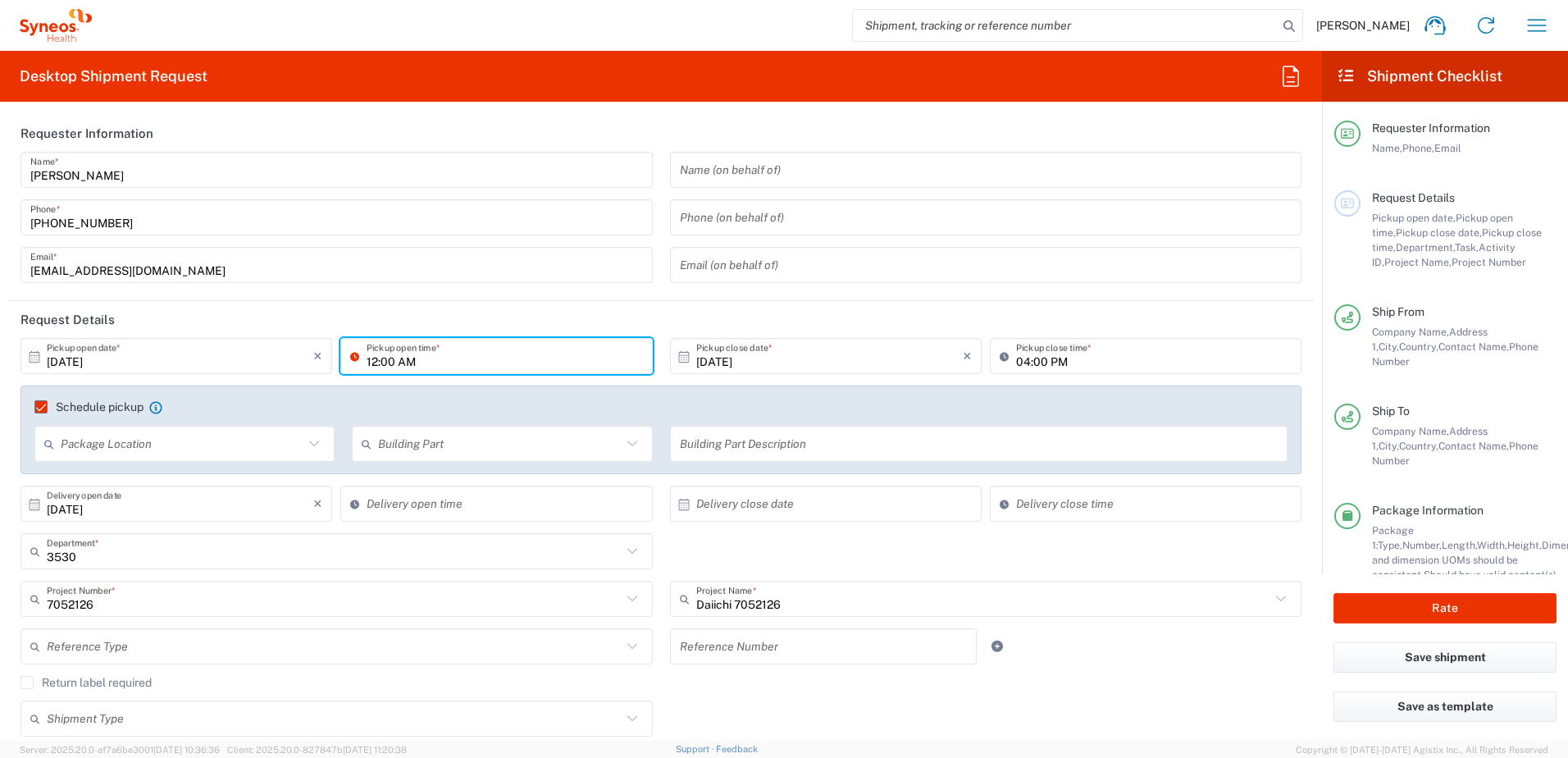
click at [372, 361] on input "12:00 AM" at bounding box center [504, 356] width 275 height 29
click at [400, 363] on input "13:00 AM" at bounding box center [504, 356] width 275 height 29
type input "13:00 PM"
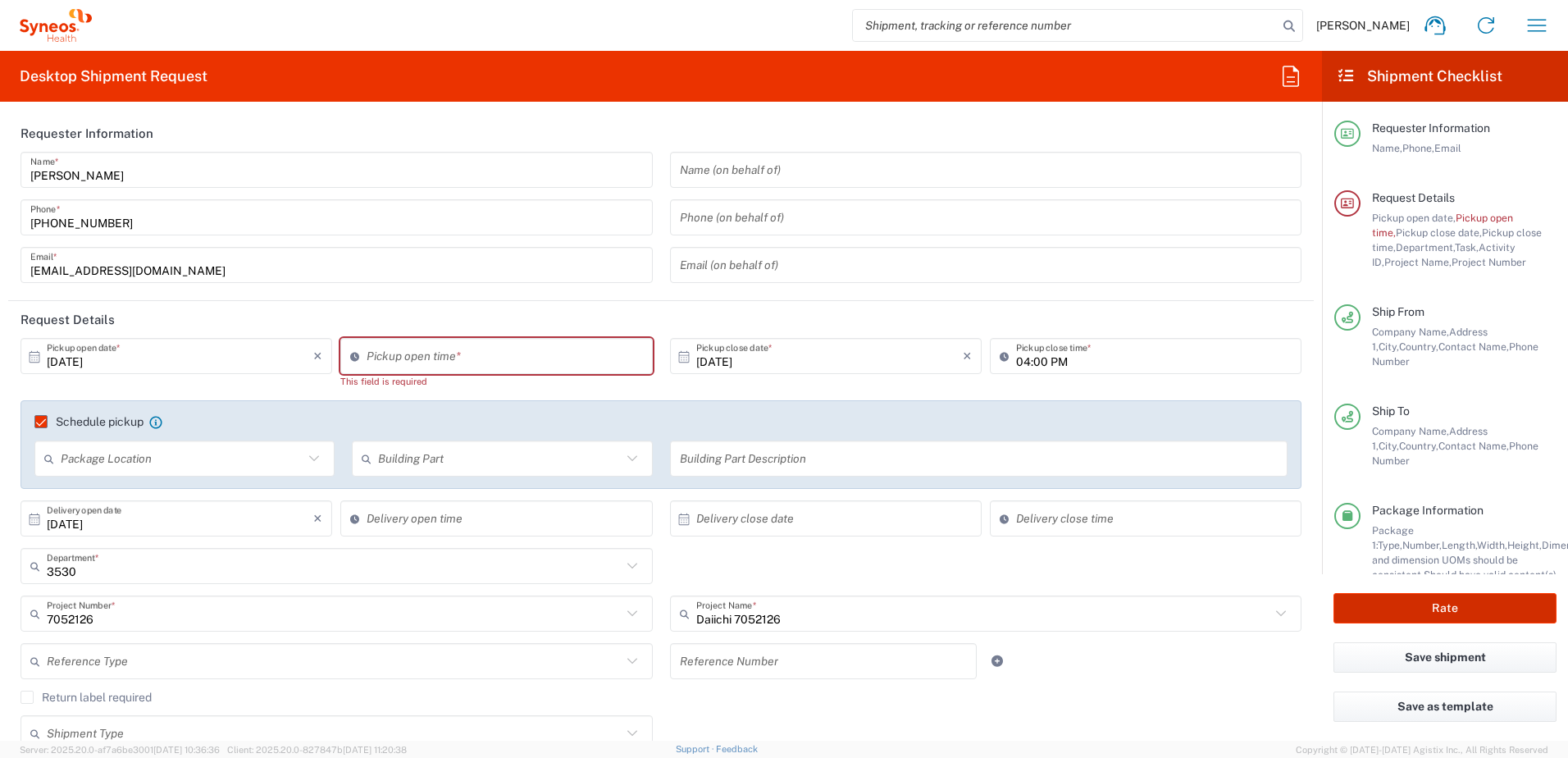
click at [1471, 604] on button "Rate" at bounding box center [1444, 608] width 223 height 31
click at [391, 359] on input "09:16 AM" at bounding box center [504, 356] width 275 height 29
type input "M"
type input "01:00 PM"
click at [133, 367] on input "[DATE]" at bounding box center [180, 356] width 267 height 29
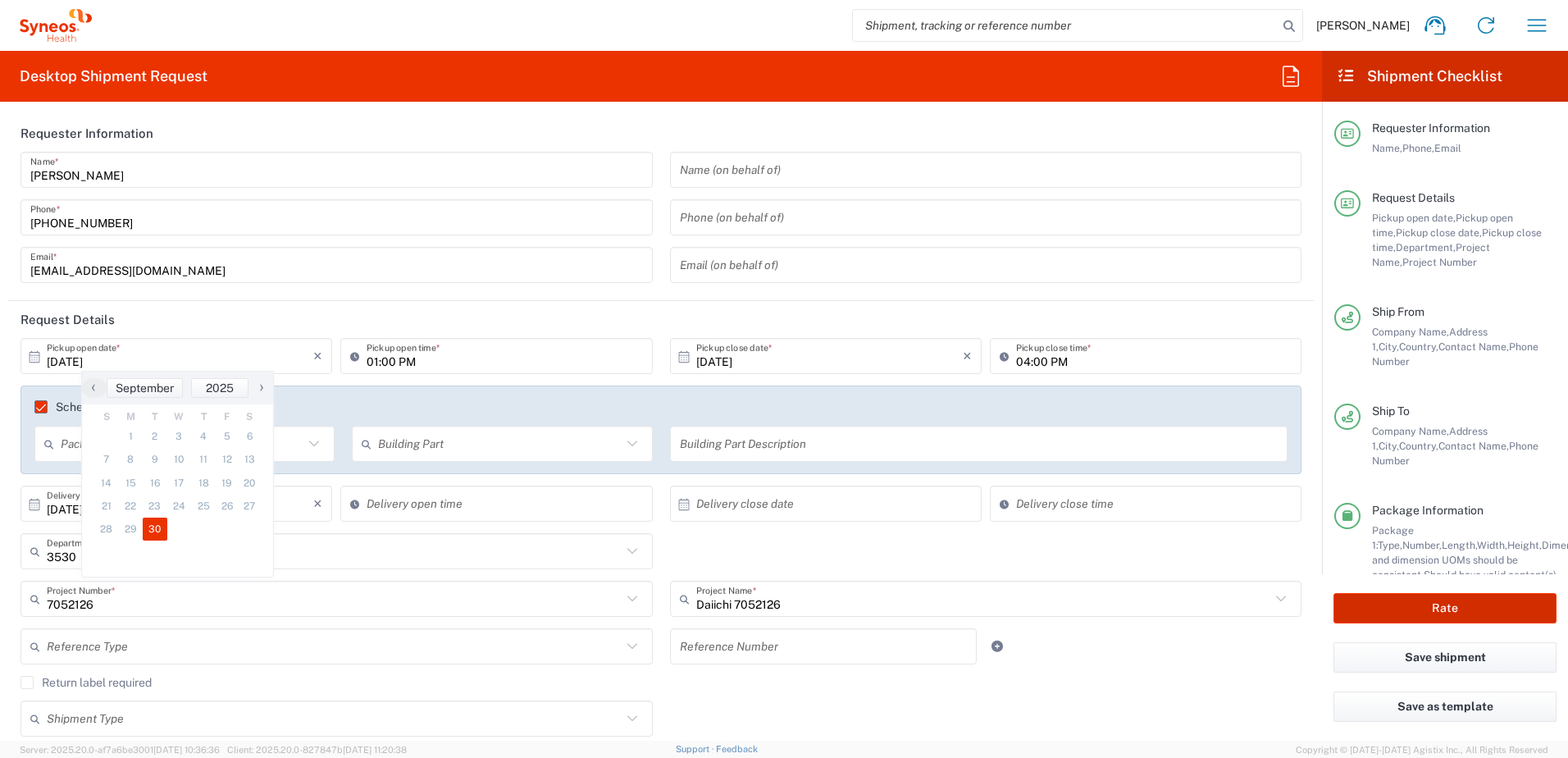
click at [1445, 602] on button "Rate" at bounding box center [1444, 608] width 223 height 31
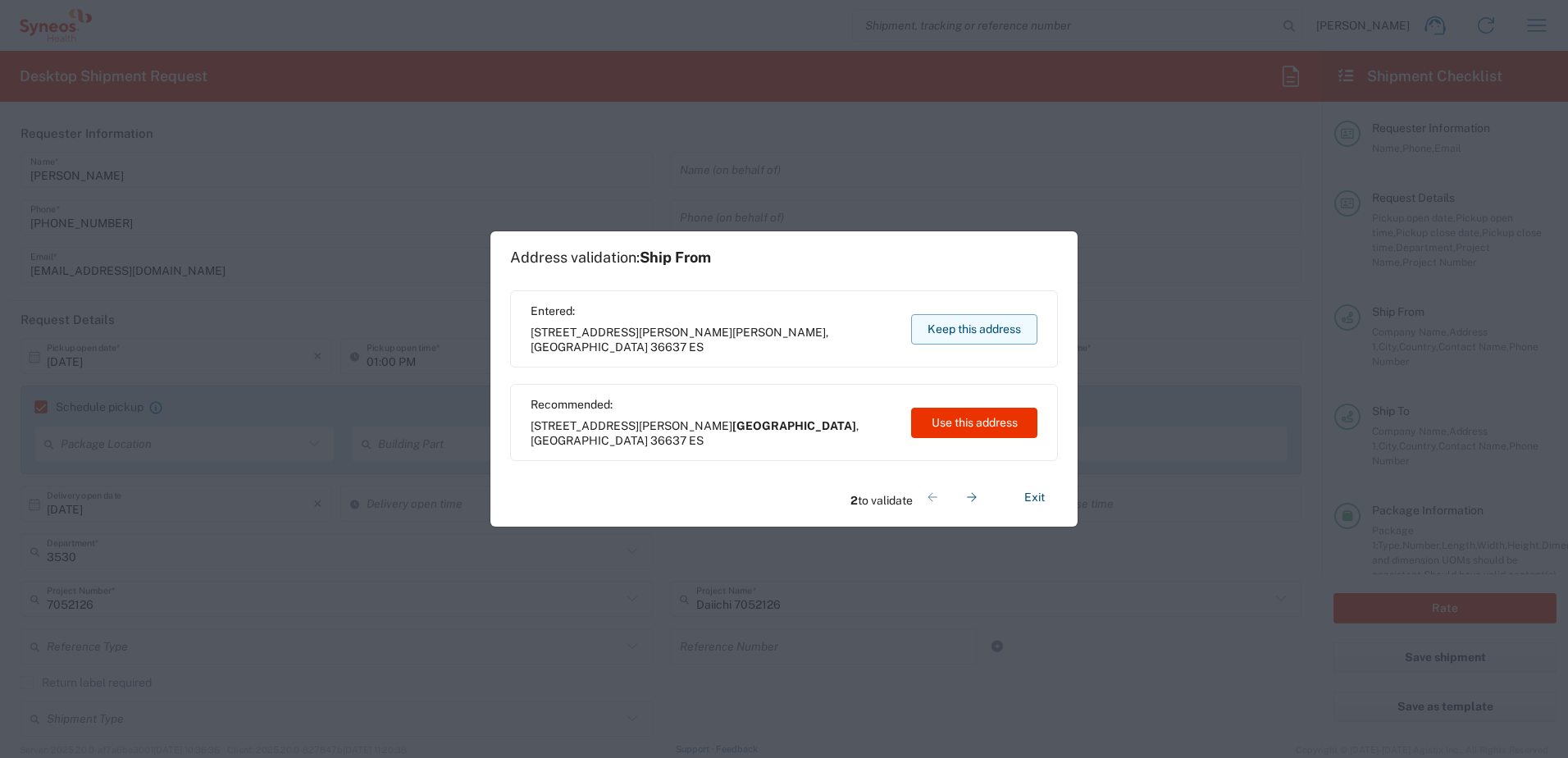
click at [963, 326] on button "Keep this address" at bounding box center [974, 330] width 126 height 31
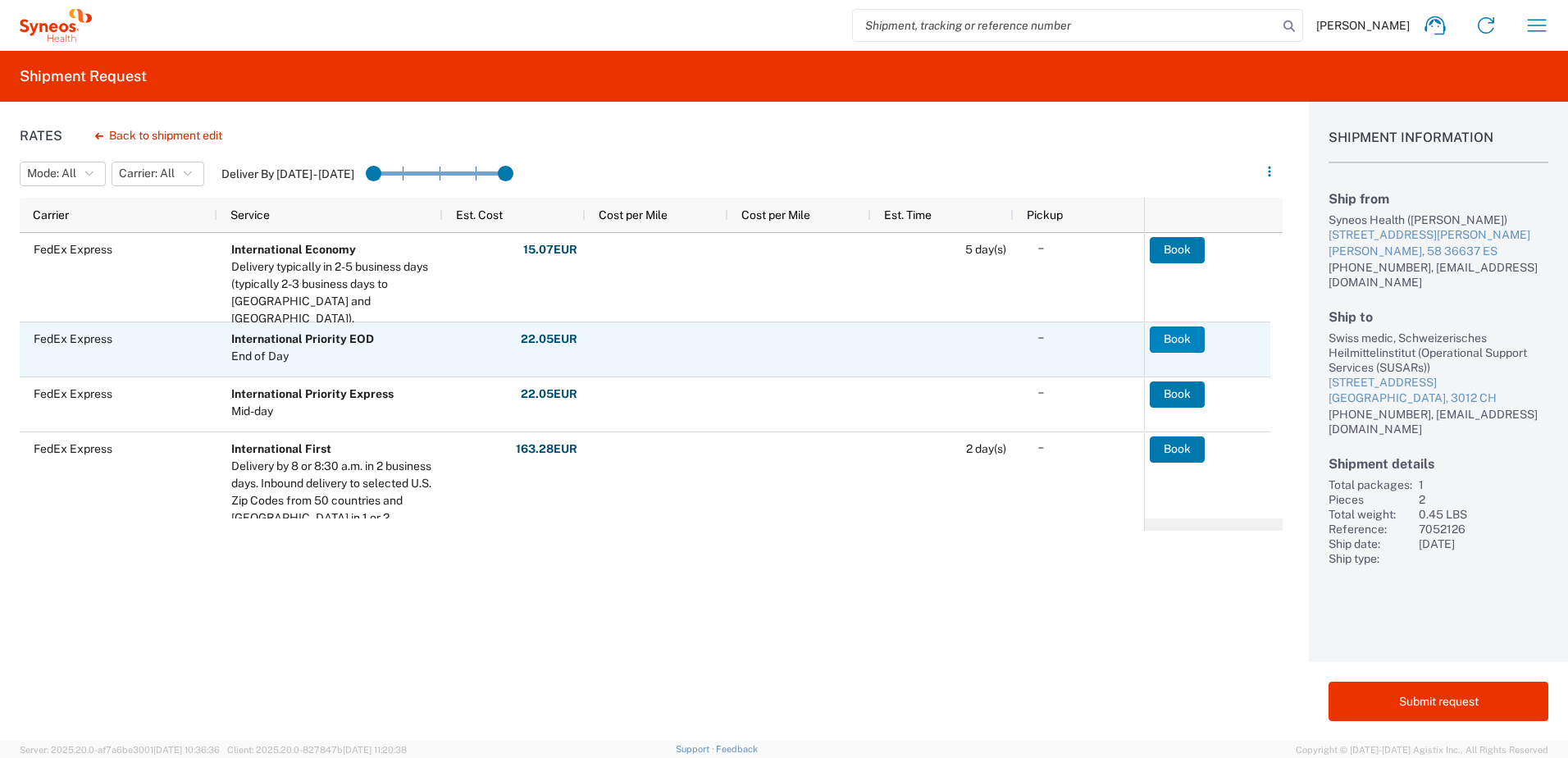
click at [1192, 341] on button "Book" at bounding box center [1177, 339] width 55 height 26
